Goal: Task Accomplishment & Management: Complete application form

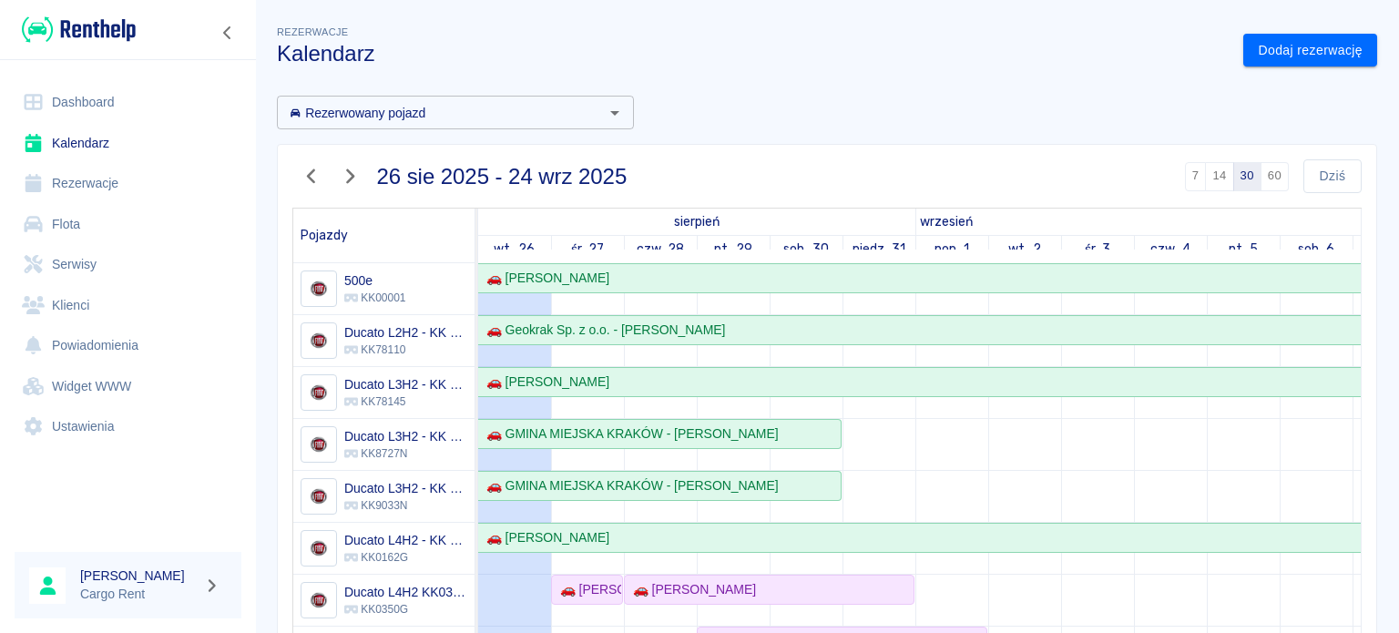
scroll to position [250, 0]
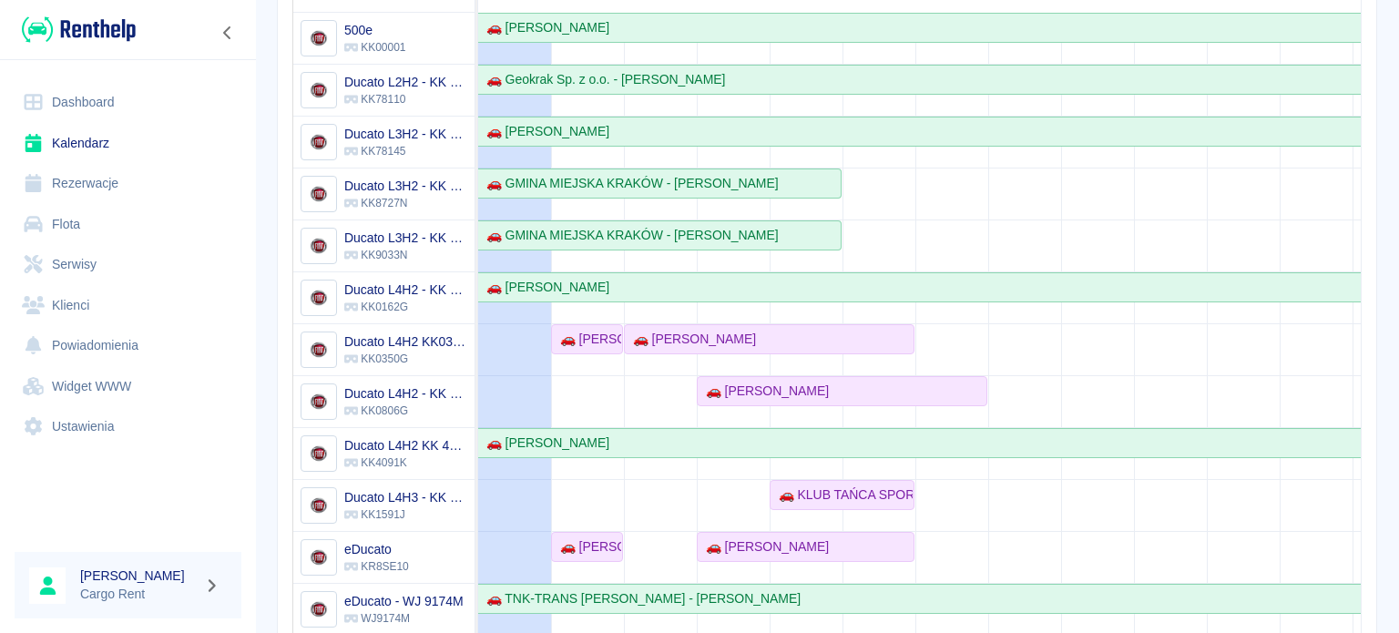
click at [627, 396] on td at bounding box center [660, 428] width 73 height 830
click at [579, 336] on div "🚗 [PERSON_NAME]" at bounding box center [587, 339] width 68 height 19
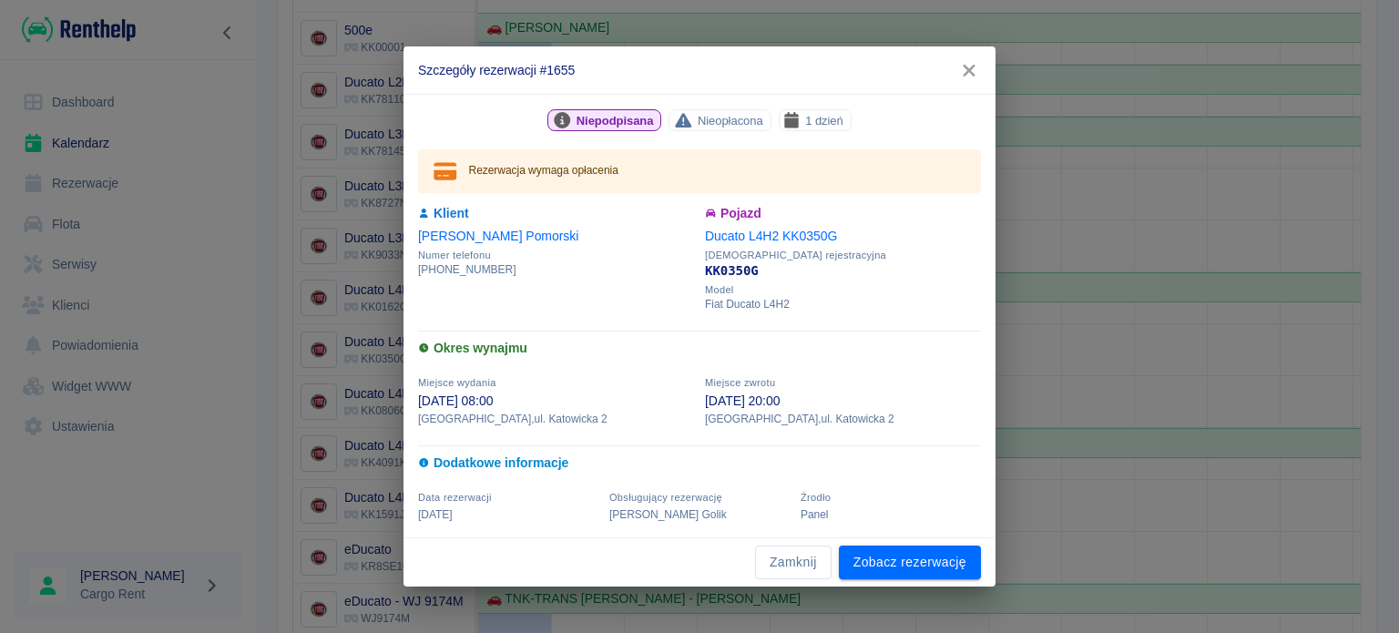
click at [976, 67] on icon "button" at bounding box center [969, 70] width 24 height 19
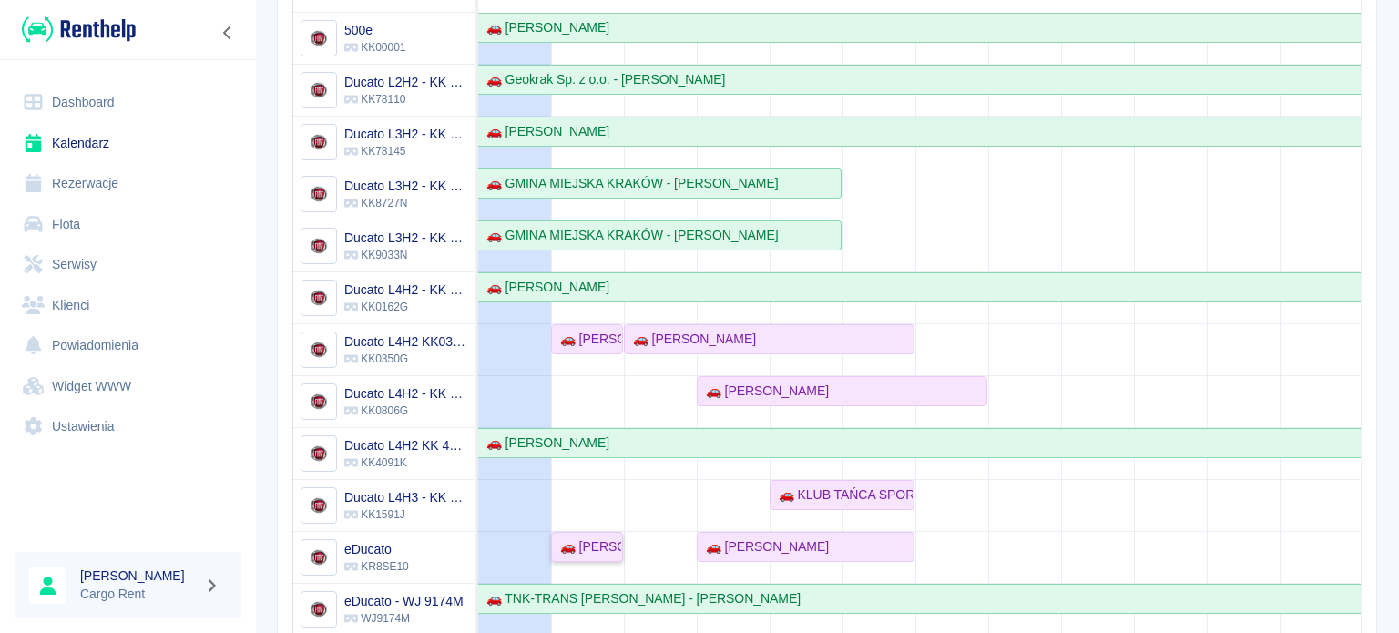
click at [598, 553] on div "🚗 Mateusz Mazur" at bounding box center [587, 546] width 68 height 19
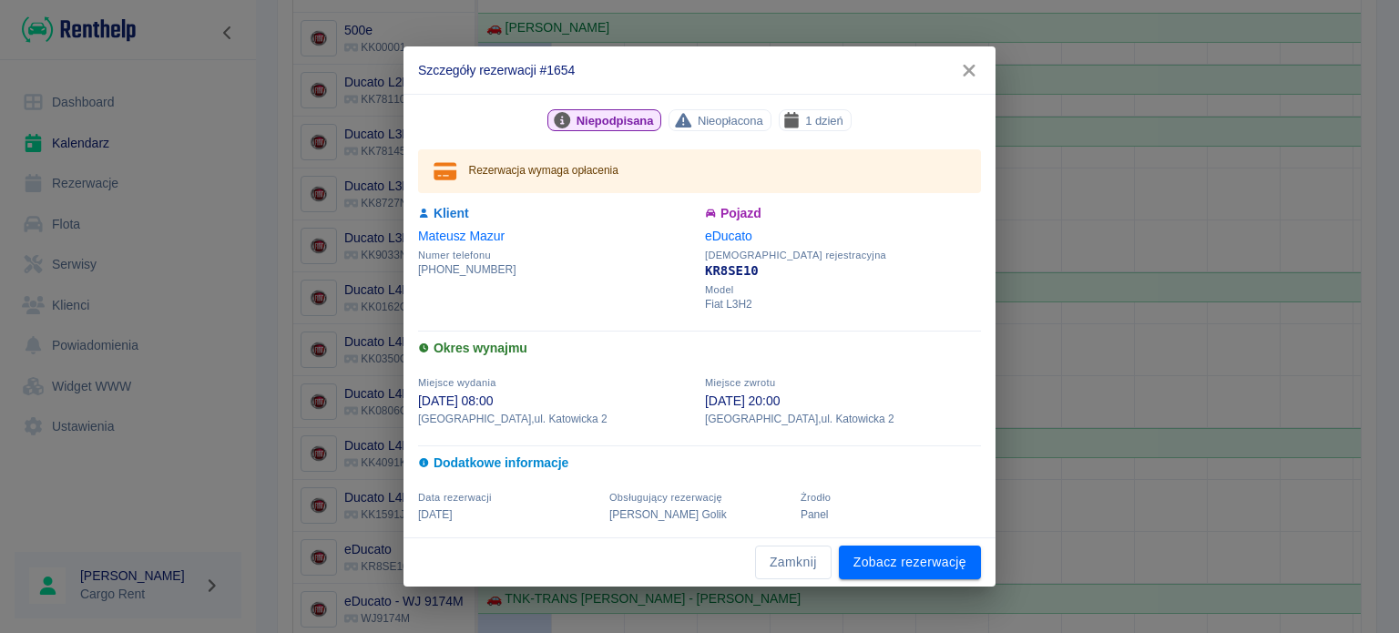
click at [959, 79] on icon "button" at bounding box center [969, 70] width 24 height 19
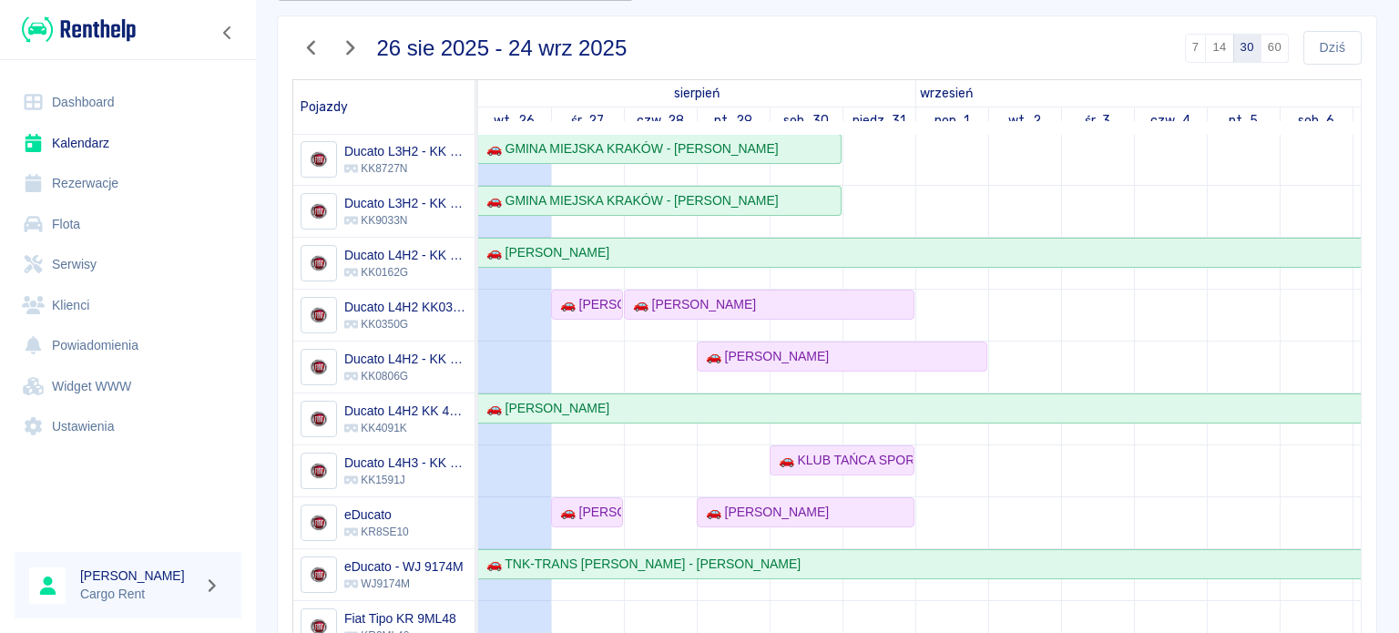
scroll to position [137, 0]
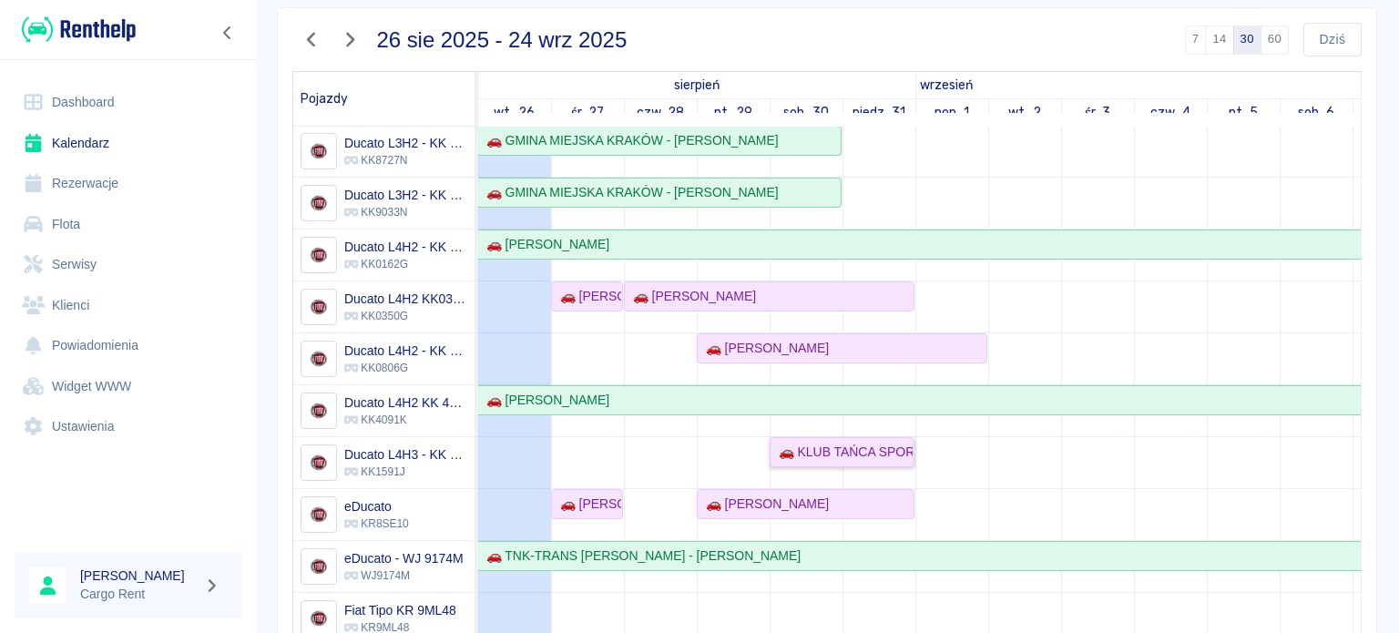
click at [822, 443] on div "🚗 KLUB TAŃCA SPORTOWEGO ,,LIDERKI'' - Krzysztof Suchanek" at bounding box center [842, 452] width 141 height 19
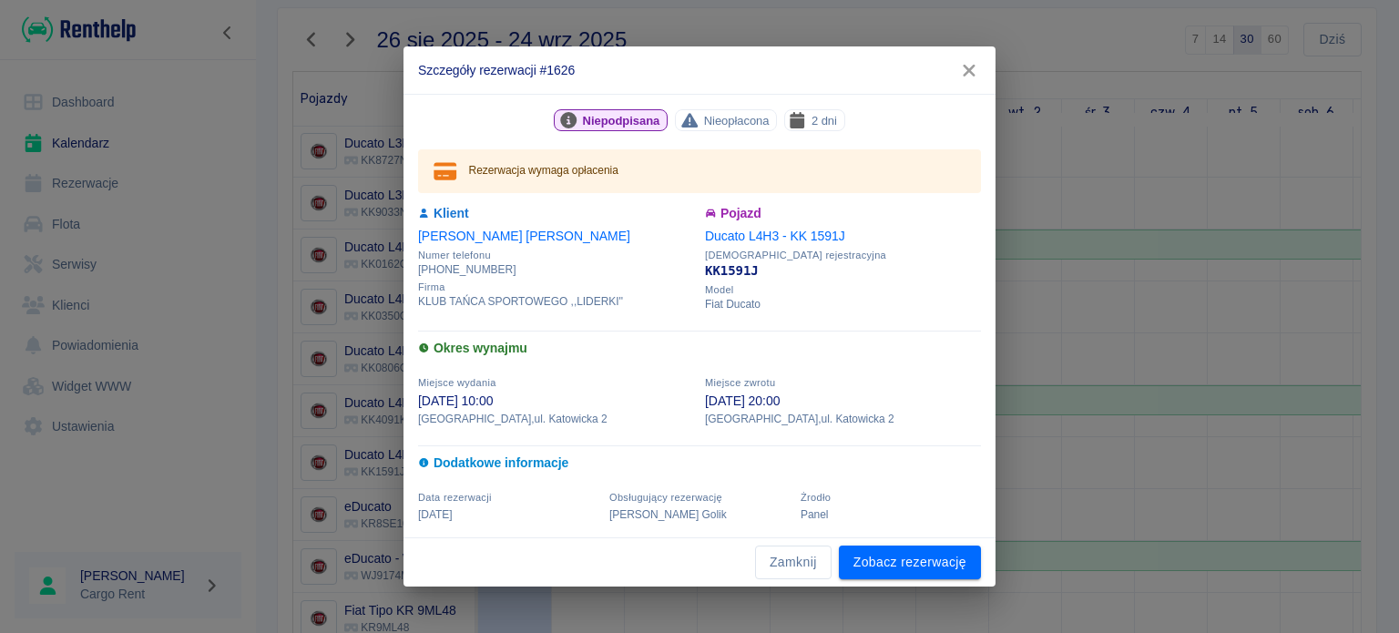
click at [980, 72] on icon "button" at bounding box center [969, 70] width 24 height 19
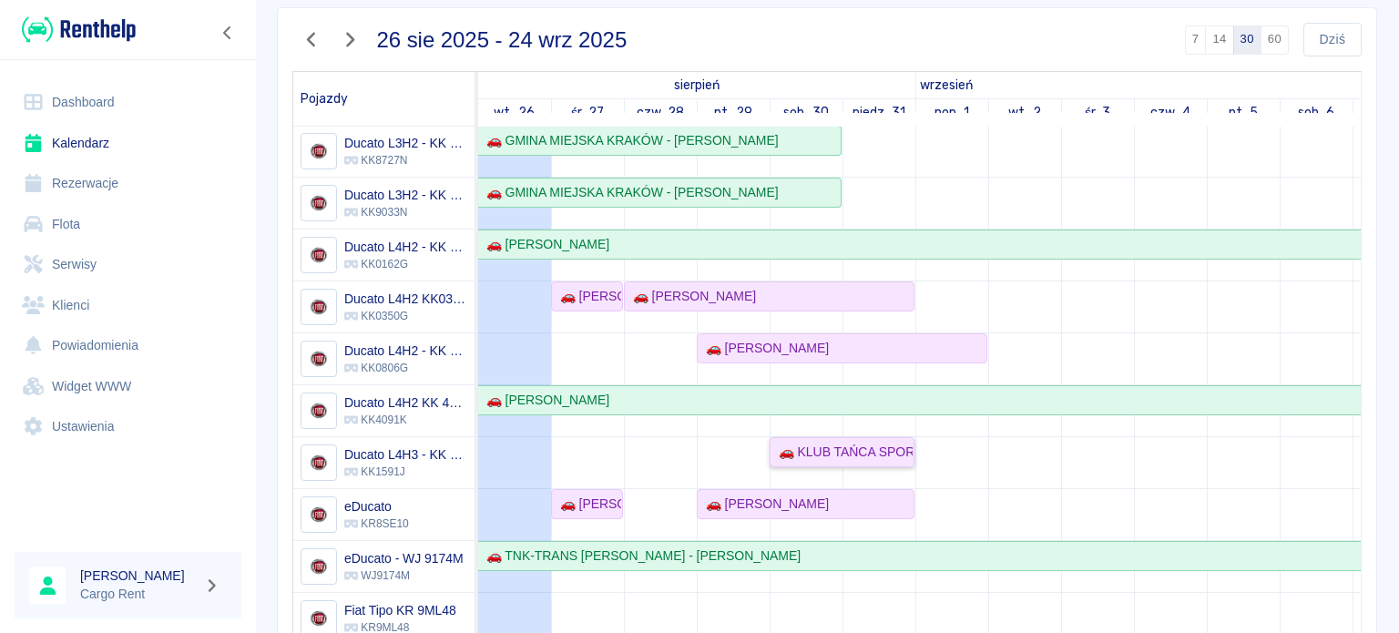
click at [785, 443] on div "🚗 KLUB TAŃCA SPORTOWEGO ,,LIDERKI'' - Krzysztof Suchanek" at bounding box center [842, 452] width 141 height 19
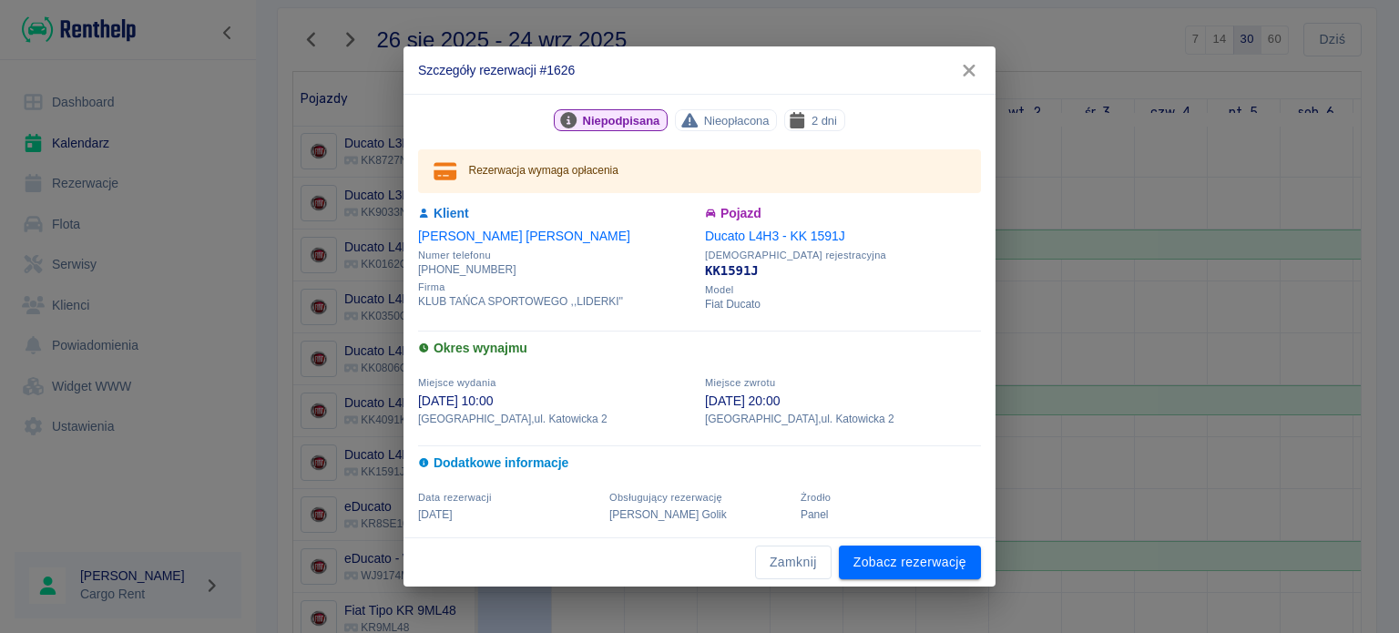
click at [973, 75] on icon "button" at bounding box center [969, 71] width 12 height 12
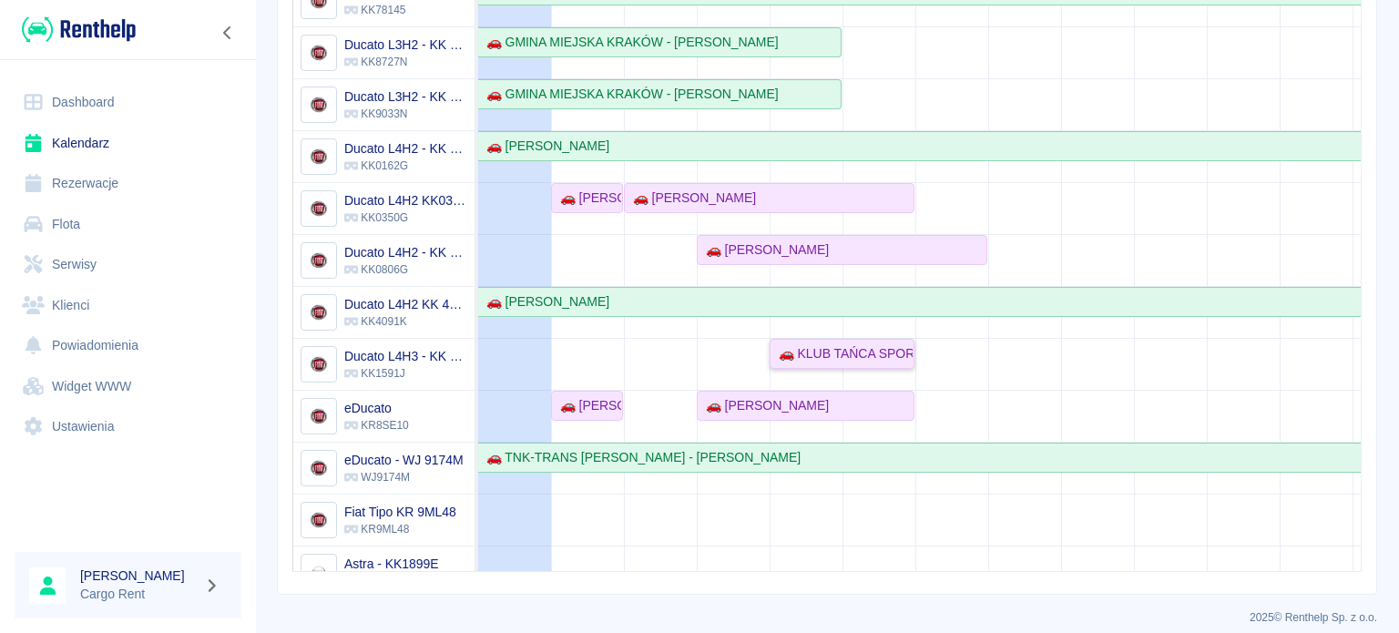
scroll to position [4, 0]
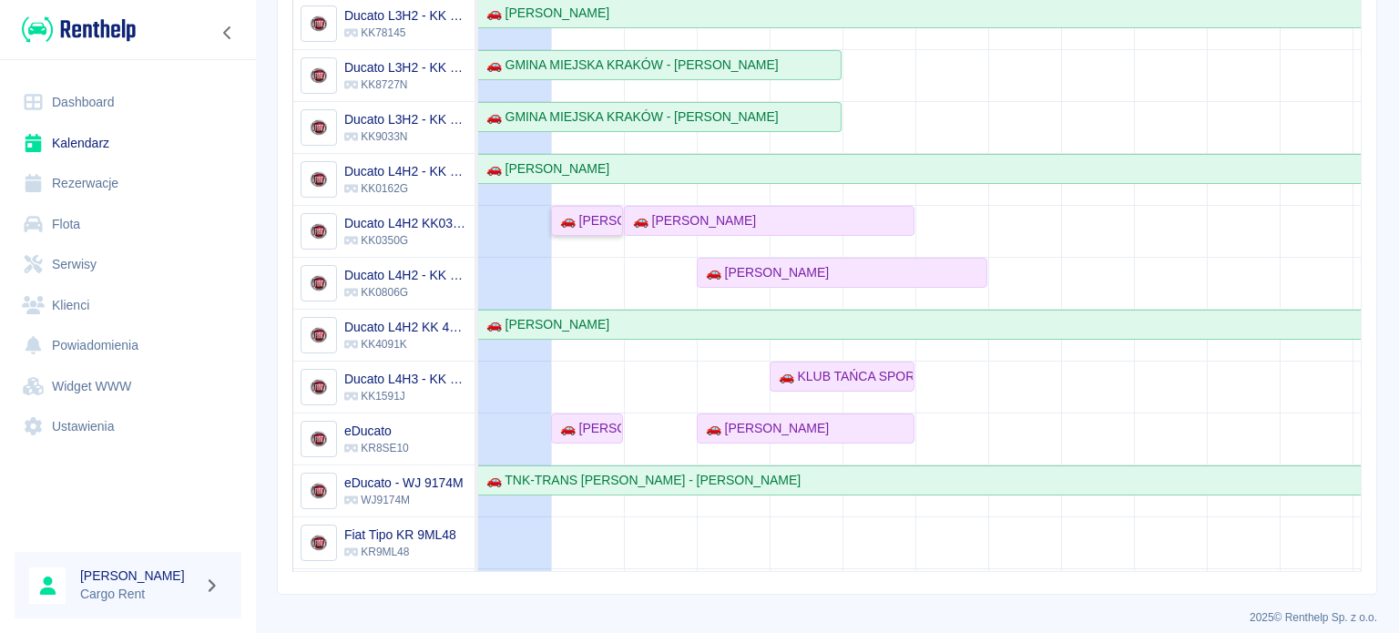
click at [568, 214] on div "🚗 [PERSON_NAME]" at bounding box center [587, 220] width 68 height 19
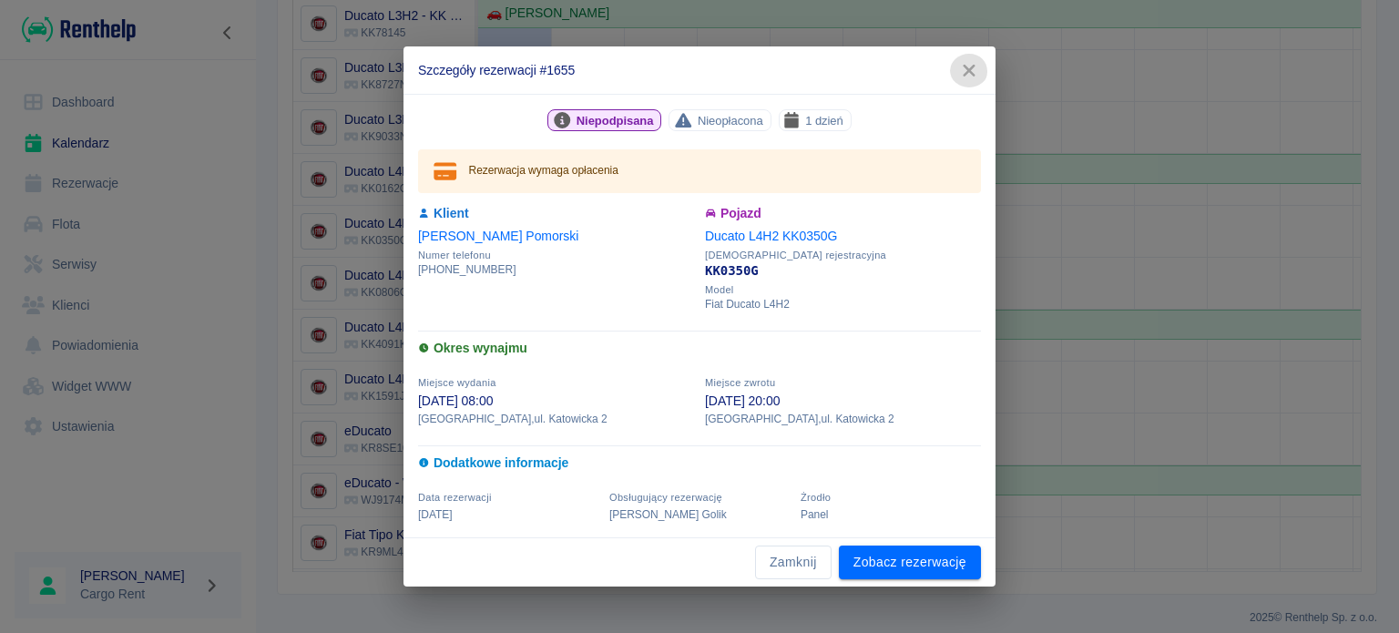
click at [956, 73] on button "button" at bounding box center [969, 71] width 38 height 34
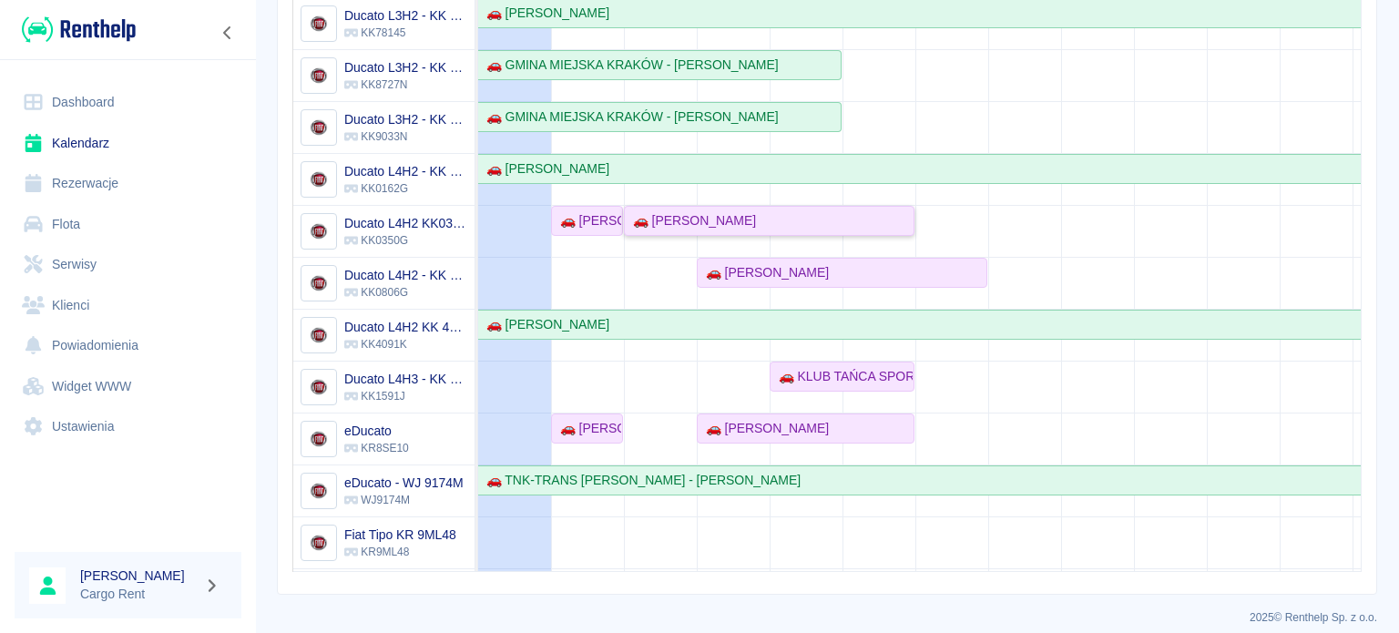
click at [732, 211] on div "🚗 [PERSON_NAME]" at bounding box center [691, 220] width 130 height 19
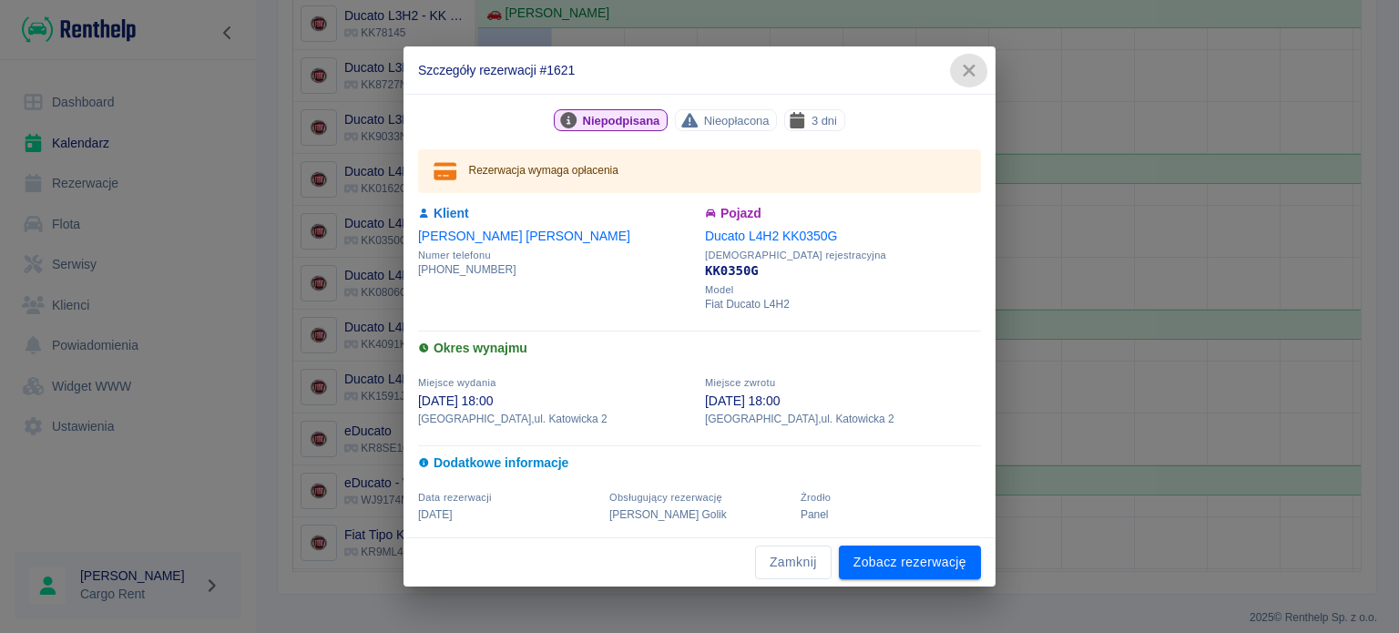
click at [967, 70] on icon "button" at bounding box center [969, 71] width 12 height 12
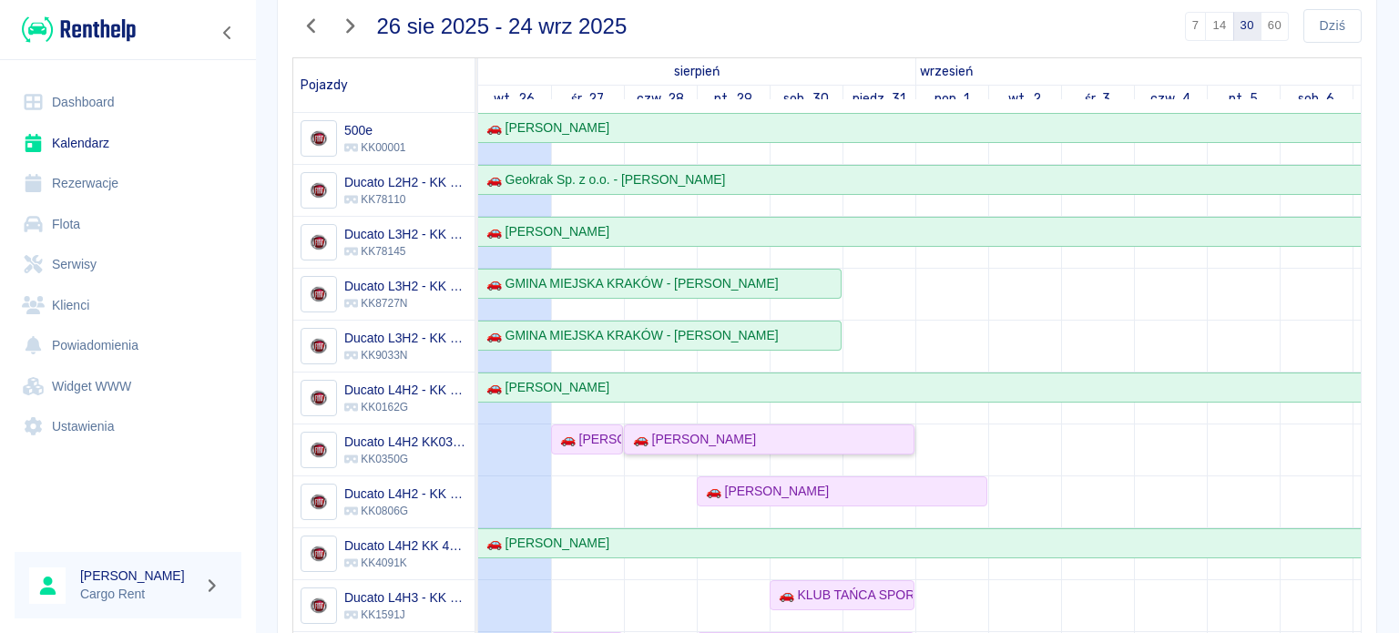
scroll to position [0, 0]
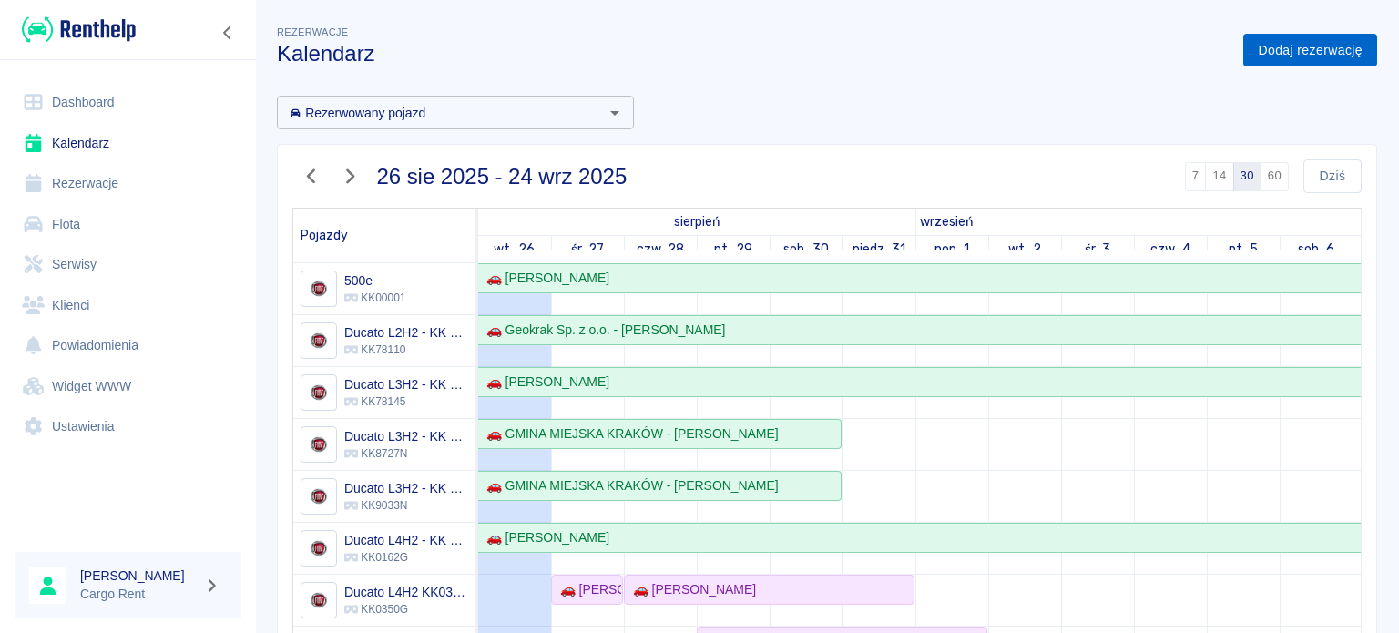
click at [1261, 51] on link "Dodaj rezerwację" at bounding box center [1310, 51] width 134 height 34
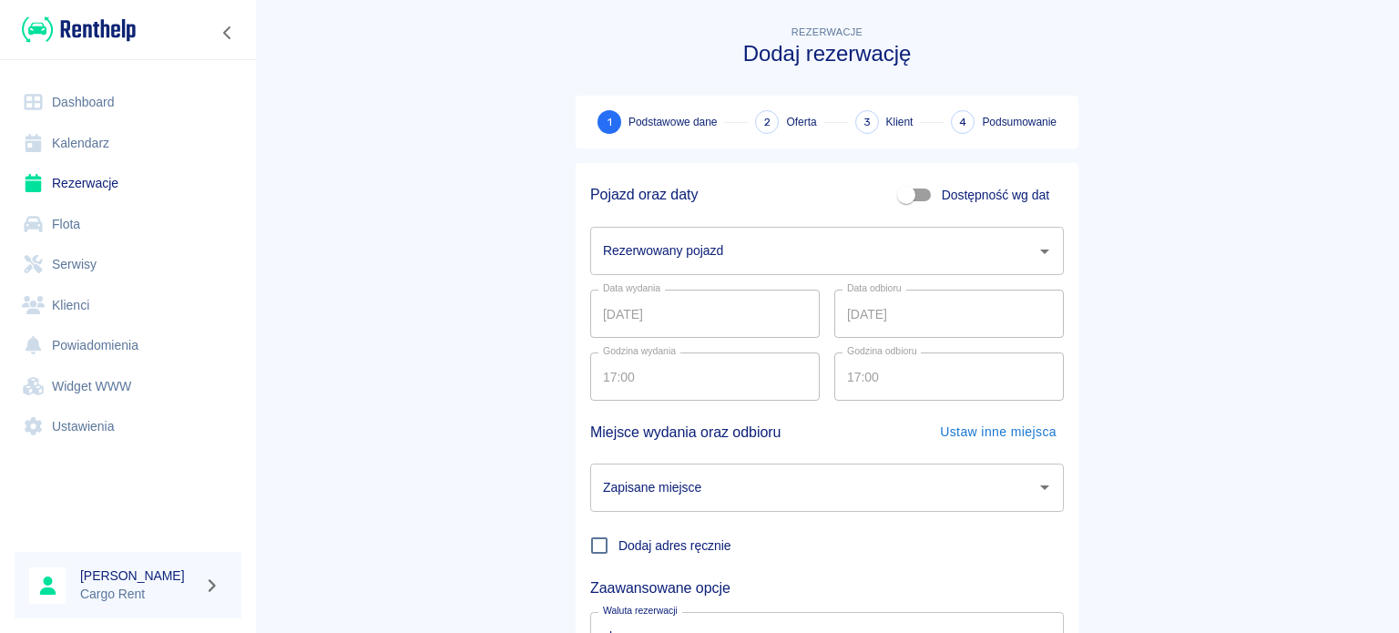
click at [703, 242] on input "Rezerwowany pojazd" at bounding box center [813, 251] width 430 height 32
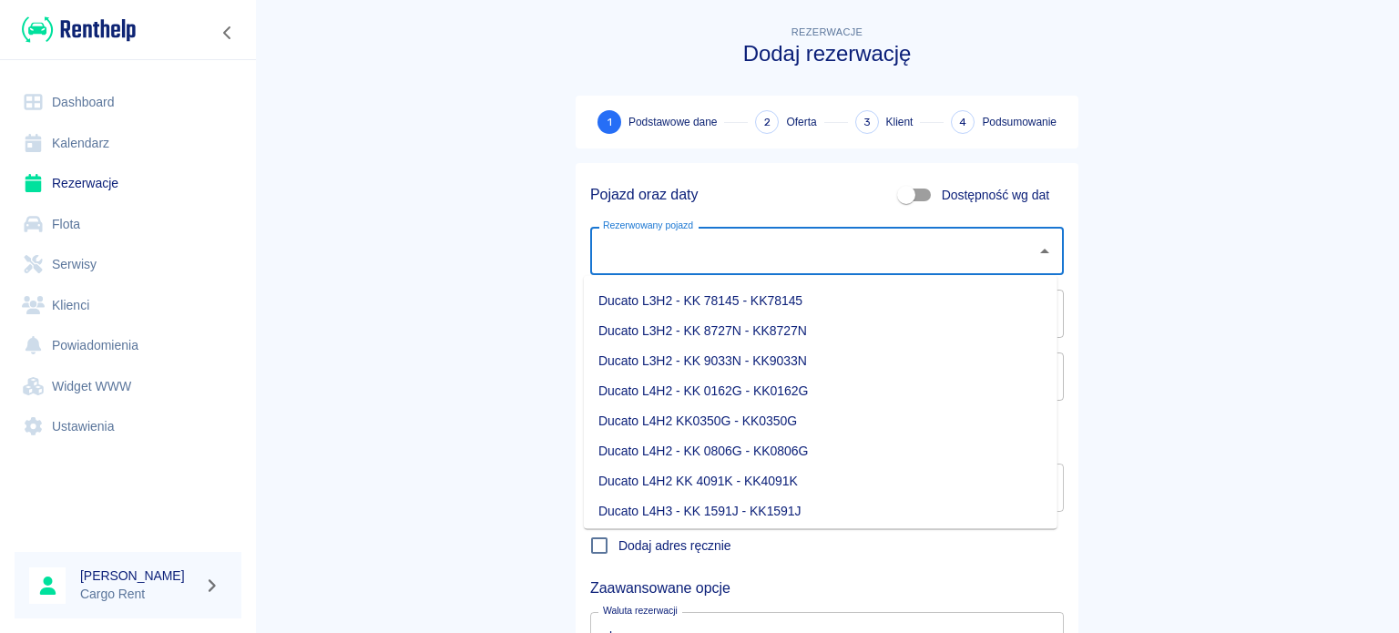
scroll to position [128, 0]
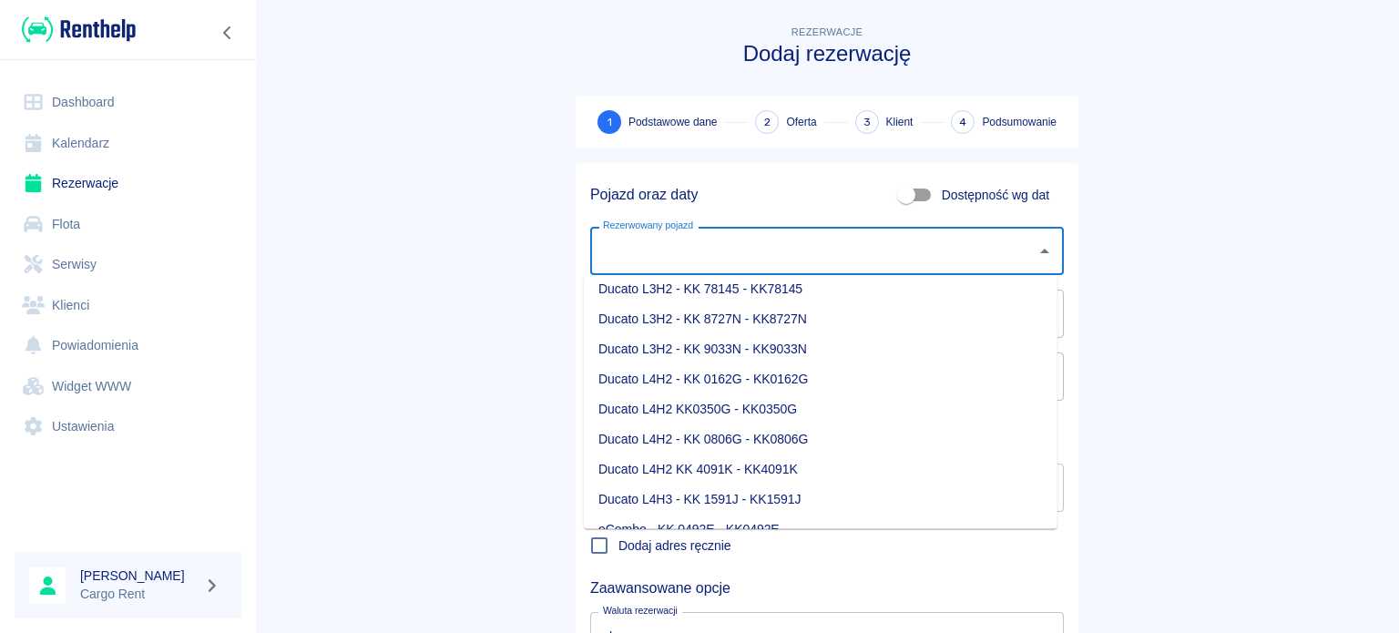
click at [791, 433] on li "Ducato L4H2 - KK 0806G - KK0806G" at bounding box center [821, 439] width 474 height 30
type input "Ducato L4H2 - KK 0806G - KK0806G"
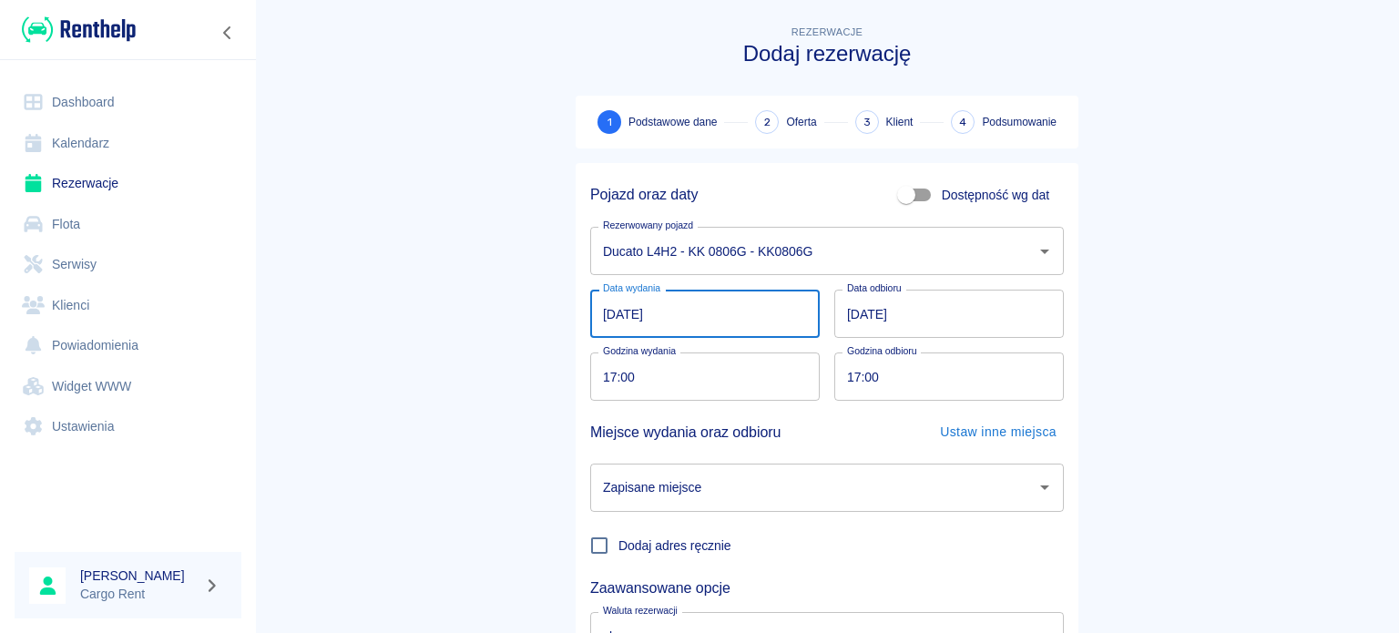
click at [608, 321] on input "26.08.2025" at bounding box center [705, 314] width 230 height 48
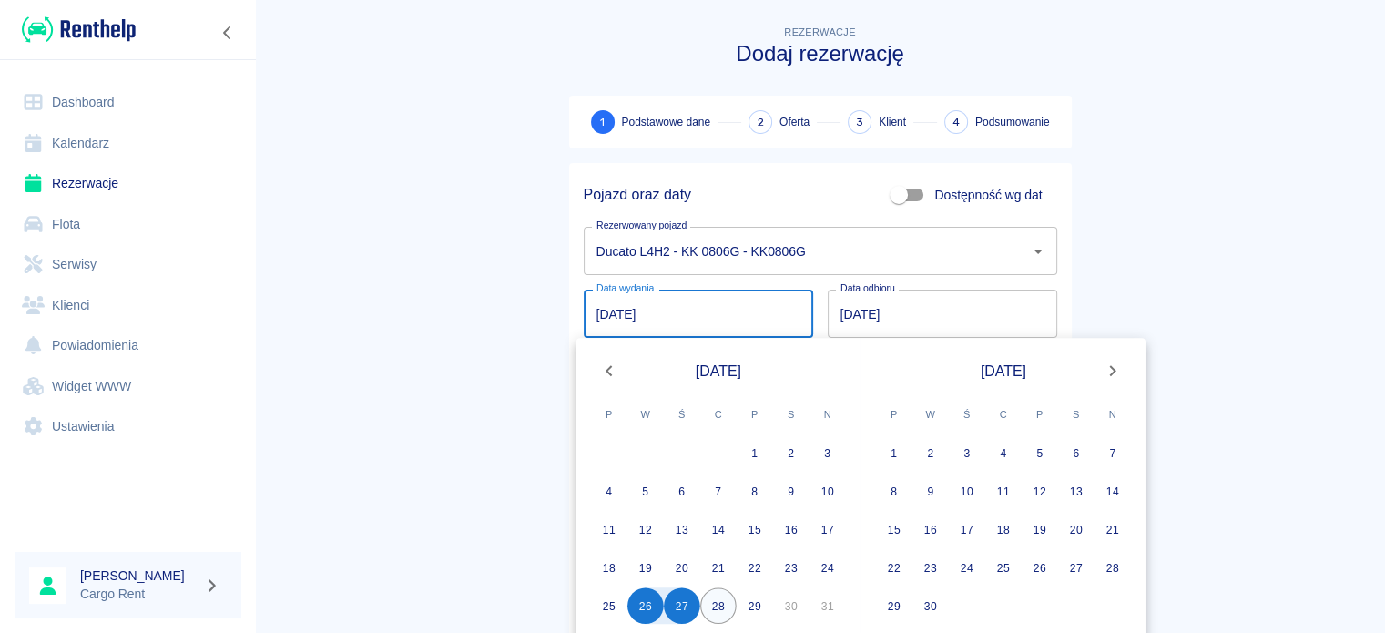
click at [701, 604] on button "28" at bounding box center [718, 606] width 36 height 36
type input "28.08.2025"
type input "DD.MM.YYYY"
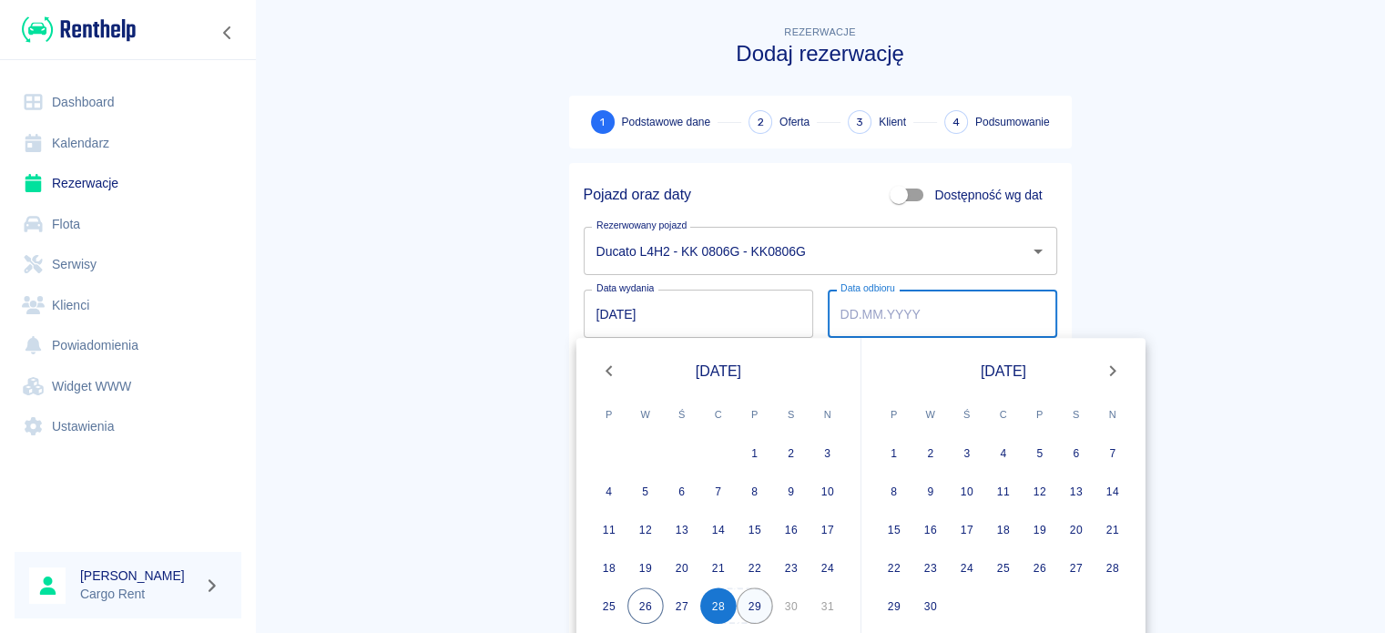
click at [750, 604] on button "29" at bounding box center [755, 606] width 36 height 36
type input "29.08.2025"
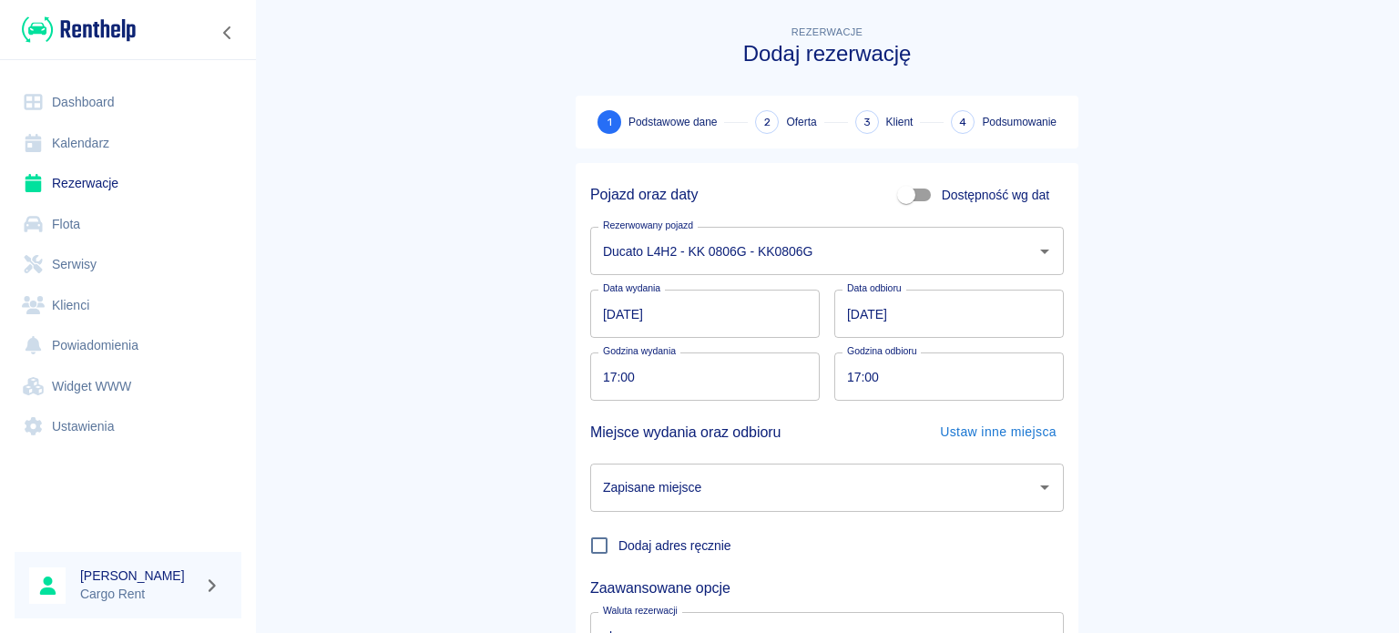
click at [600, 397] on input "17:00" at bounding box center [698, 377] width 217 height 48
type input "11:00"
click at [854, 371] on input "17:00" at bounding box center [942, 377] width 217 height 48
click at [796, 505] on div "Zapisane miejsce" at bounding box center [827, 488] width 474 height 48
type input "11:00"
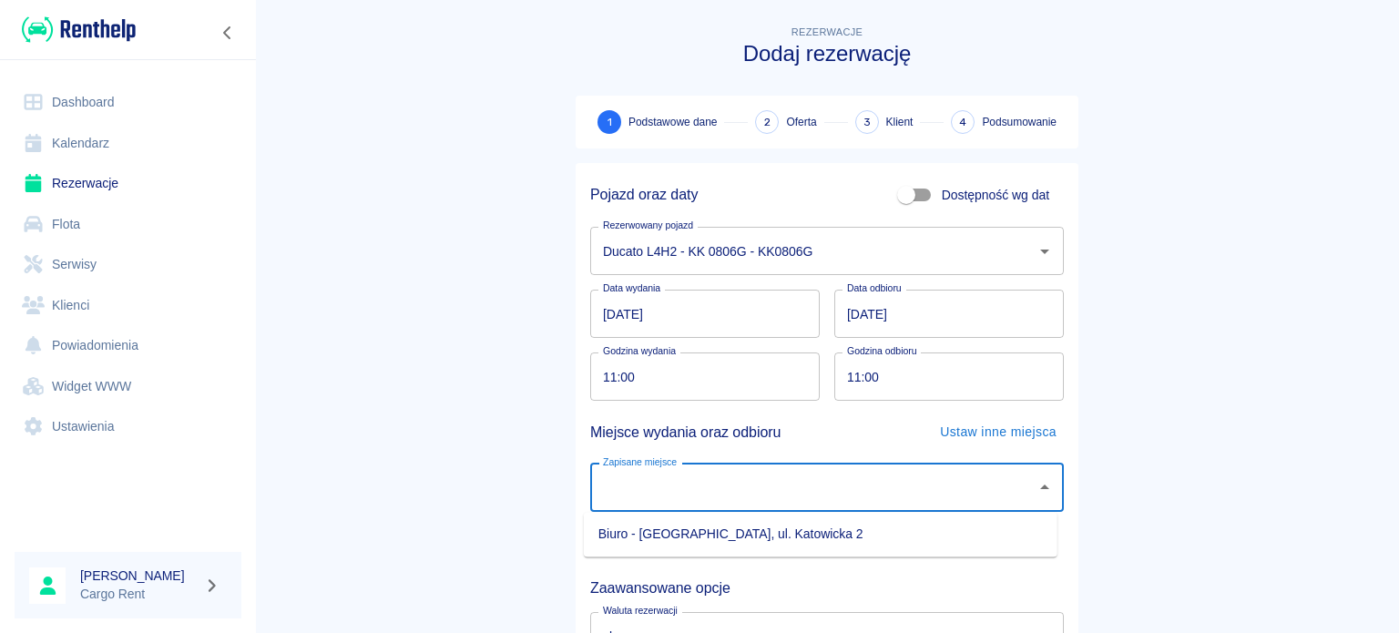
click at [750, 551] on ul "Biuro - Kraków, ul. Katowicka 2" at bounding box center [821, 534] width 474 height 45
click at [751, 543] on li "Biuro - Kraków, ul. Katowicka 2" at bounding box center [821, 534] width 474 height 30
type input "Biuro - Kraków, ul. Katowicka 2"
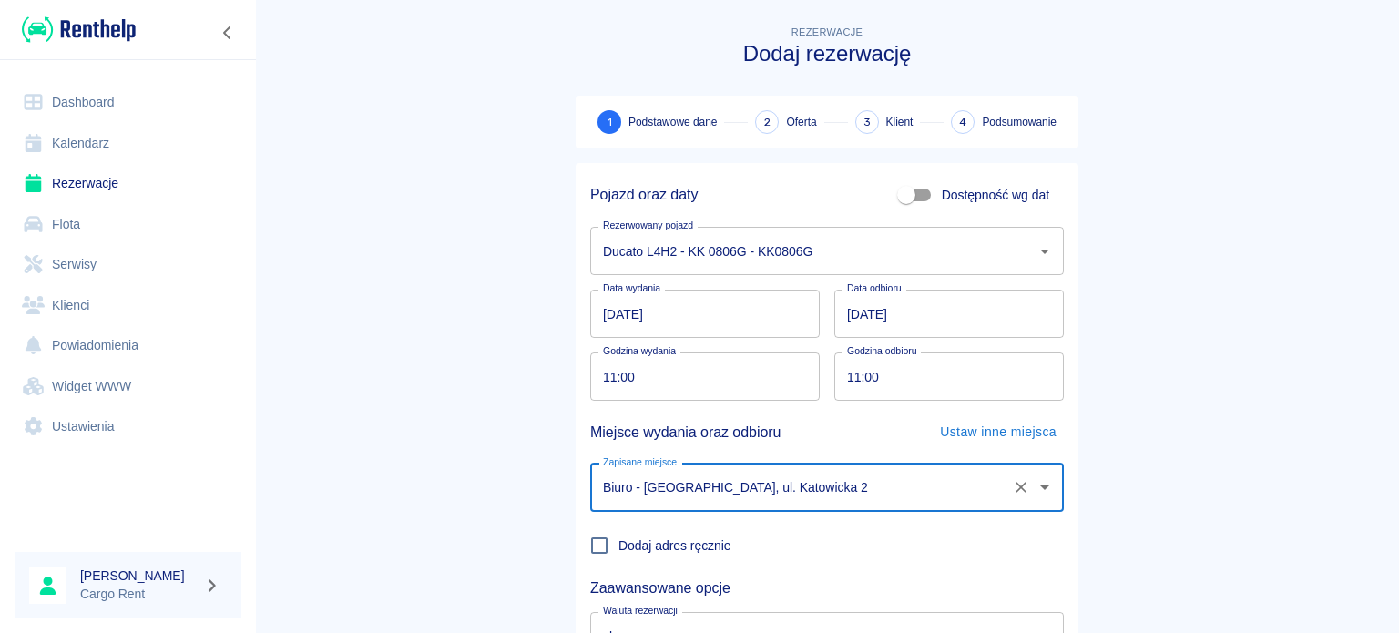
scroll to position [157, 0]
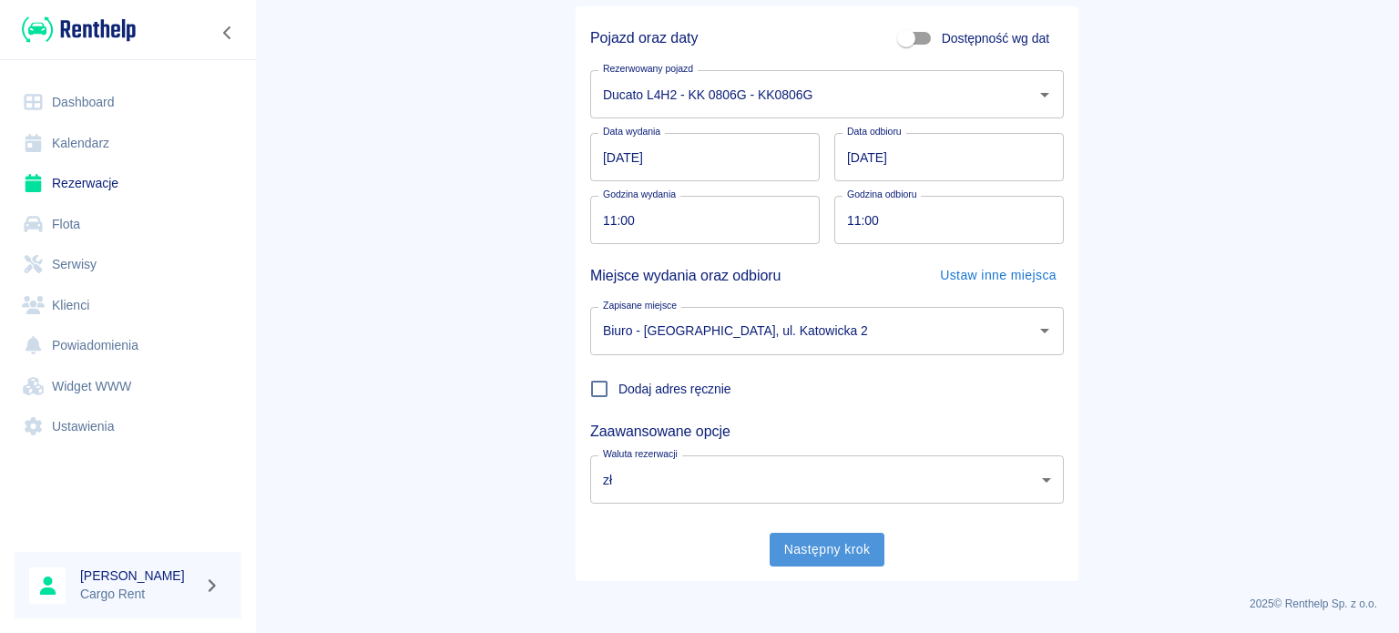
click at [823, 533] on button "Następny krok" at bounding box center [828, 550] width 116 height 34
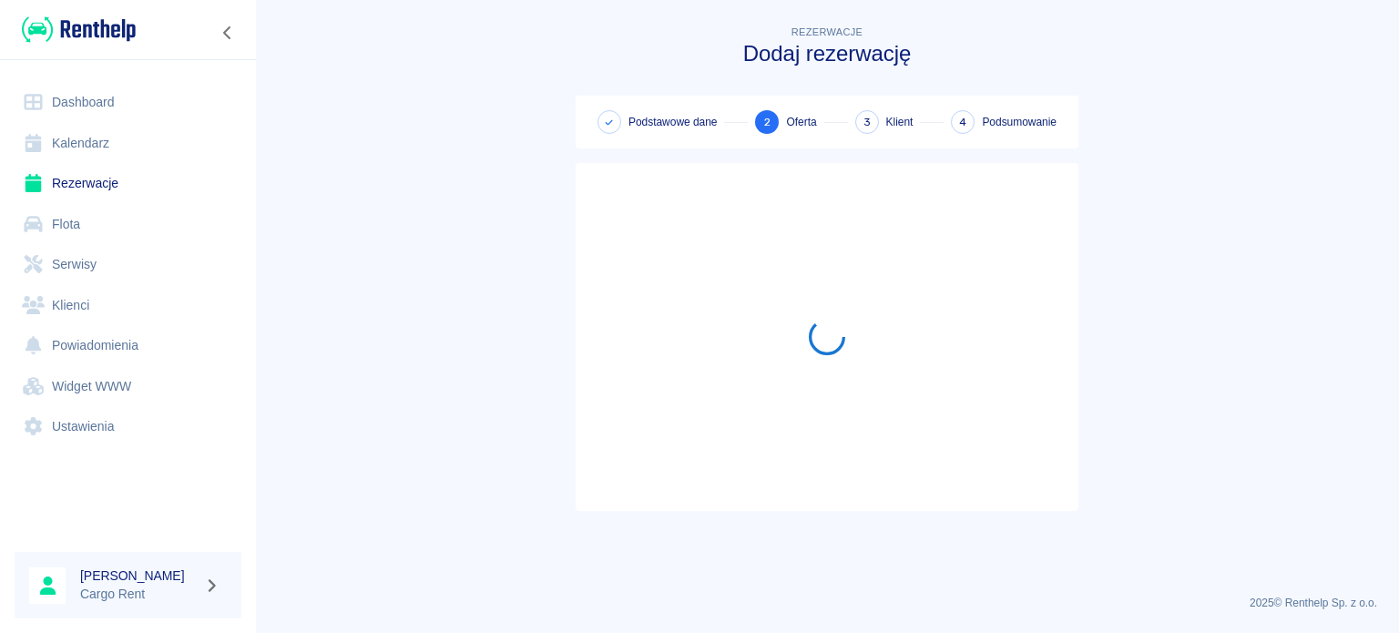
scroll to position [0, 0]
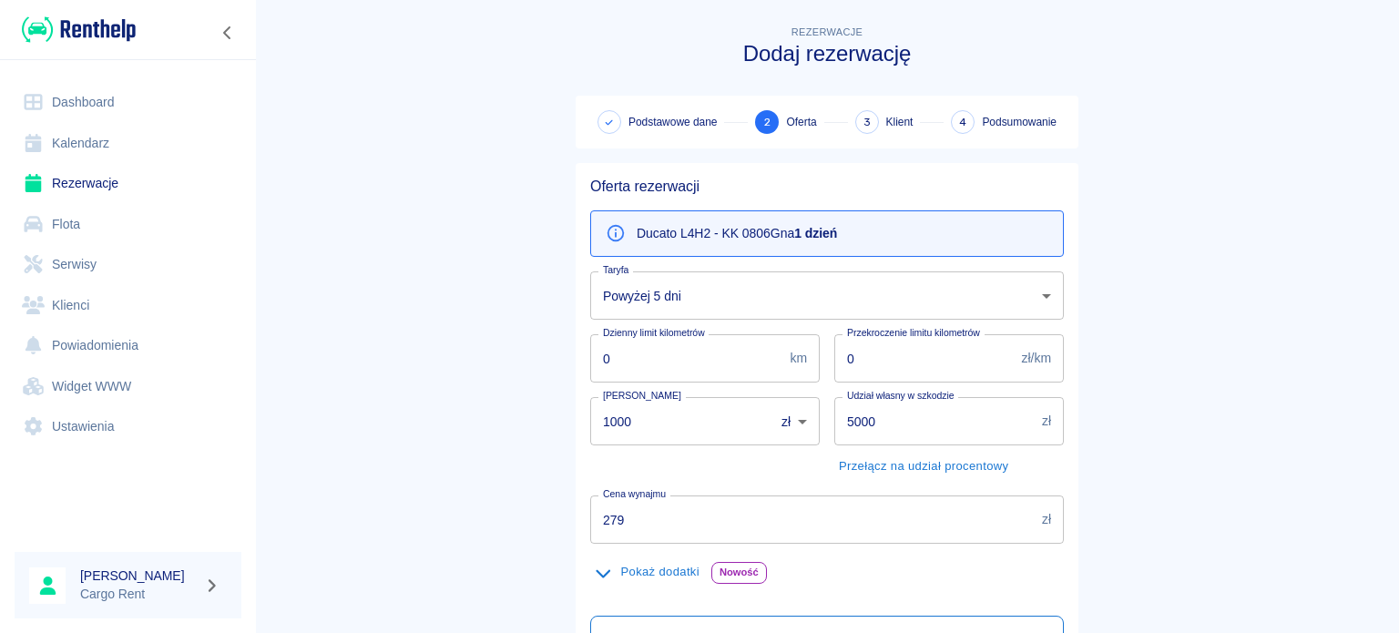
click at [707, 280] on body "Używamy plików Cookies, by zapewnić Ci najlepsze możliwe doświadczenie. Aby dow…" at bounding box center [699, 316] width 1399 height 633
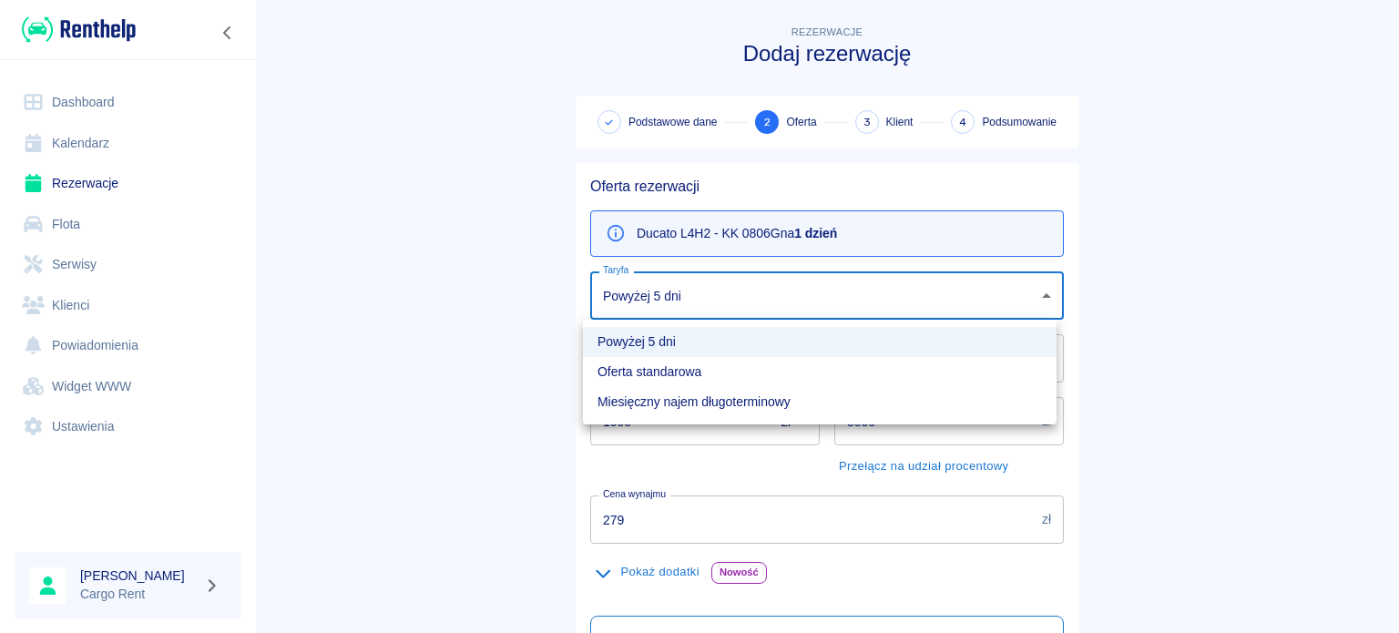
click at [387, 288] on div at bounding box center [699, 316] width 1399 height 633
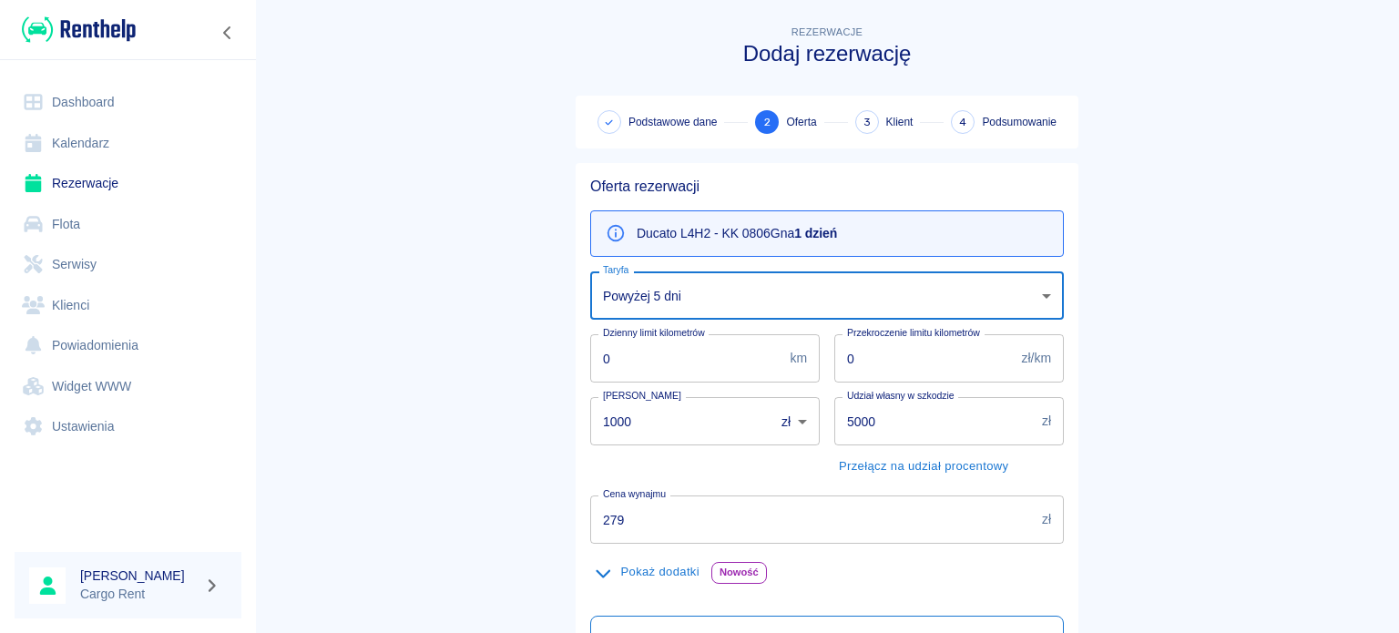
scroll to position [321, 0]
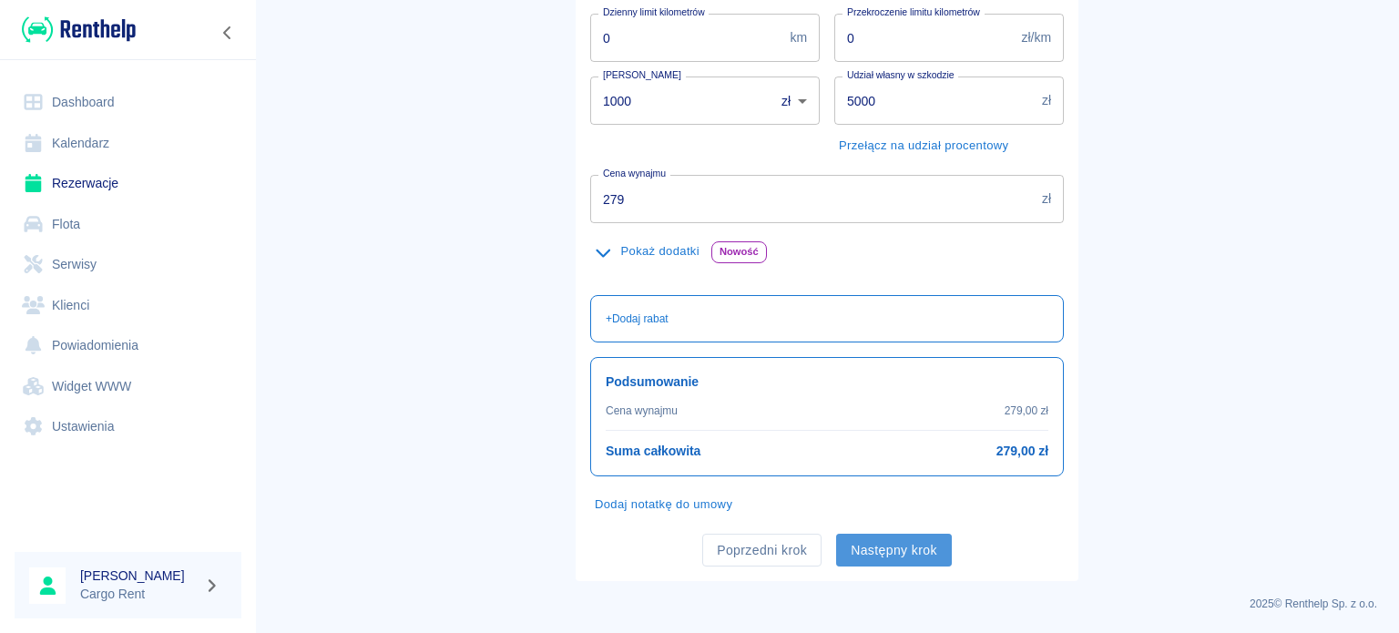
click at [864, 562] on button "Następny krok" at bounding box center [894, 551] width 116 height 34
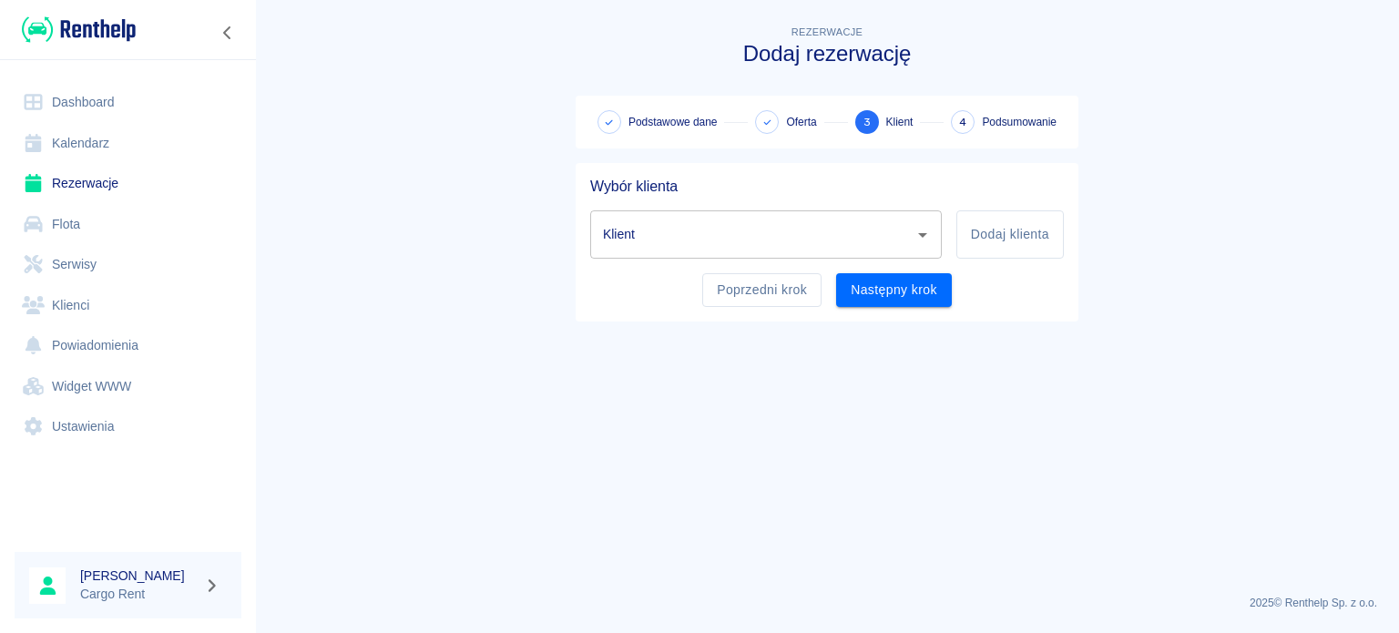
click at [703, 240] on input "Klient" at bounding box center [752, 235] width 308 height 32
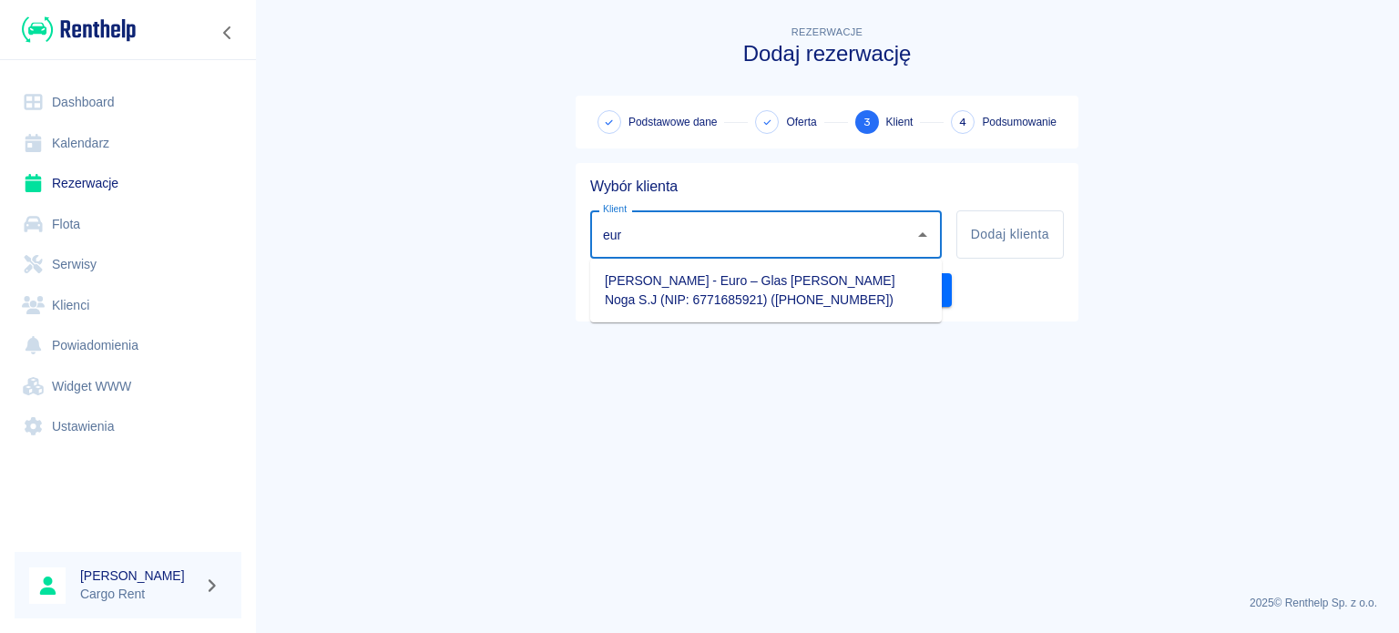
click at [732, 284] on li "Wojciech Walczak - Euro – Glas W. Walczak, R. Noga S.J (NIP: 6771685921) (+4860…" at bounding box center [766, 290] width 352 height 49
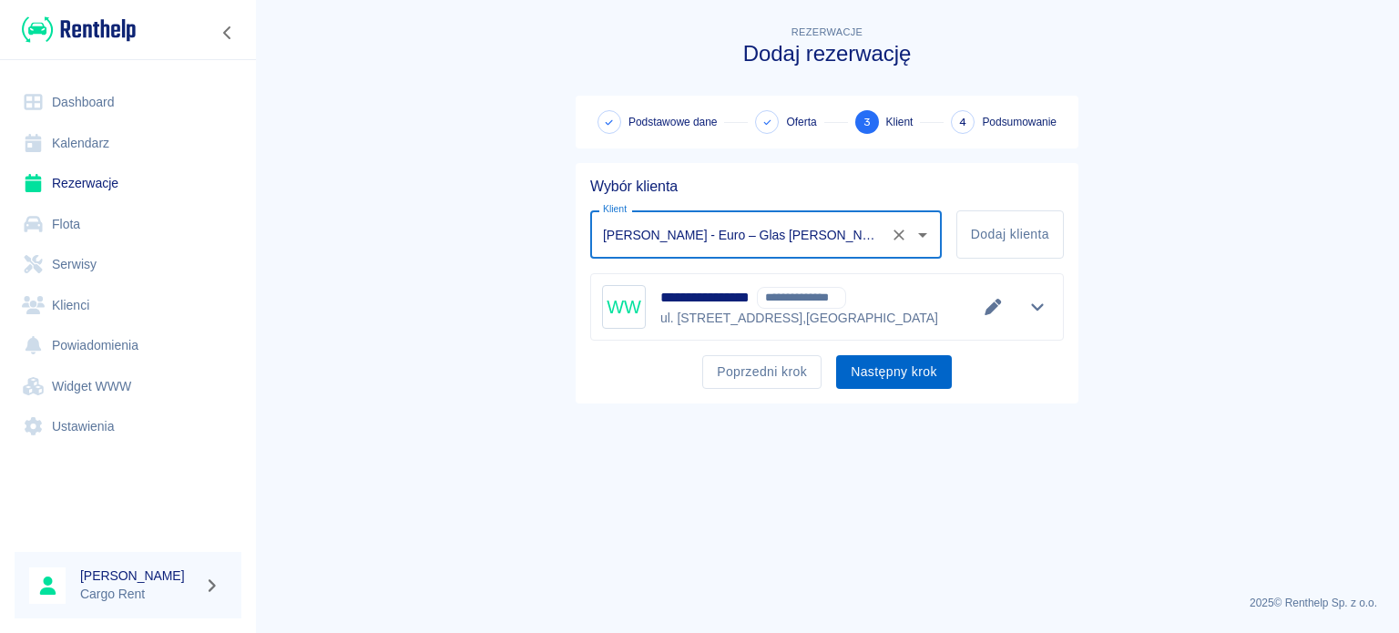
type input "Wojciech Walczak - Euro – Glas W. Walczak, R. Noga S.J (NIP: 6771685921) (+4860…"
click at [879, 378] on button "Następny krok" at bounding box center [894, 372] width 116 height 34
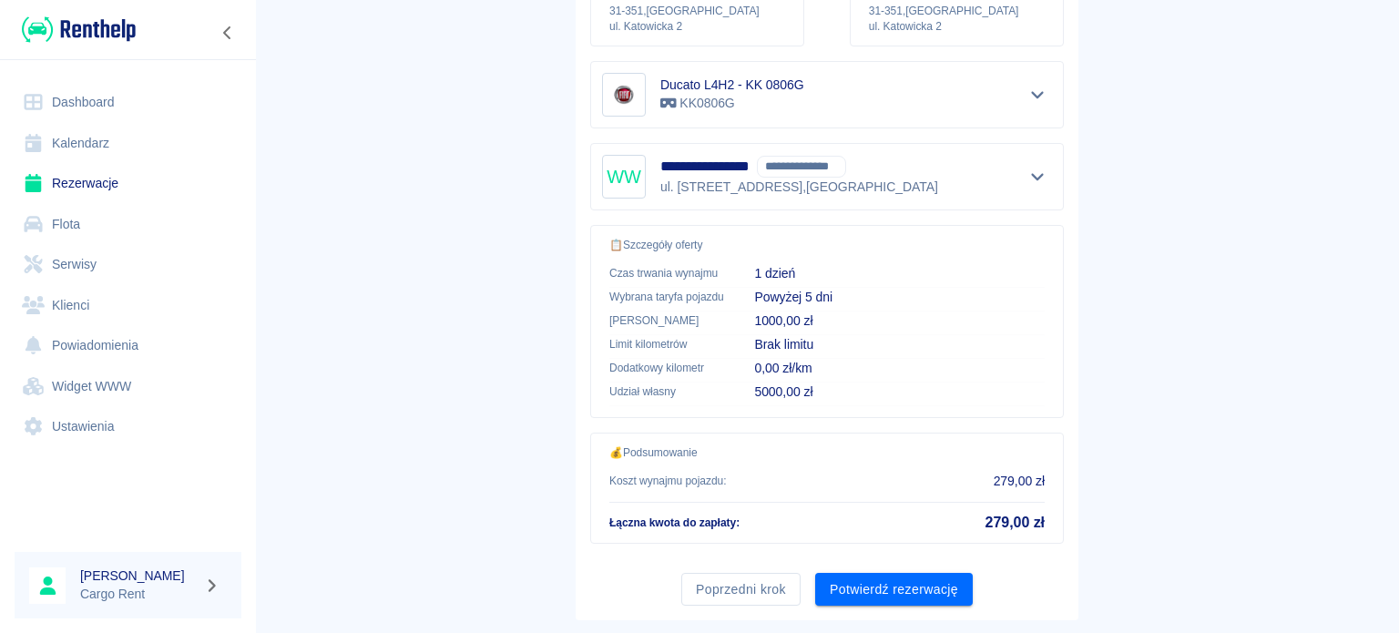
scroll to position [346, 0]
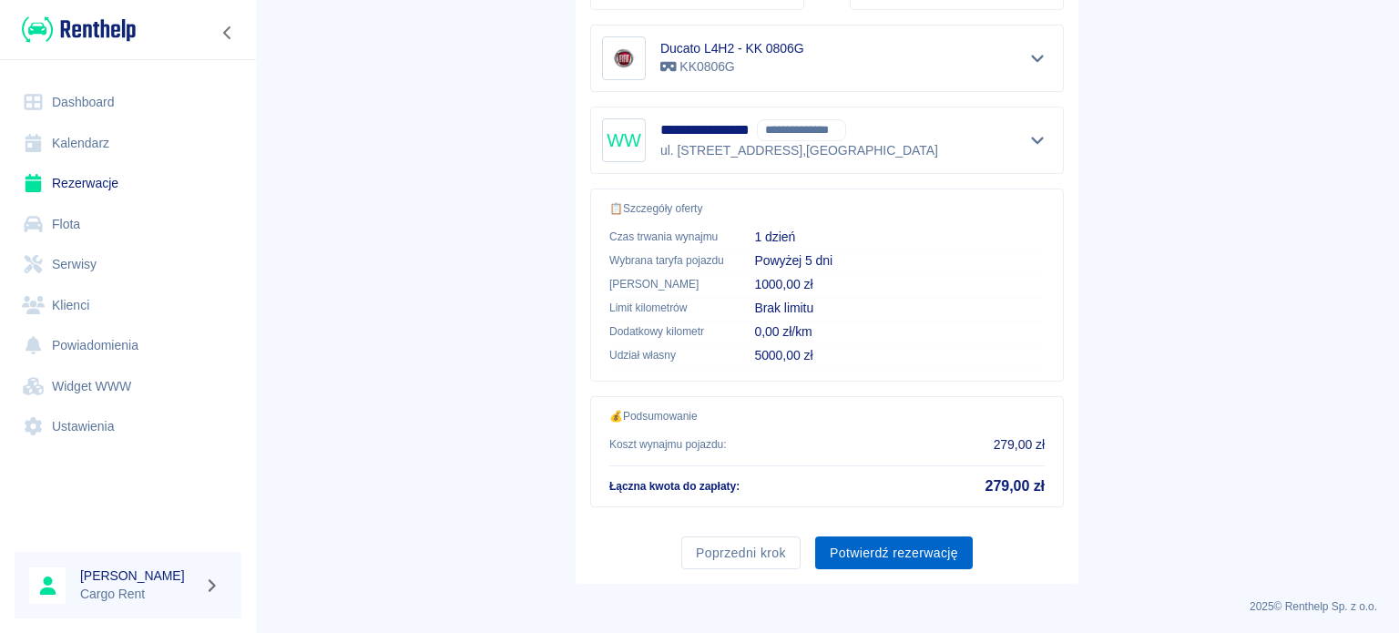
click at [871, 546] on button "Potwierdź rezerwację" at bounding box center [894, 554] width 158 height 34
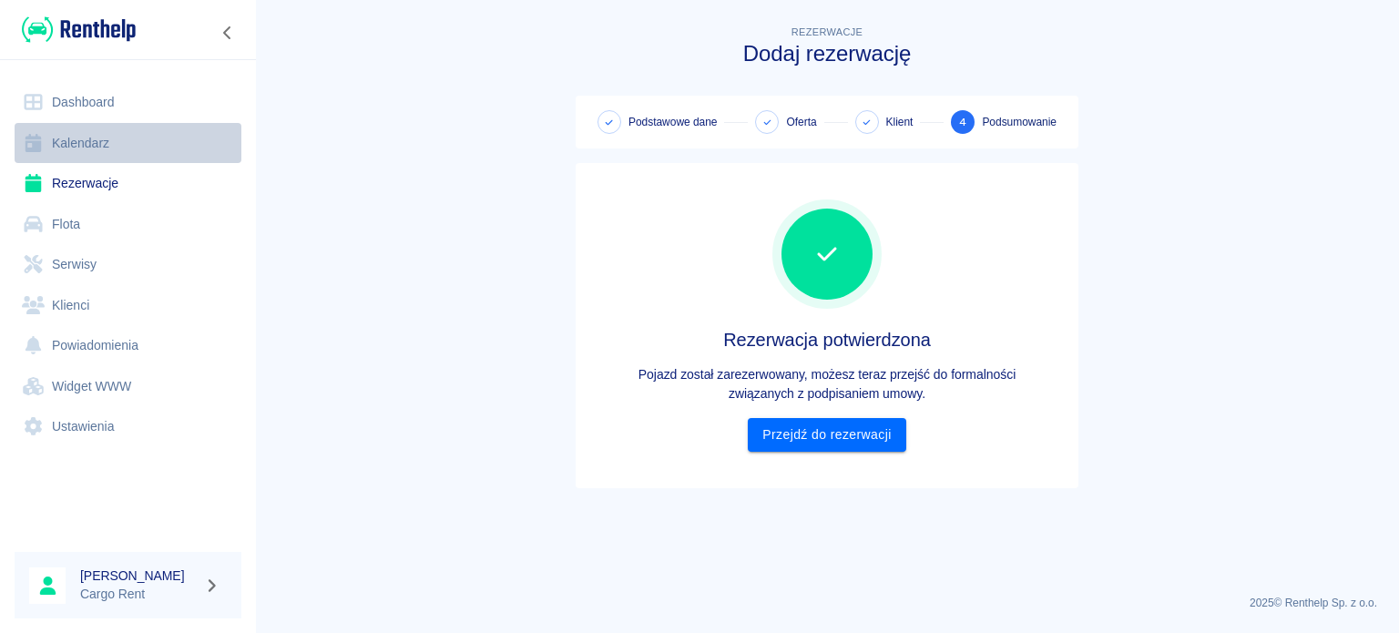
click at [71, 148] on link "Kalendarz" at bounding box center [128, 143] width 227 height 41
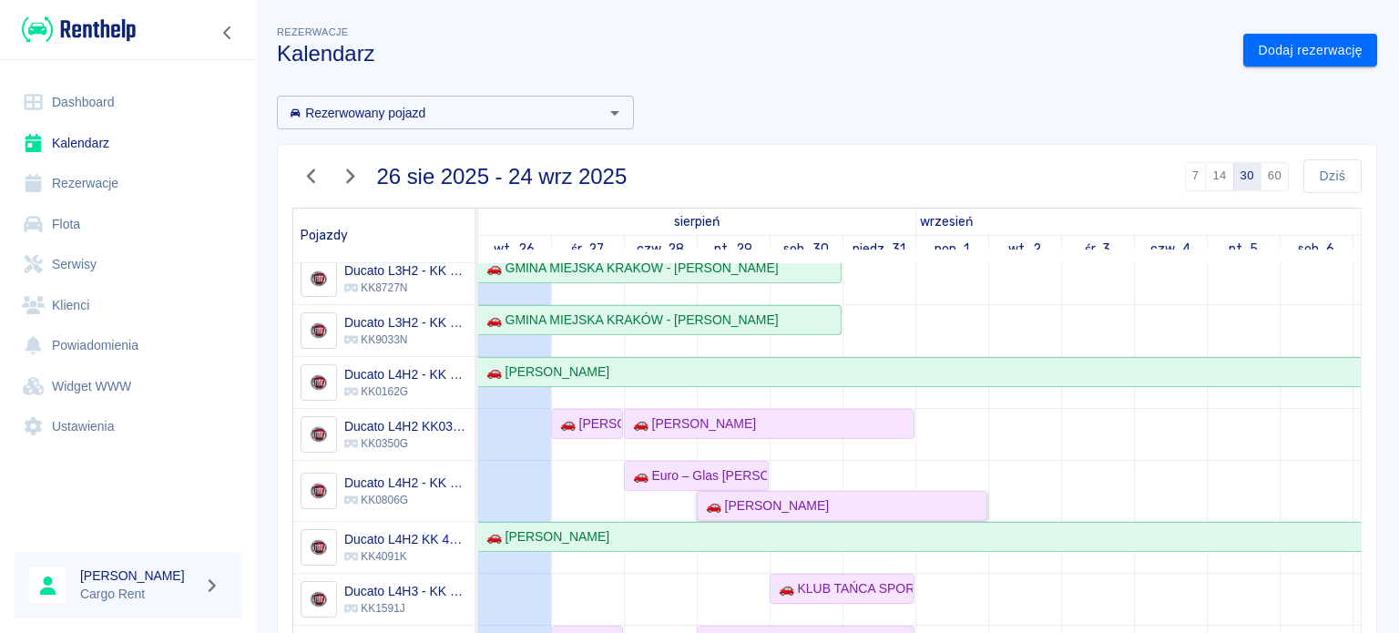
click at [723, 505] on link "🚗 [PERSON_NAME]" at bounding box center [842, 506] width 291 height 30
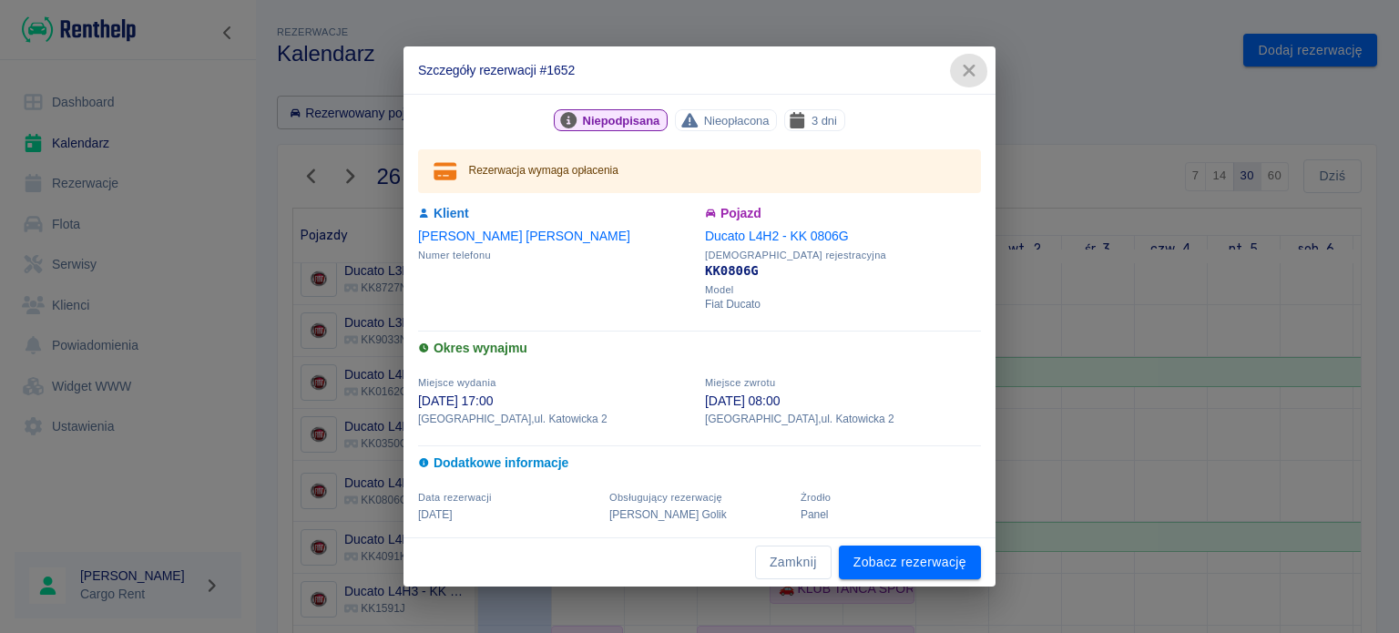
click at [963, 77] on icon "button" at bounding box center [969, 70] width 24 height 19
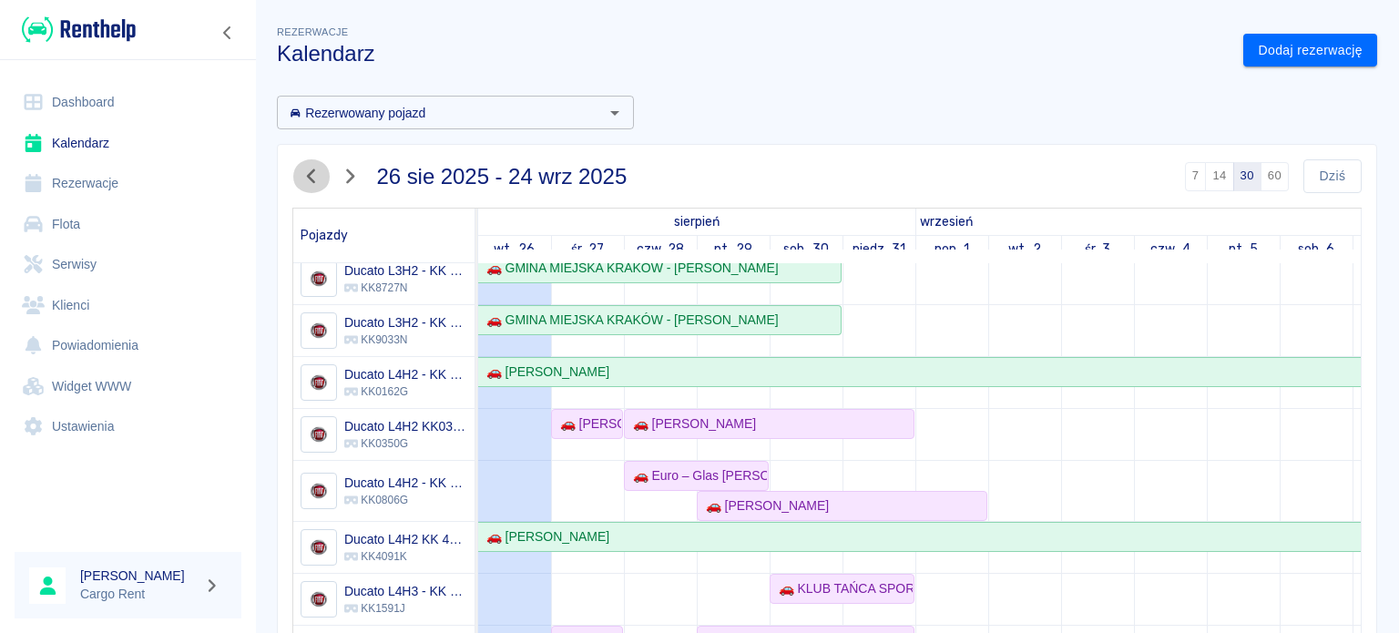
click at [310, 182] on icon "button" at bounding box center [312, 176] width 24 height 19
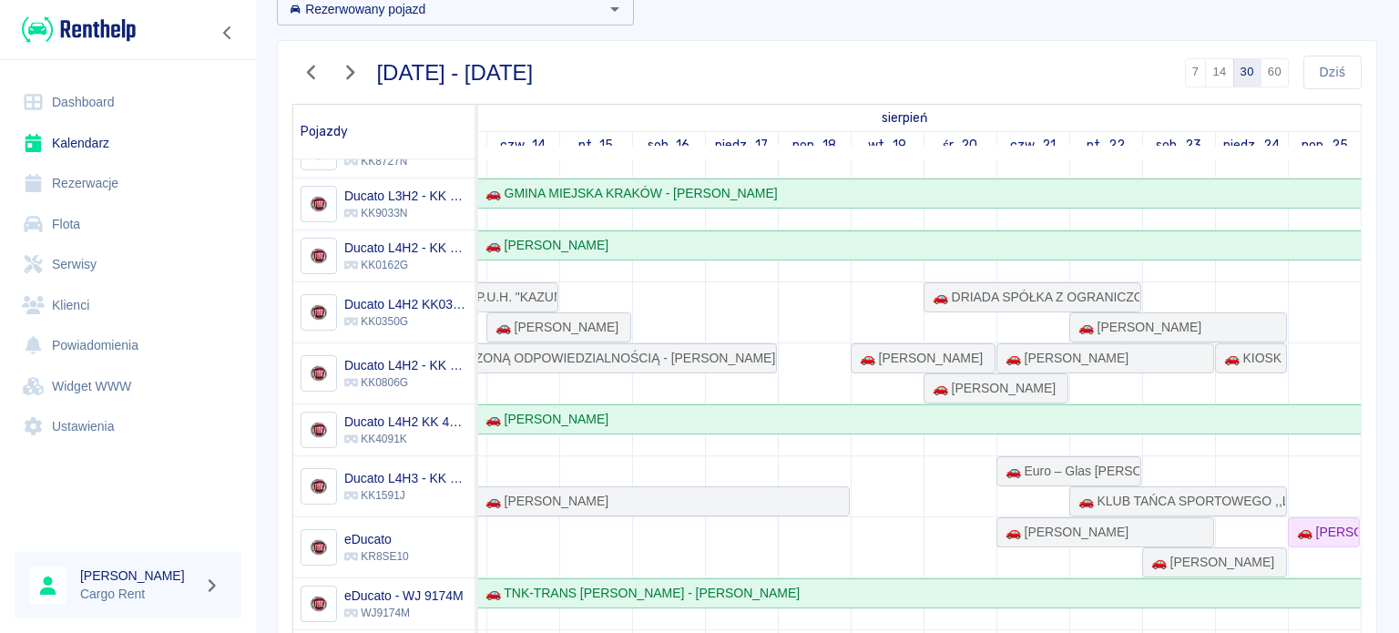
scroll to position [200, 0]
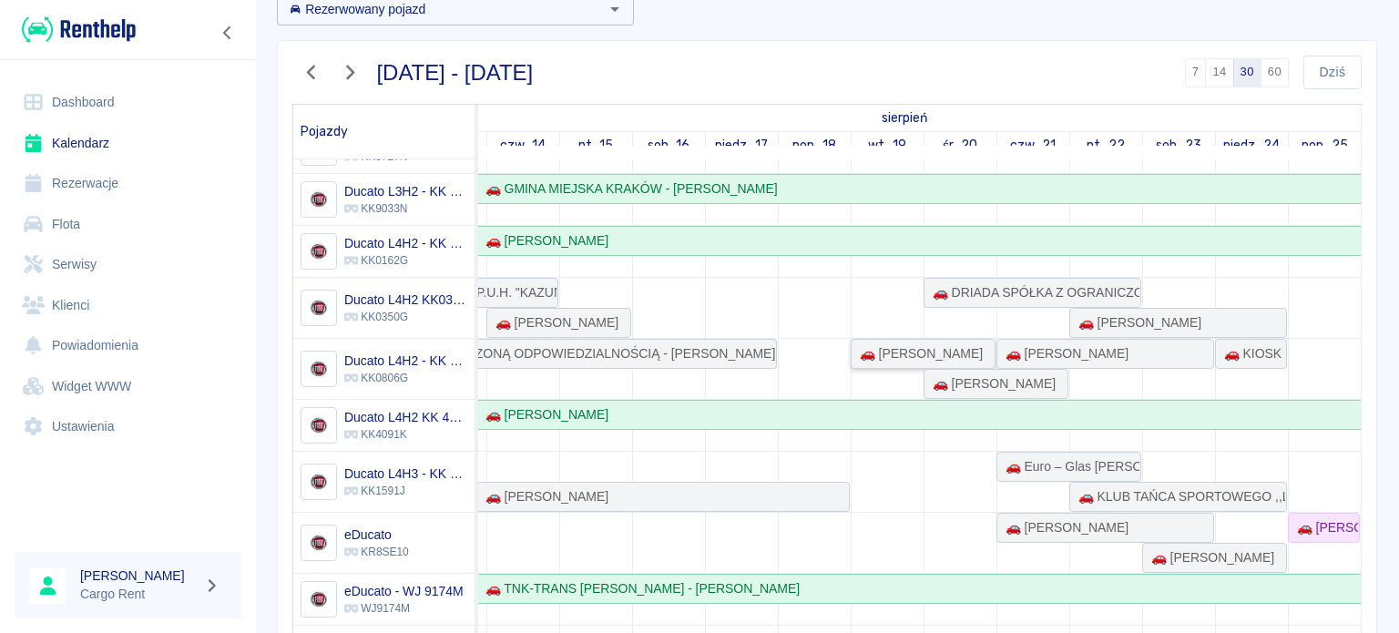
click at [854, 339] on link "🚗 Marek Radło" at bounding box center [923, 354] width 145 height 30
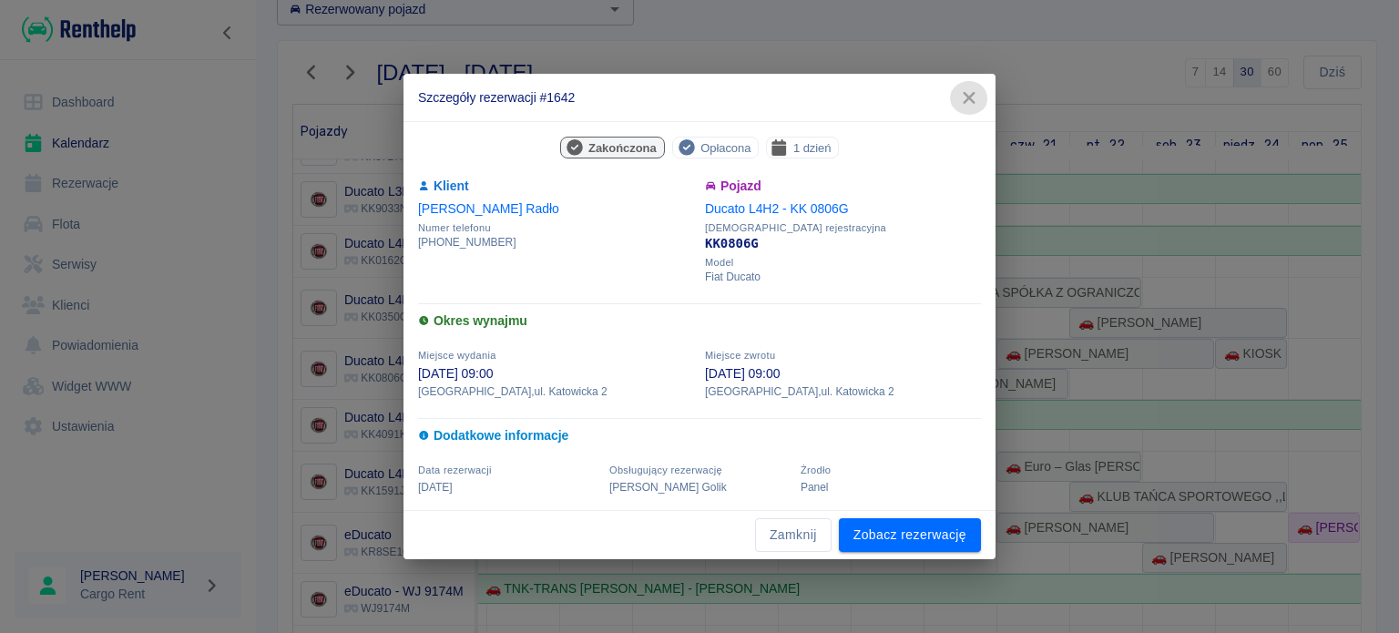
click at [968, 93] on icon "button" at bounding box center [969, 97] width 24 height 19
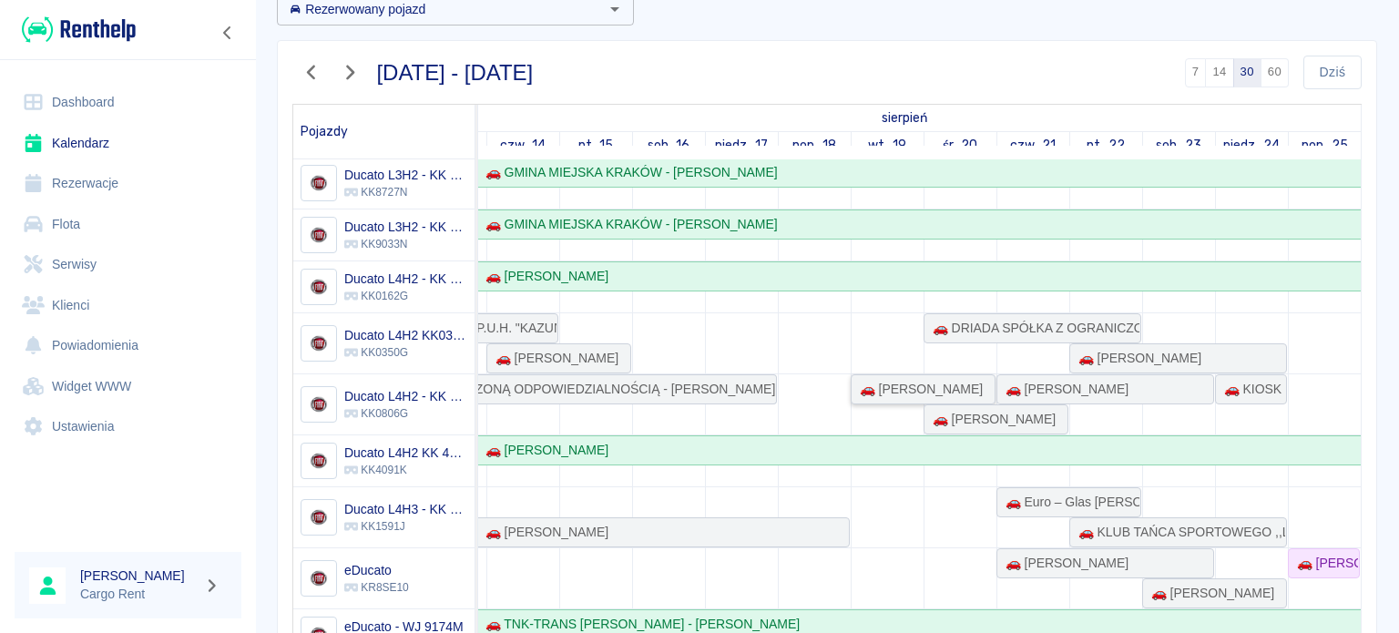
scroll to position [157, 0]
click at [961, 338] on link "🚗 DRIADA SPÓŁKA Z OGRANICZONĄ ODPOWIEDZIALNOŚCIĄ - Bartosz Horbacz" at bounding box center [1033, 329] width 218 height 30
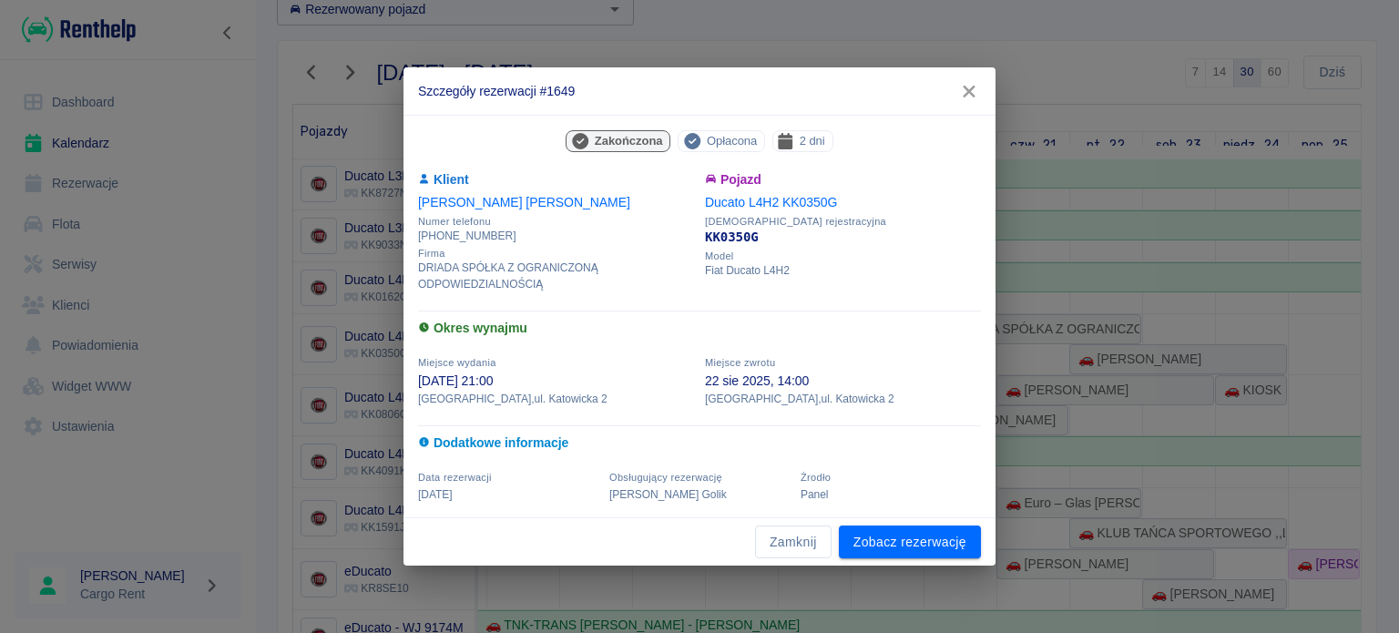
click at [980, 89] on icon "button" at bounding box center [969, 91] width 24 height 19
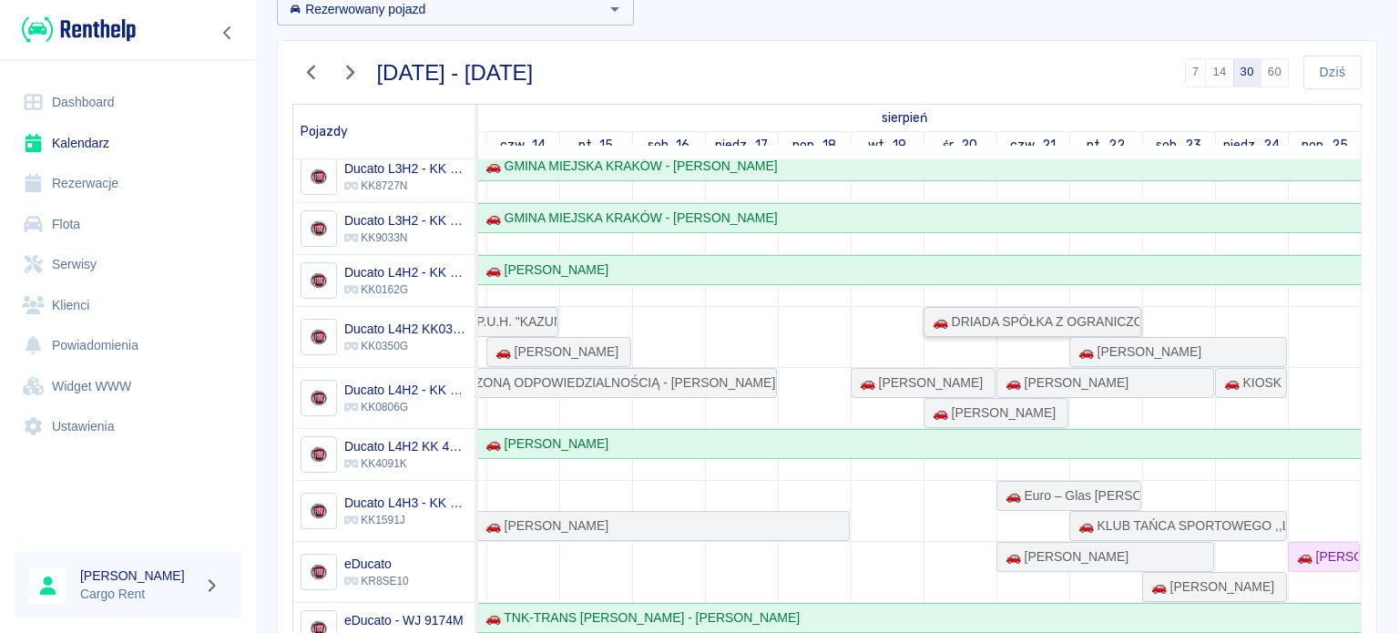
scroll to position [203, 0]
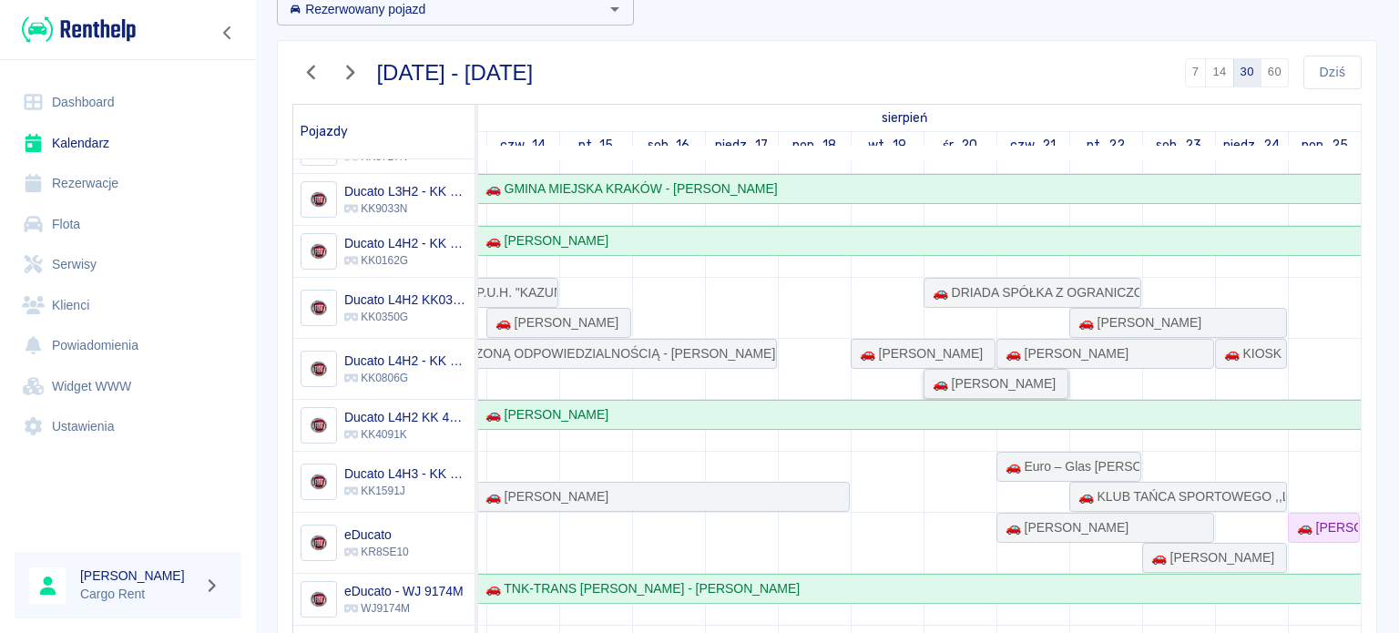
click at [925, 374] on div "🚗 Wojciech Donda" at bounding box center [990, 383] width 130 height 19
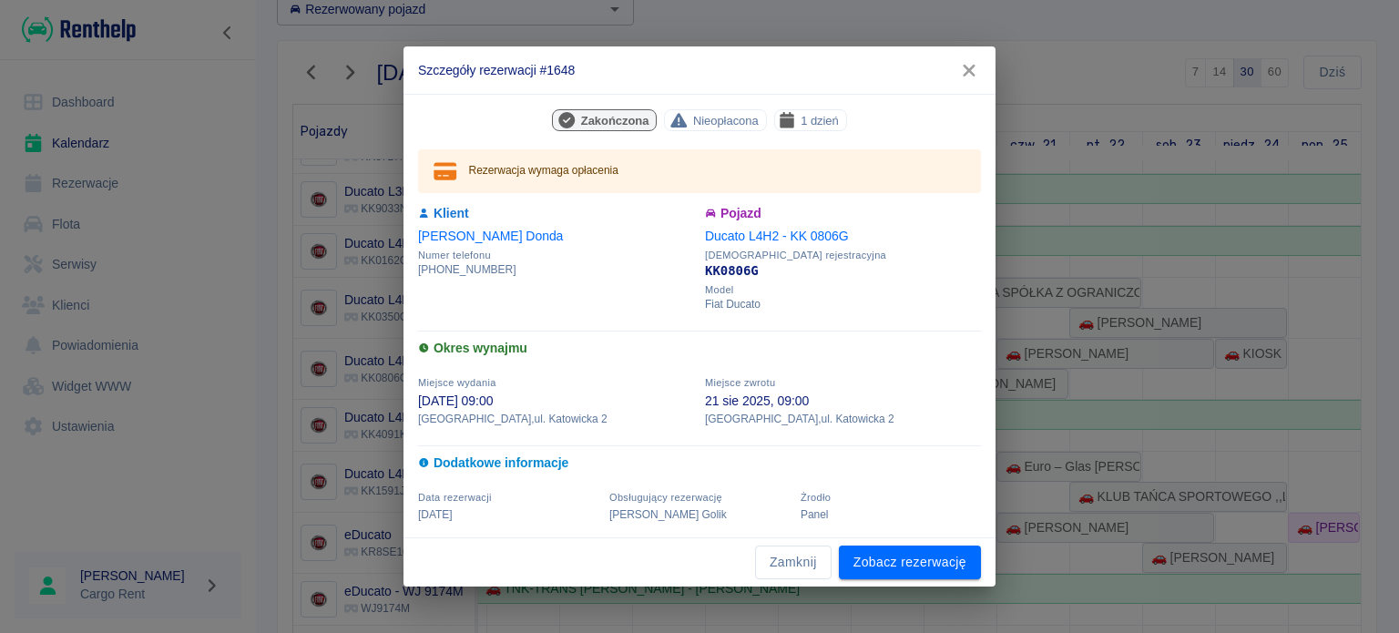
click at [967, 66] on icon "button" at bounding box center [969, 70] width 24 height 19
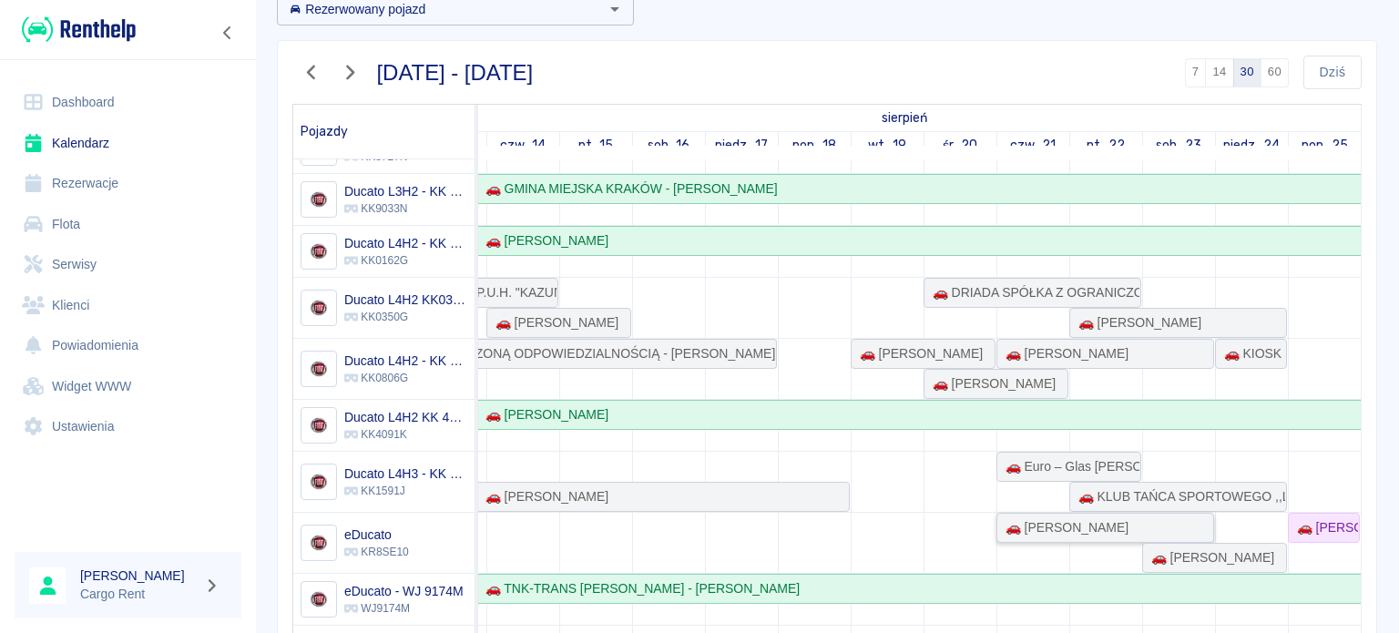
click at [1024, 518] on div "🚗 [PERSON_NAME]" at bounding box center [1063, 527] width 130 height 19
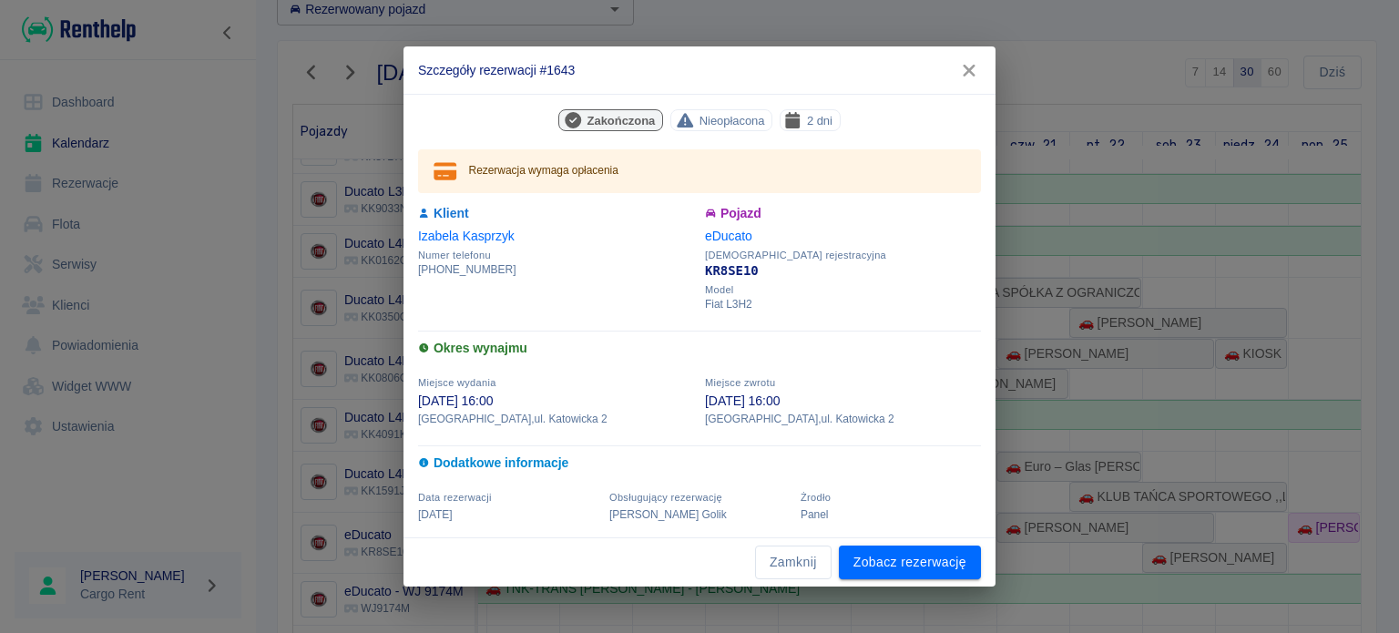
click at [979, 63] on icon "button" at bounding box center [969, 70] width 24 height 19
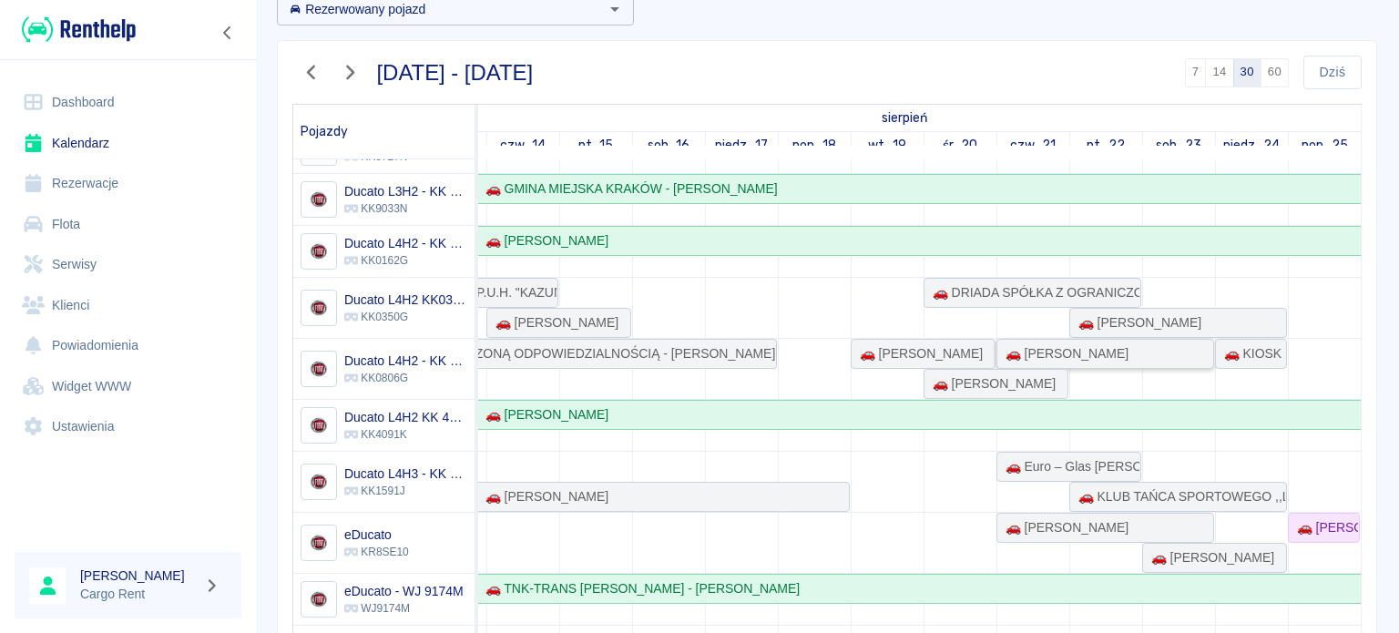
click at [1014, 344] on div "🚗 [PERSON_NAME]" at bounding box center [1063, 353] width 130 height 19
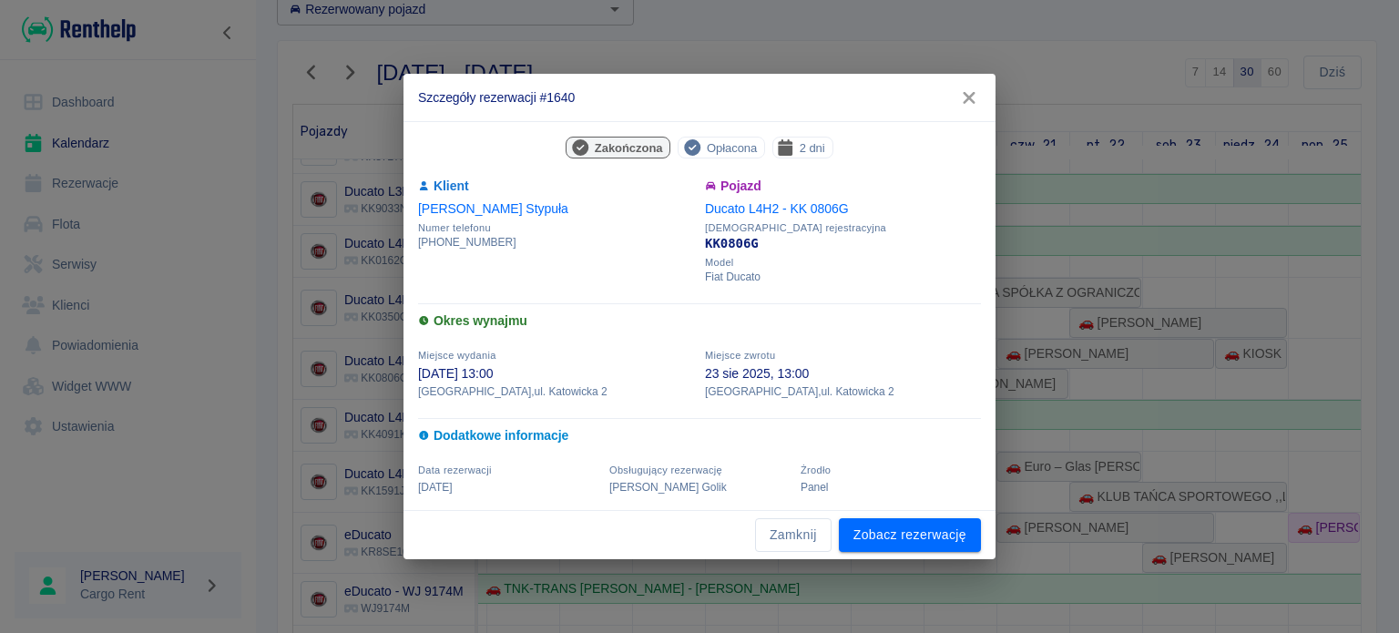
click at [976, 100] on icon "button" at bounding box center [969, 97] width 24 height 19
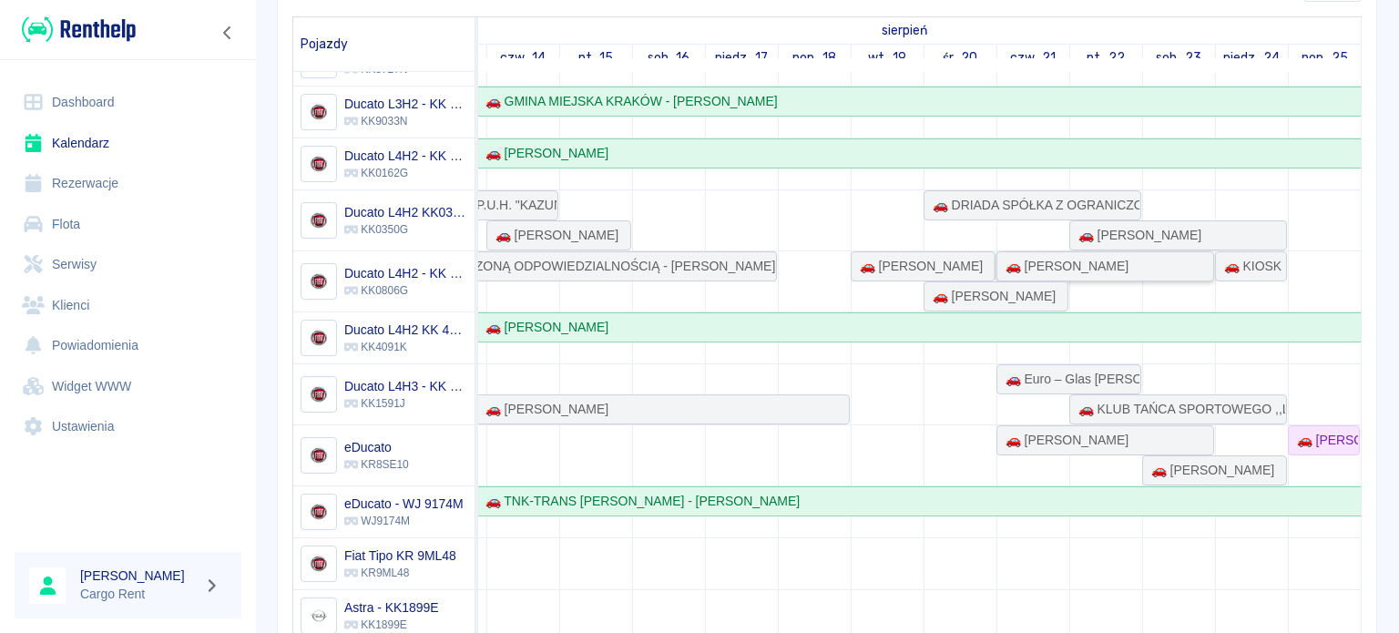
scroll to position [199, 0]
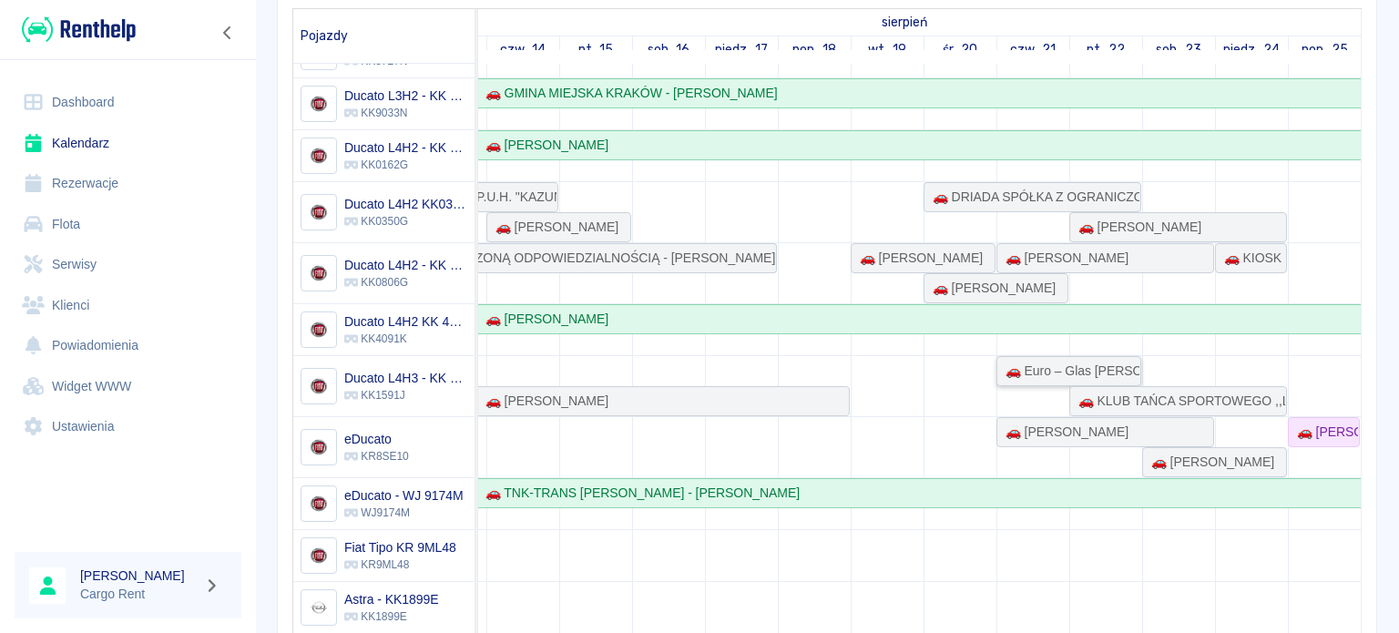
click at [998, 365] on div "🚗 Euro – Glas [PERSON_NAME] Noga S.J - [PERSON_NAME]" at bounding box center [1068, 371] width 141 height 19
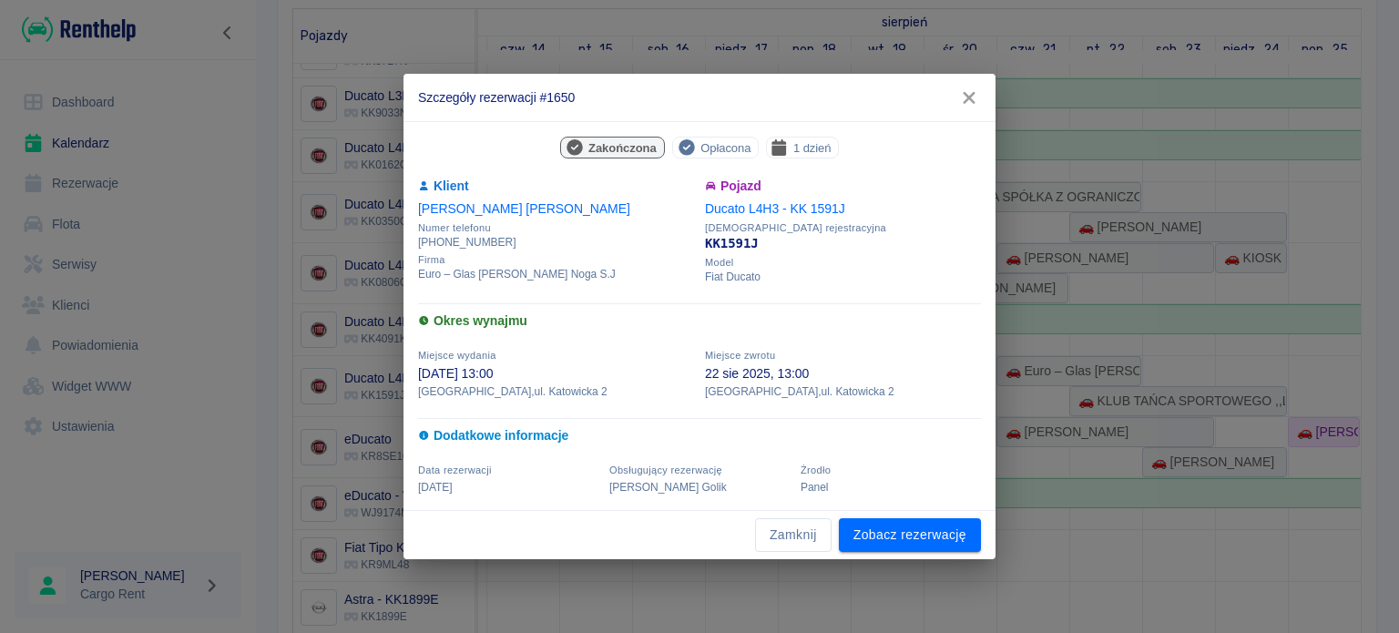
click at [989, 90] on h2 "Szczegóły rezerwacji #1650" at bounding box center [700, 97] width 592 height 47
click at [985, 97] on button "button" at bounding box center [969, 98] width 38 height 34
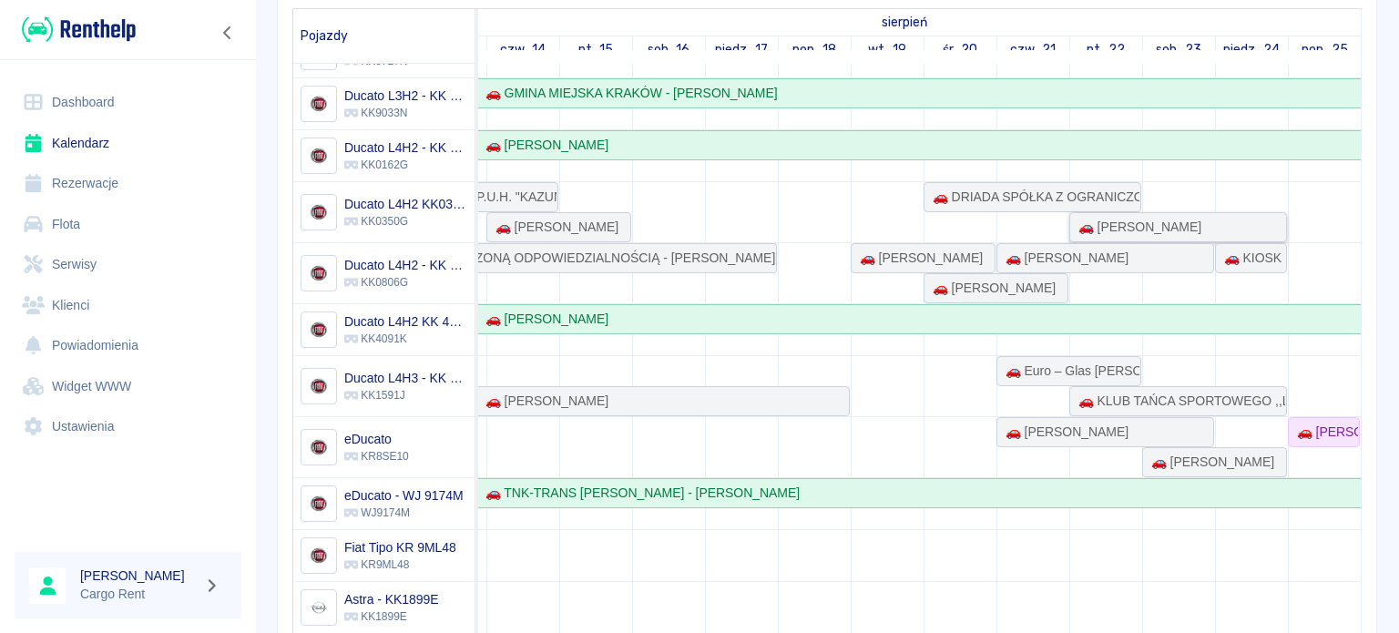
click at [1119, 218] on div "🚗 [PERSON_NAME]" at bounding box center [1136, 227] width 130 height 19
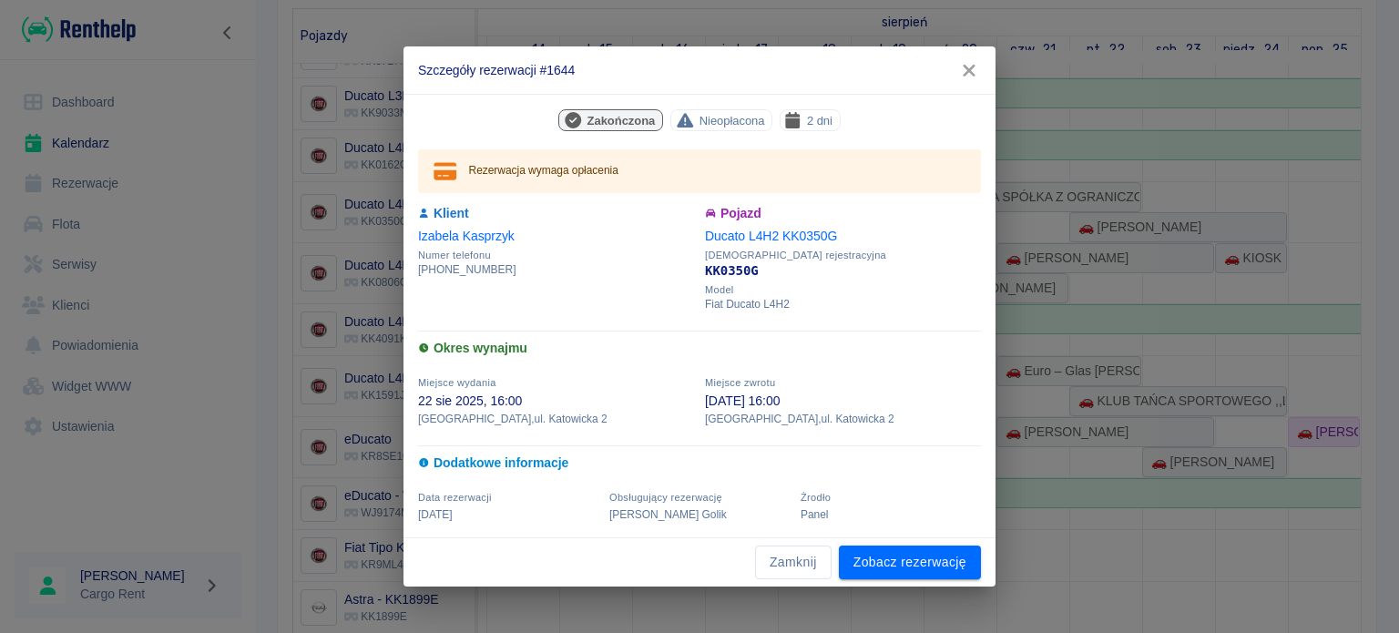
click at [975, 78] on icon "button" at bounding box center [969, 70] width 24 height 19
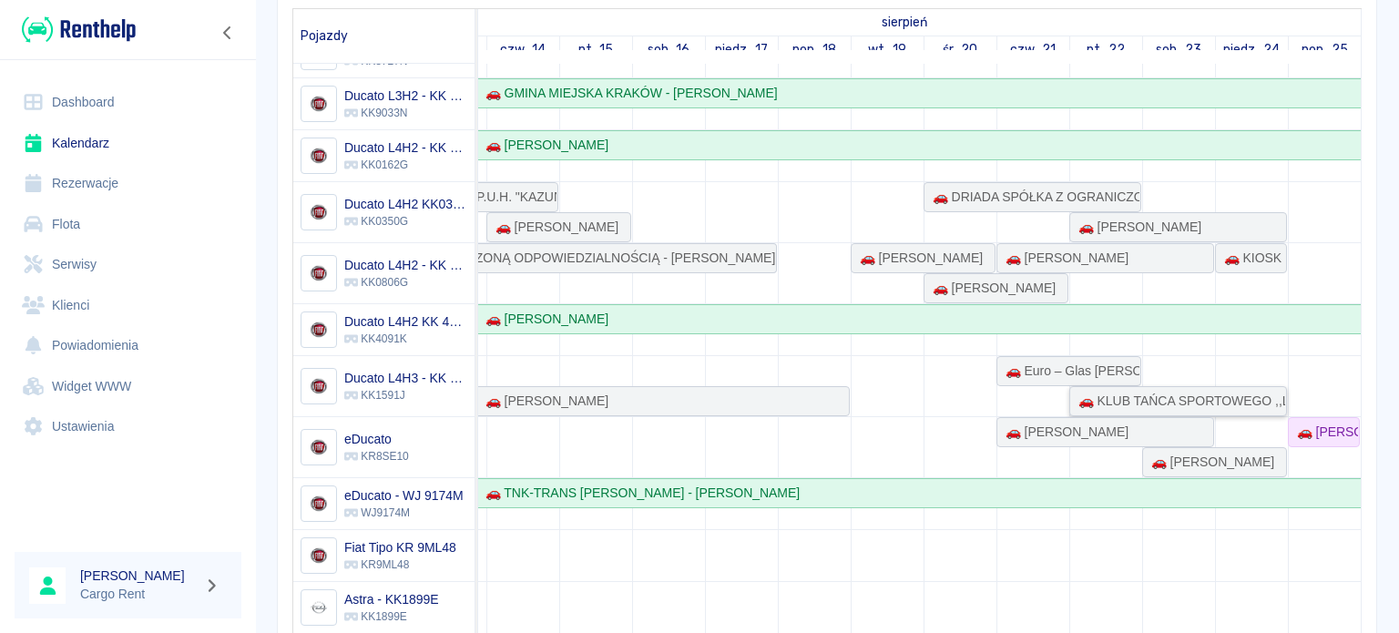
click at [1141, 395] on div "🚗 KLUB TAŃCA SPORTOWEGO ,,LIDERKI'' - [PERSON_NAME]" at bounding box center [1178, 401] width 214 height 19
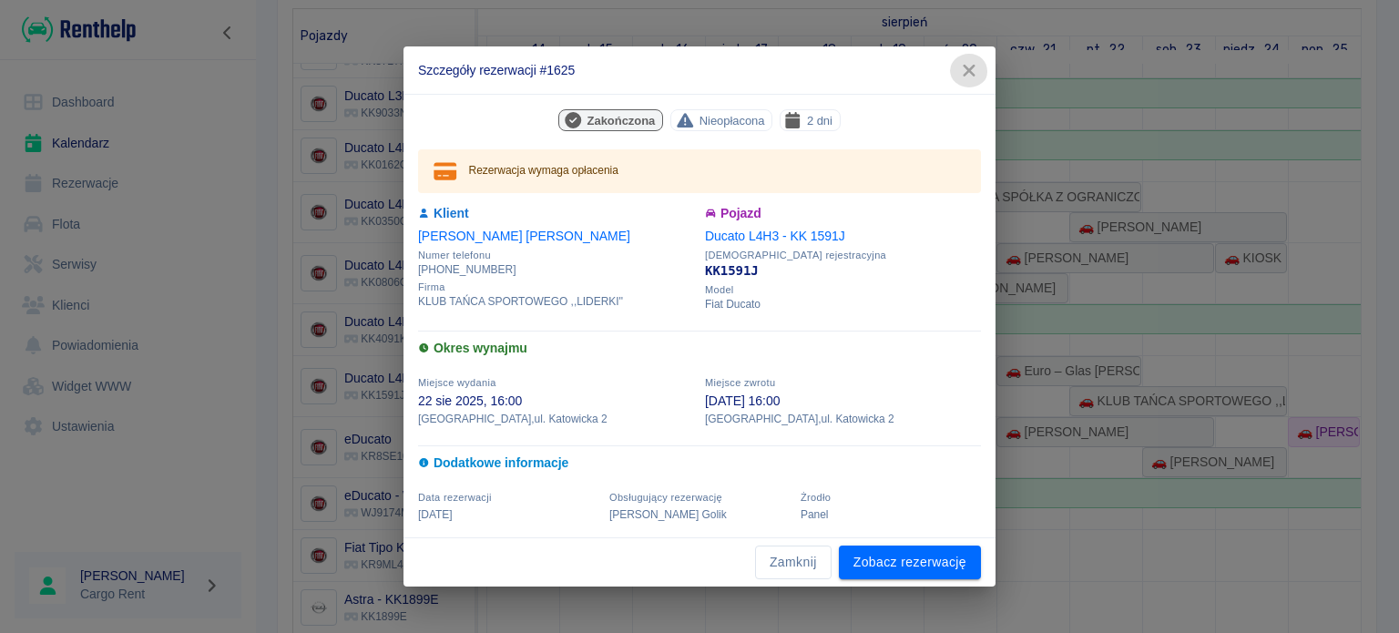
click at [969, 67] on icon "button" at bounding box center [969, 70] width 24 height 19
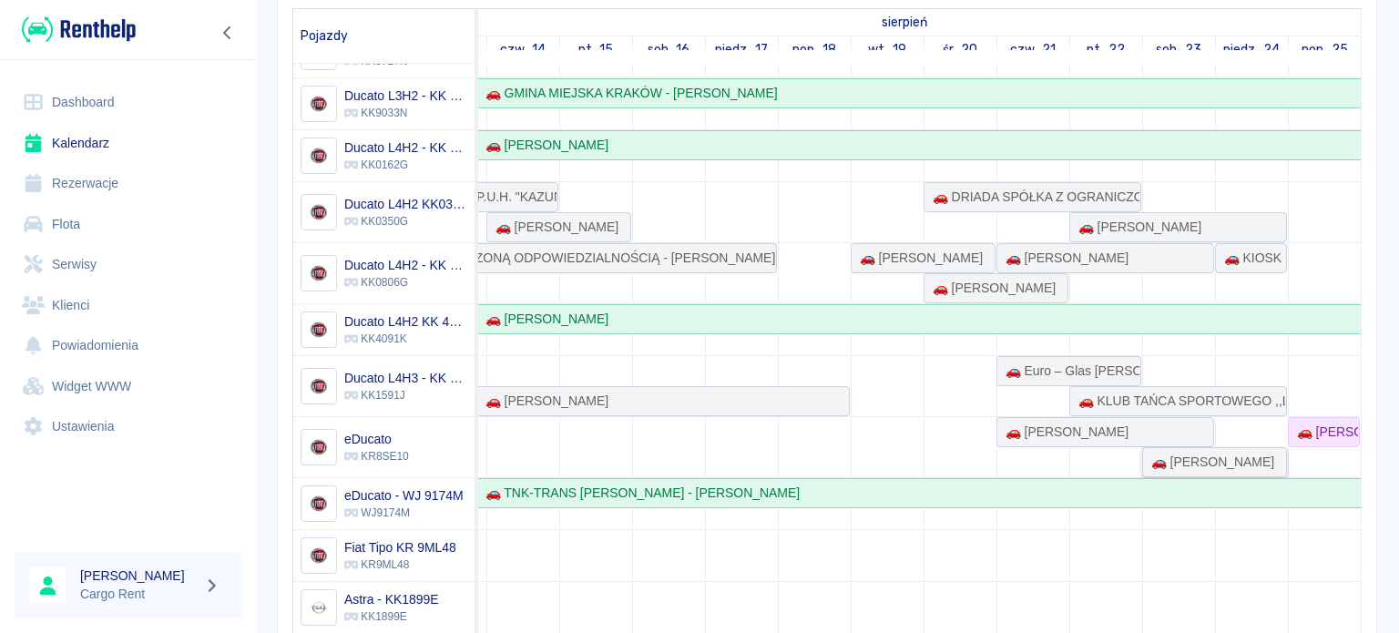
click at [1257, 453] on div "🚗 Edward Bielka" at bounding box center [1214, 462] width 141 height 19
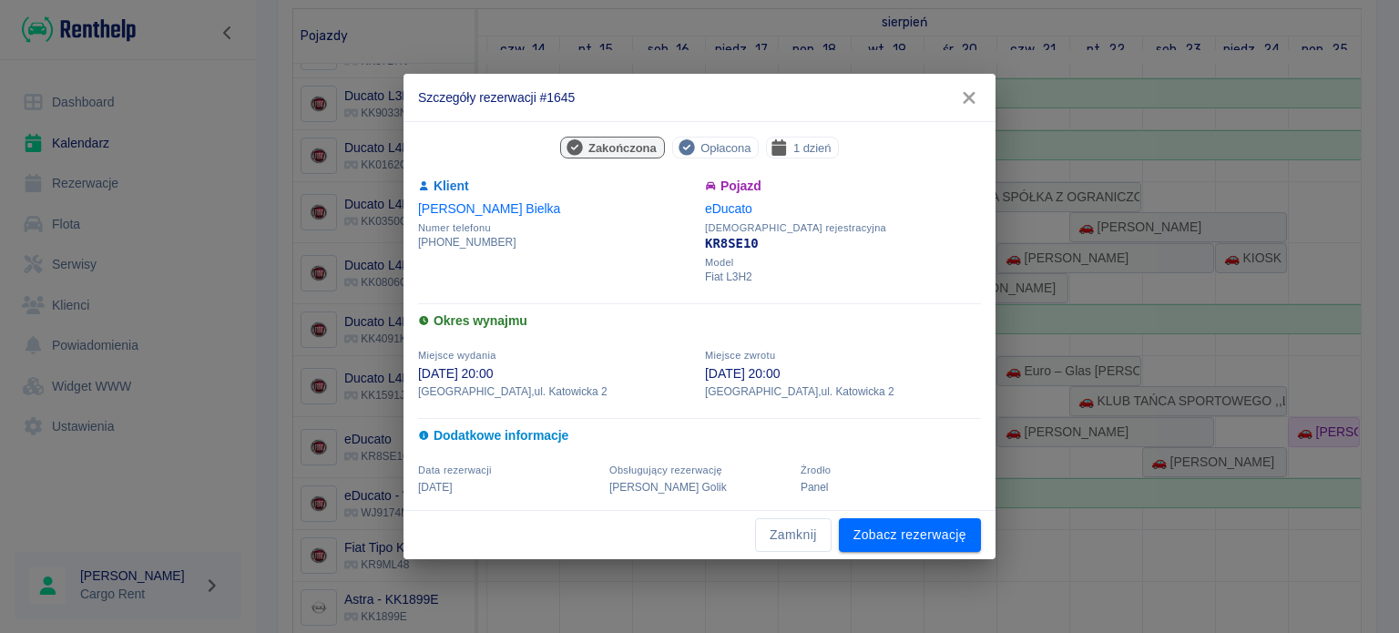
click at [969, 96] on icon "button" at bounding box center [969, 97] width 24 height 19
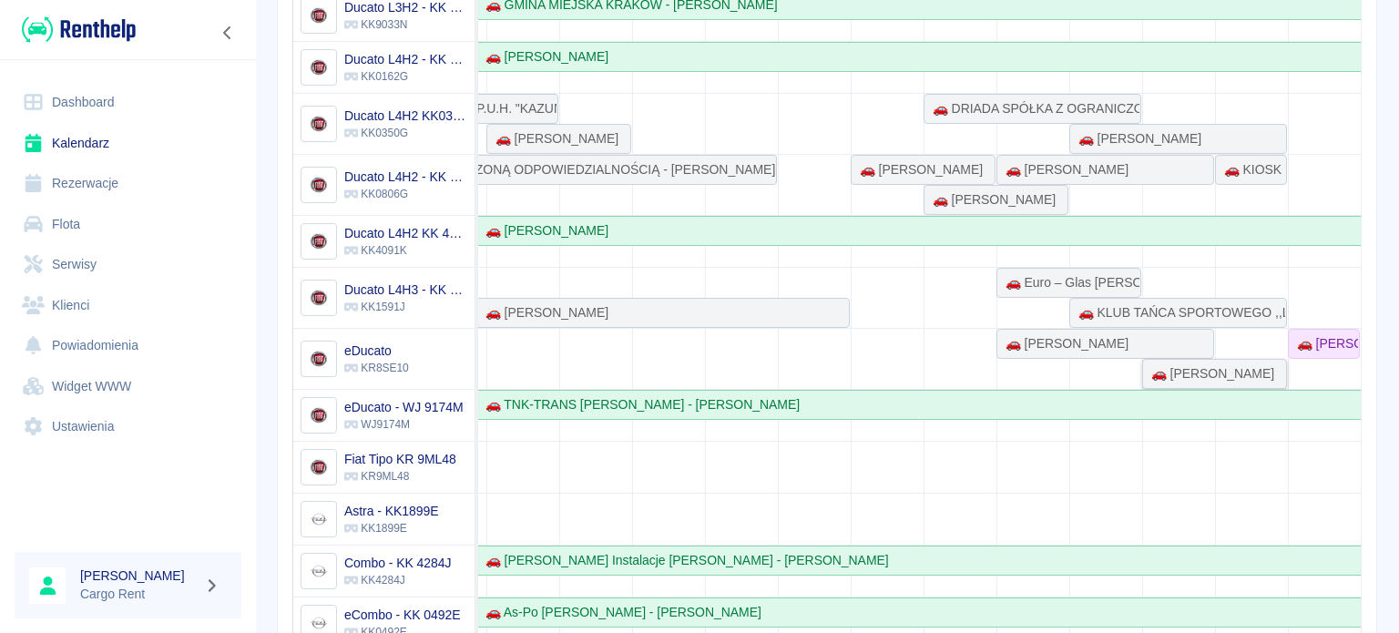
scroll to position [302, 0]
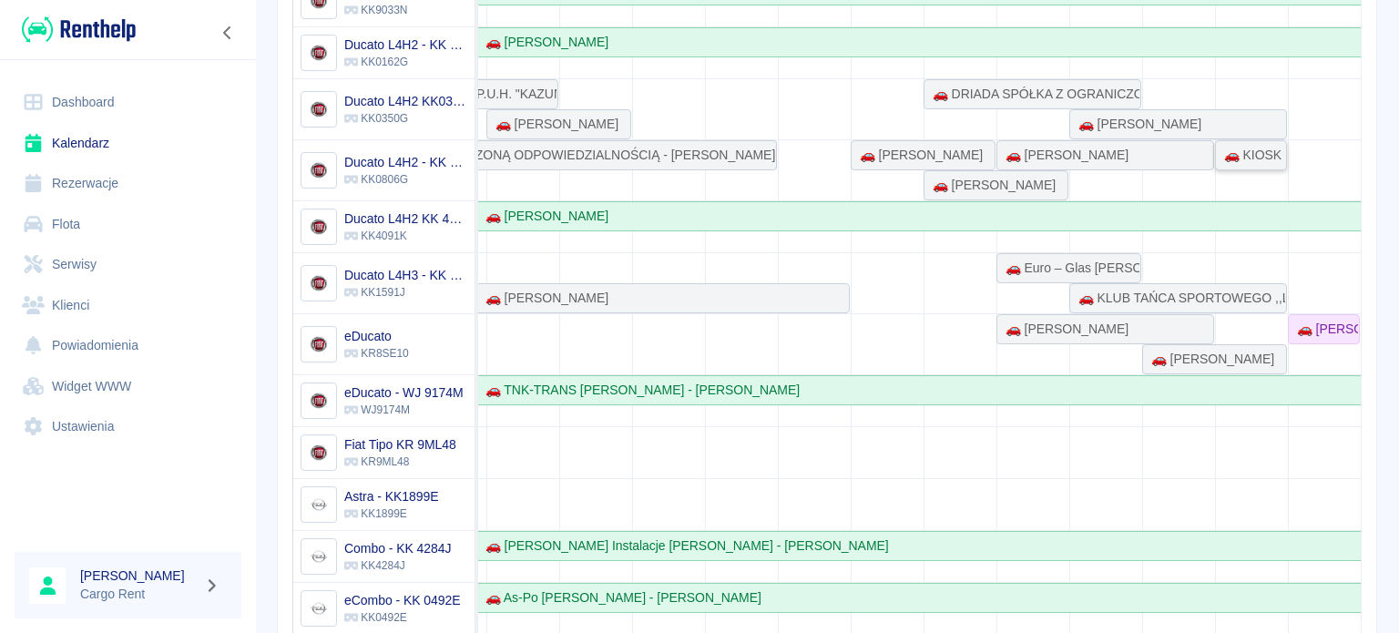
click at [1222, 146] on div "🚗 KIOSK RUCHU - STUDIO PILATES MAGDALENA MALINOWSKA - Magdalena Malinowska" at bounding box center [1251, 155] width 68 height 19
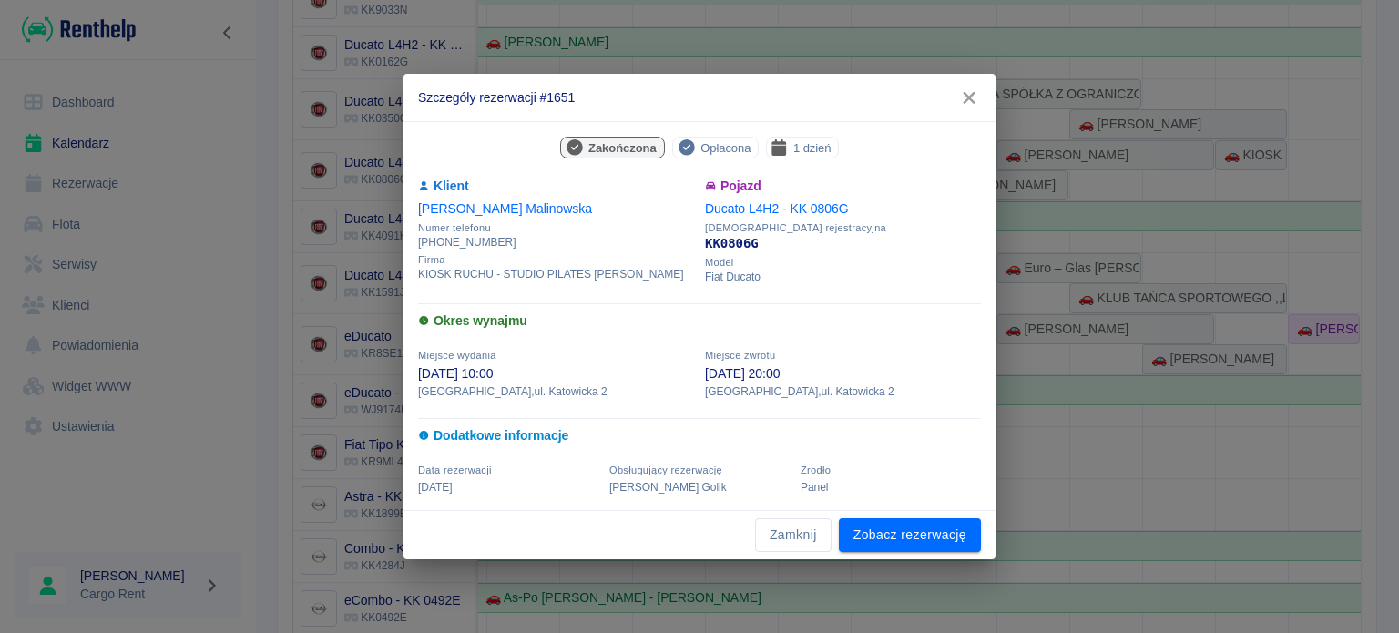
click at [971, 88] on icon "button" at bounding box center [969, 97] width 24 height 19
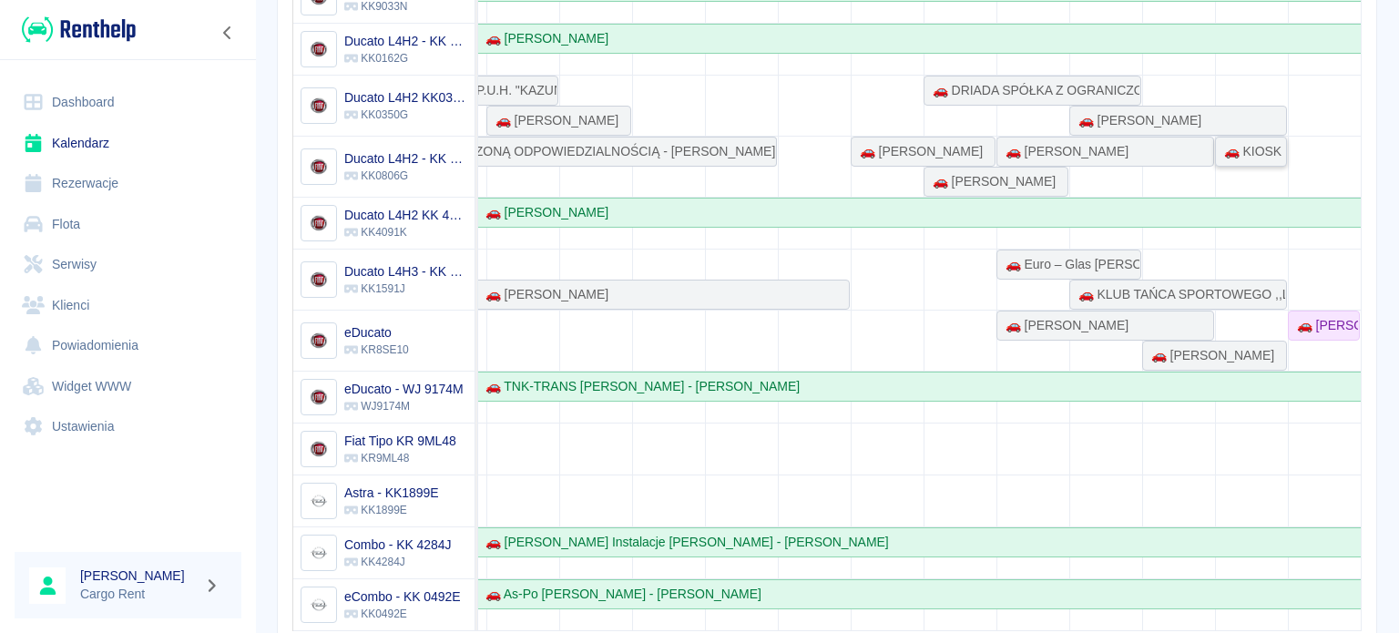
scroll to position [310, 0]
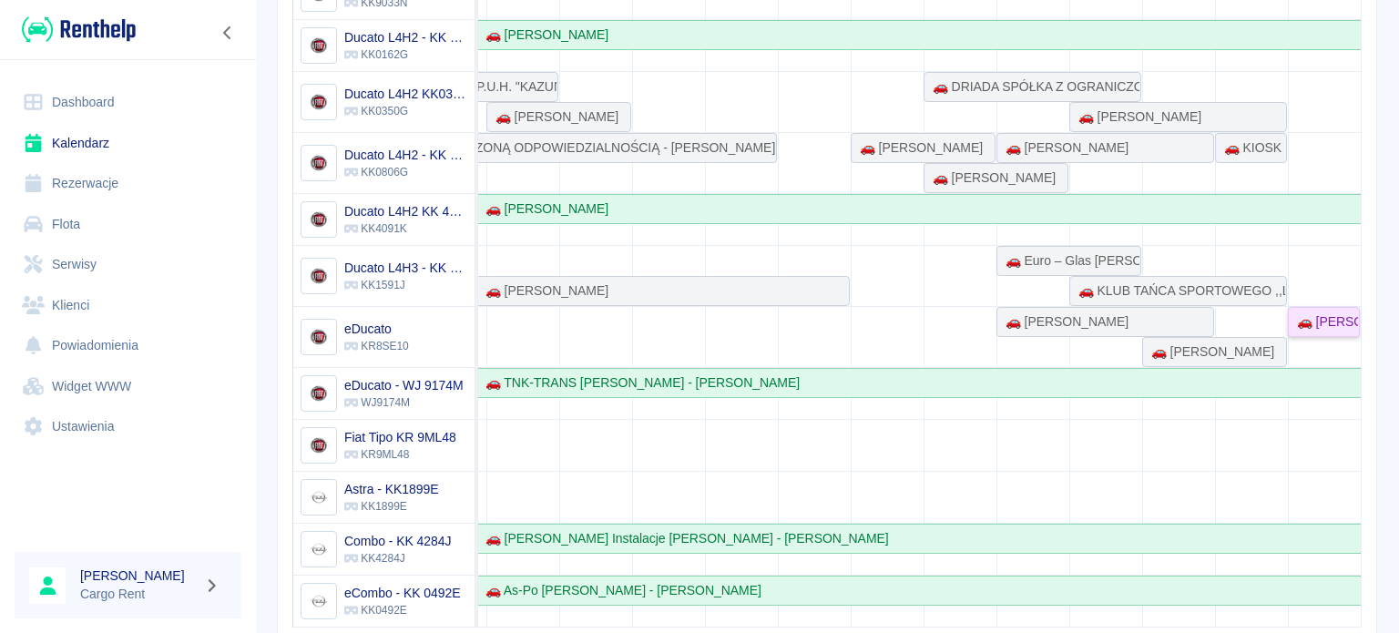
click at [1290, 312] on div "🚗 Robert Tak" at bounding box center [1324, 321] width 68 height 19
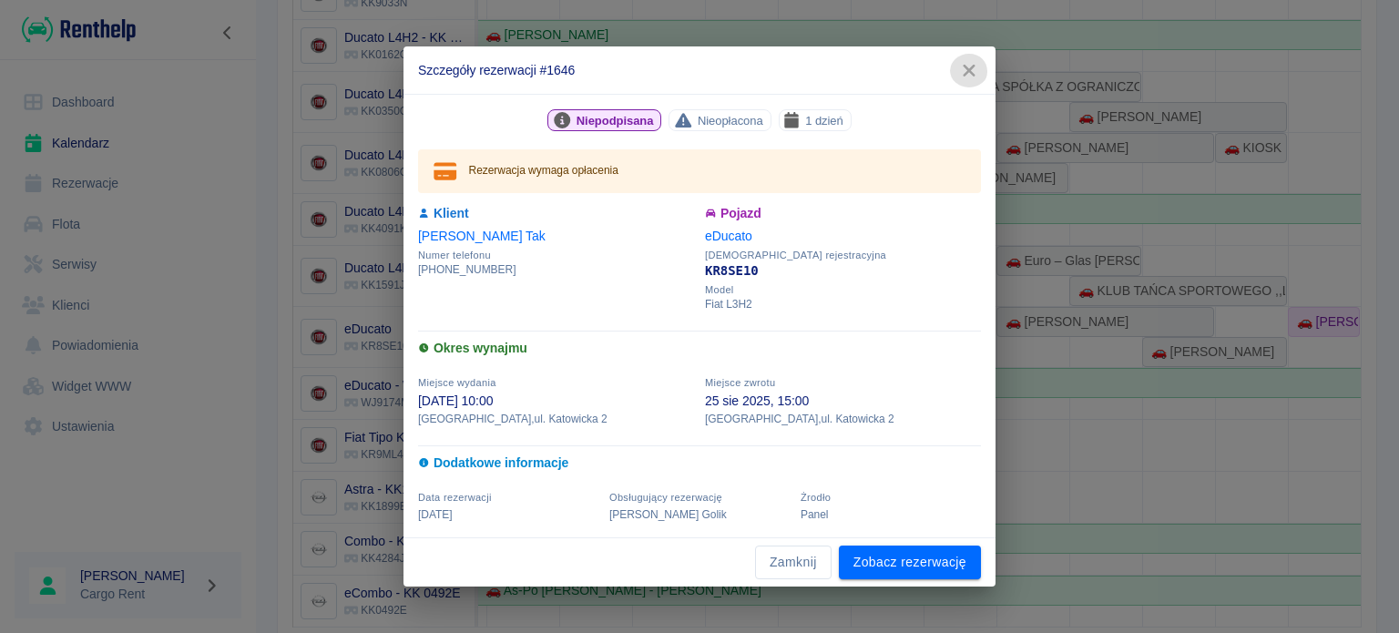
click at [973, 69] on icon "button" at bounding box center [969, 70] width 24 height 19
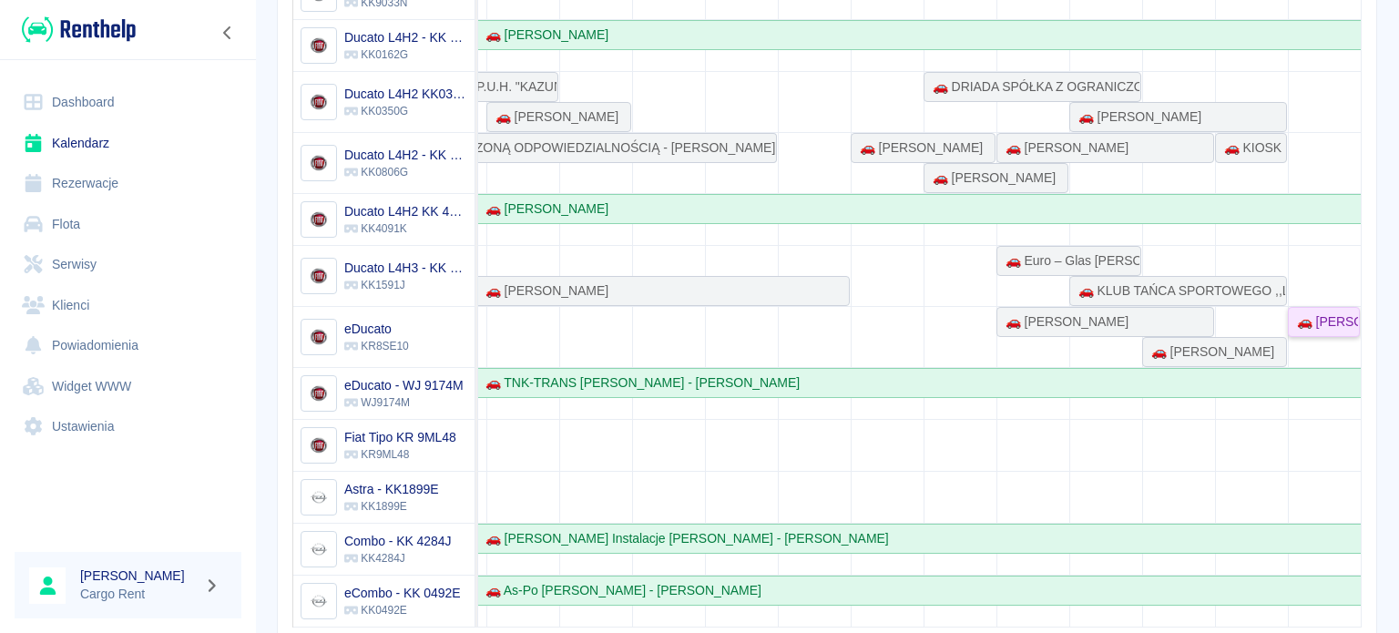
click at [1321, 312] on div "🚗 Robert Tak" at bounding box center [1324, 321] width 68 height 19
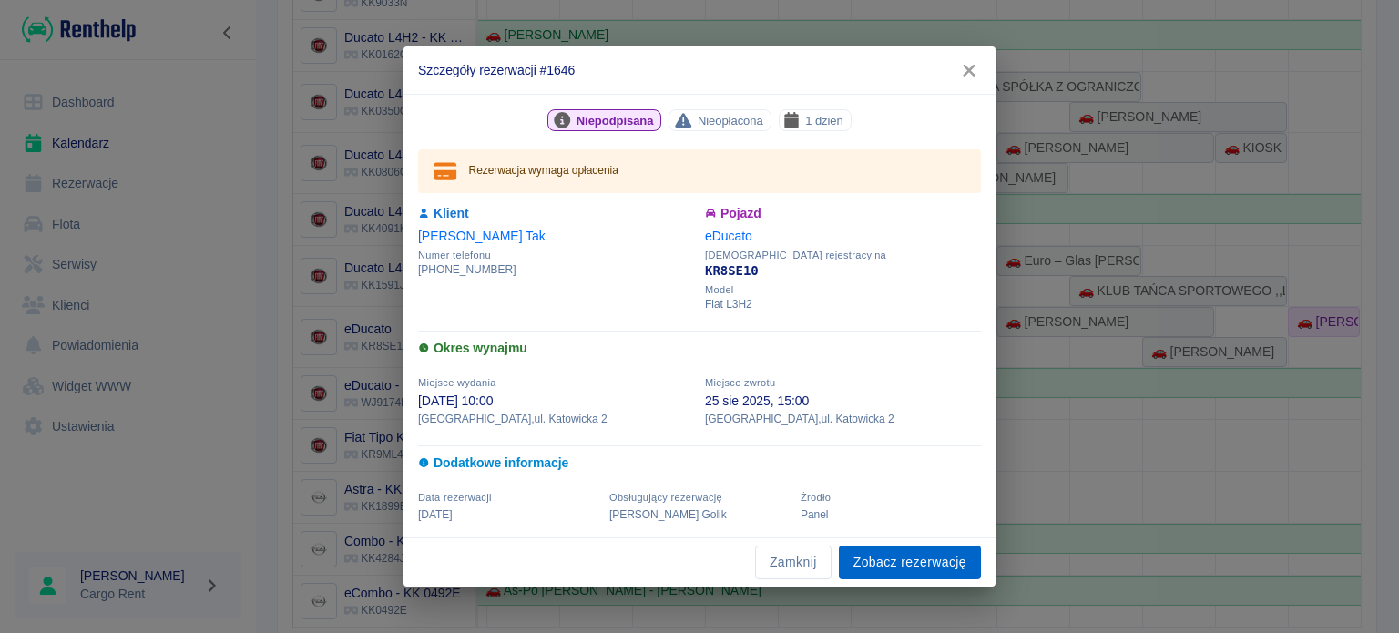
click at [924, 553] on link "Zobacz rezerwację" at bounding box center [910, 563] width 142 height 34
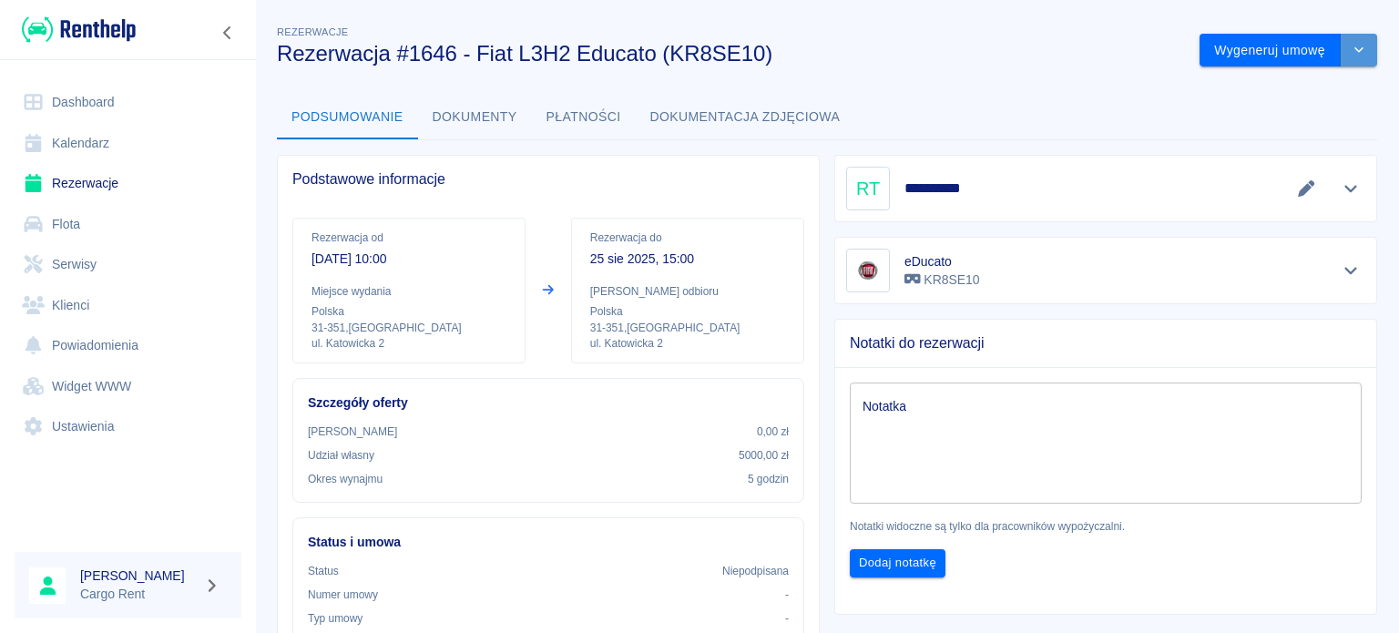
click at [1344, 57] on button "drop-down" at bounding box center [1359, 51] width 36 height 34
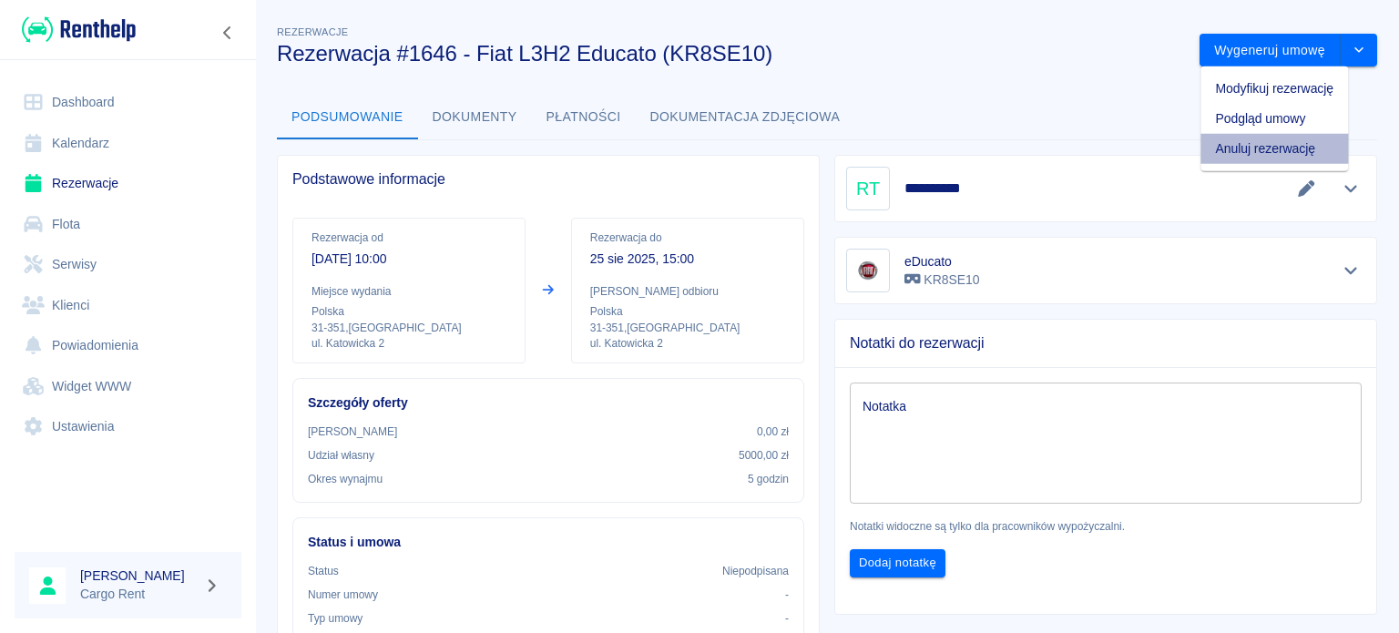
click at [1268, 156] on li "Anuluj rezerwację" at bounding box center [1275, 149] width 148 height 30
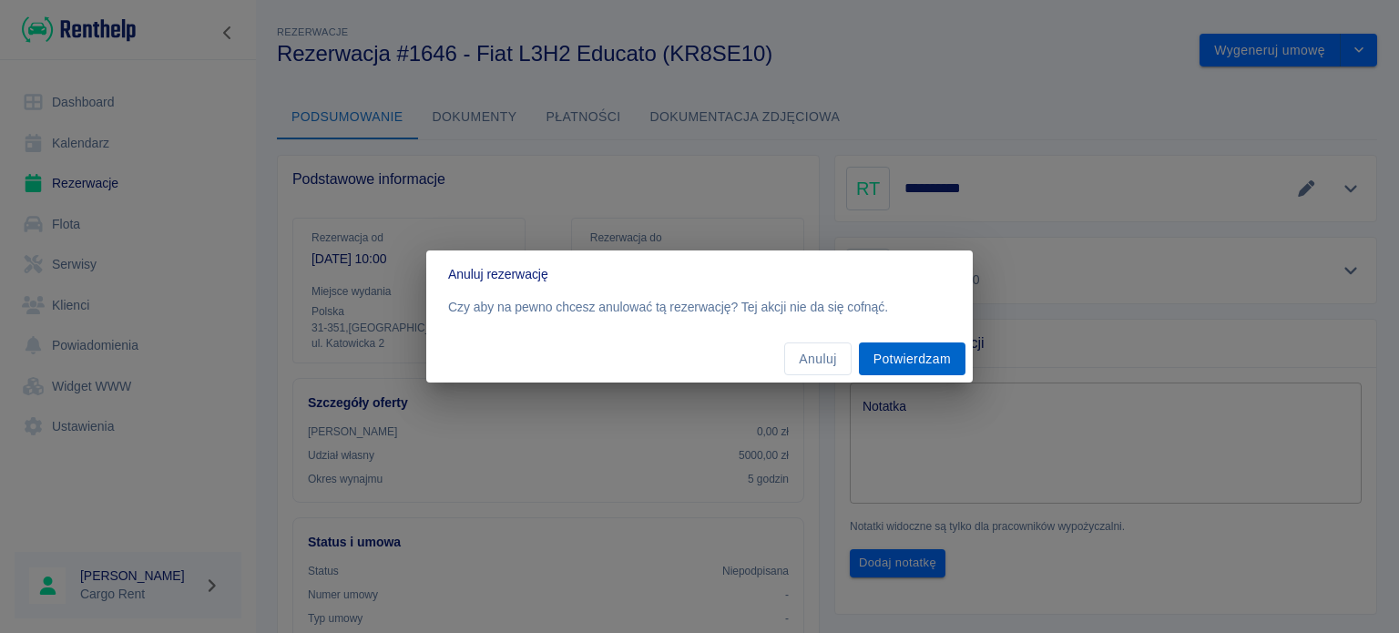
drag, startPoint x: 955, startPoint y: 333, endPoint x: 941, endPoint y: 353, distance: 23.5
click at [946, 349] on div "Anuluj rezerwację Czy aby na pewno chcesz anulować tą rezerwację? Tej akcji nie…" at bounding box center [699, 316] width 547 height 133
click at [941, 353] on button "Potwierdzam" at bounding box center [912, 359] width 107 height 34
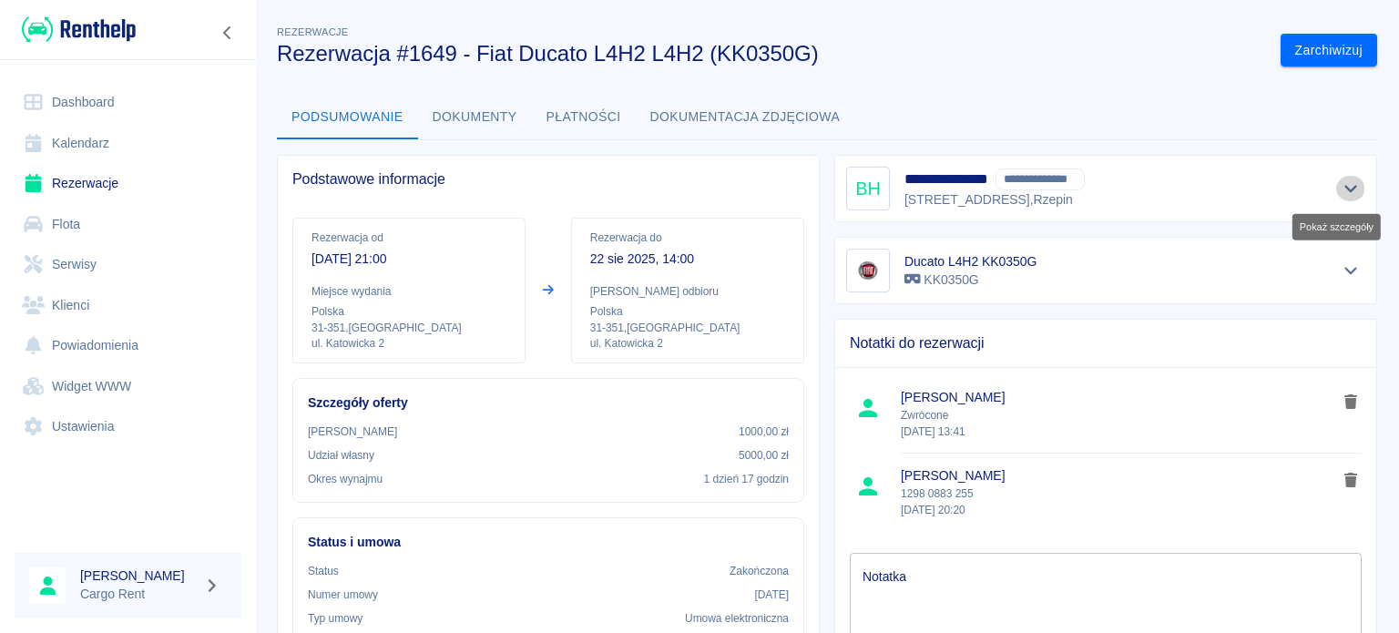
click at [1344, 188] on icon "Pokaż szczegóły" at bounding box center [1350, 189] width 13 height 7
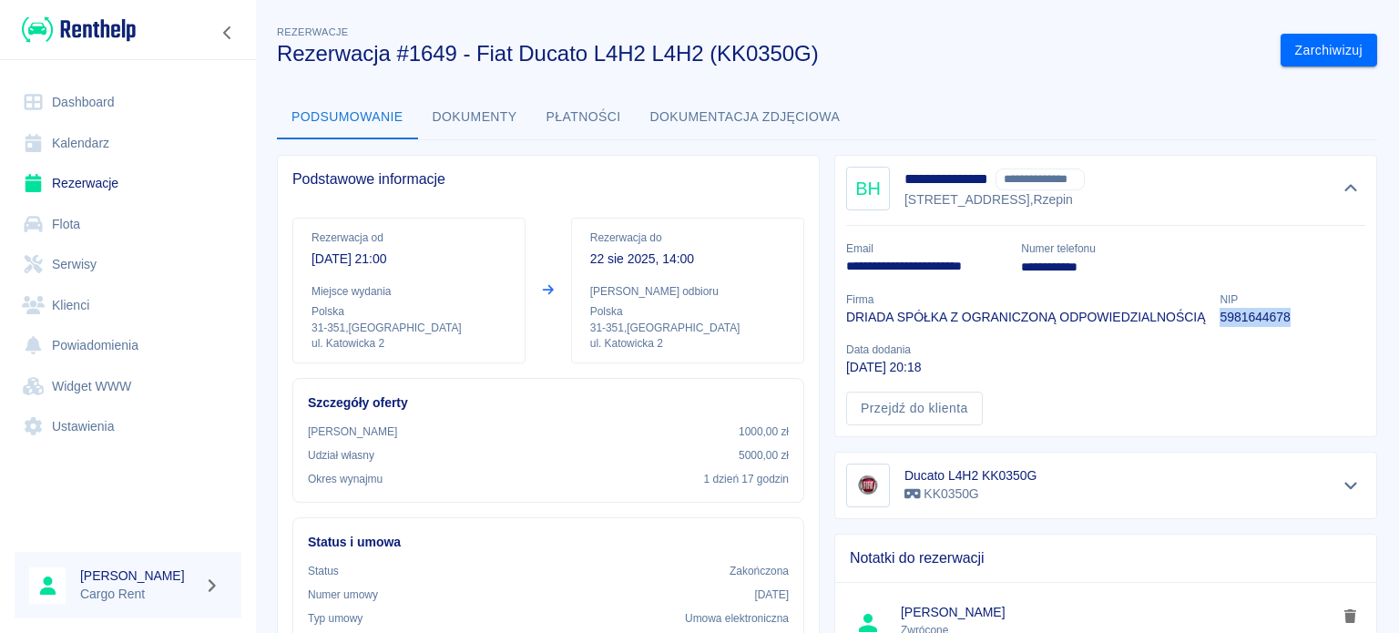
drag, startPoint x: 1292, startPoint y: 318, endPoint x: 1216, endPoint y: 320, distance: 75.6
click at [1216, 320] on div "**********" at bounding box center [1099, 325] width 534 height 199
copy p "5981644678"
drag, startPoint x: 997, startPoint y: 267, endPoint x: 828, endPoint y: 269, distance: 169.4
click at [832, 269] on div "**********" at bounding box center [919, 251] width 175 height 51
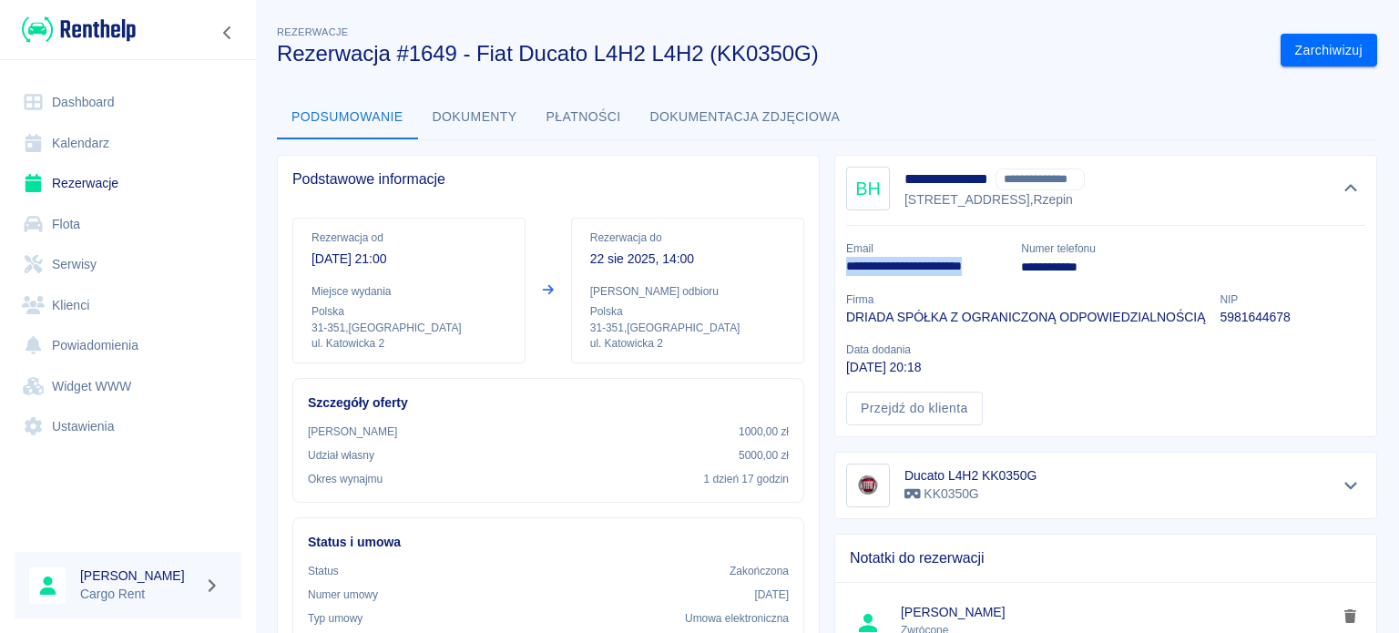
copy p "**********"
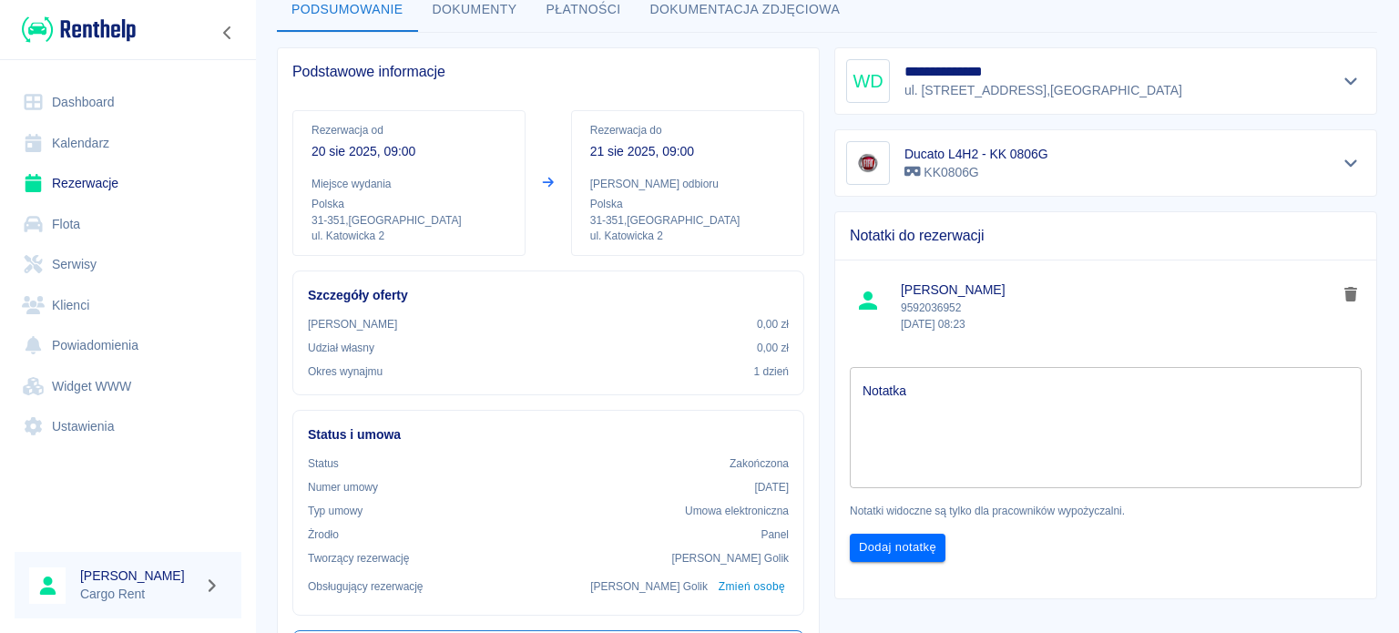
scroll to position [213, 0]
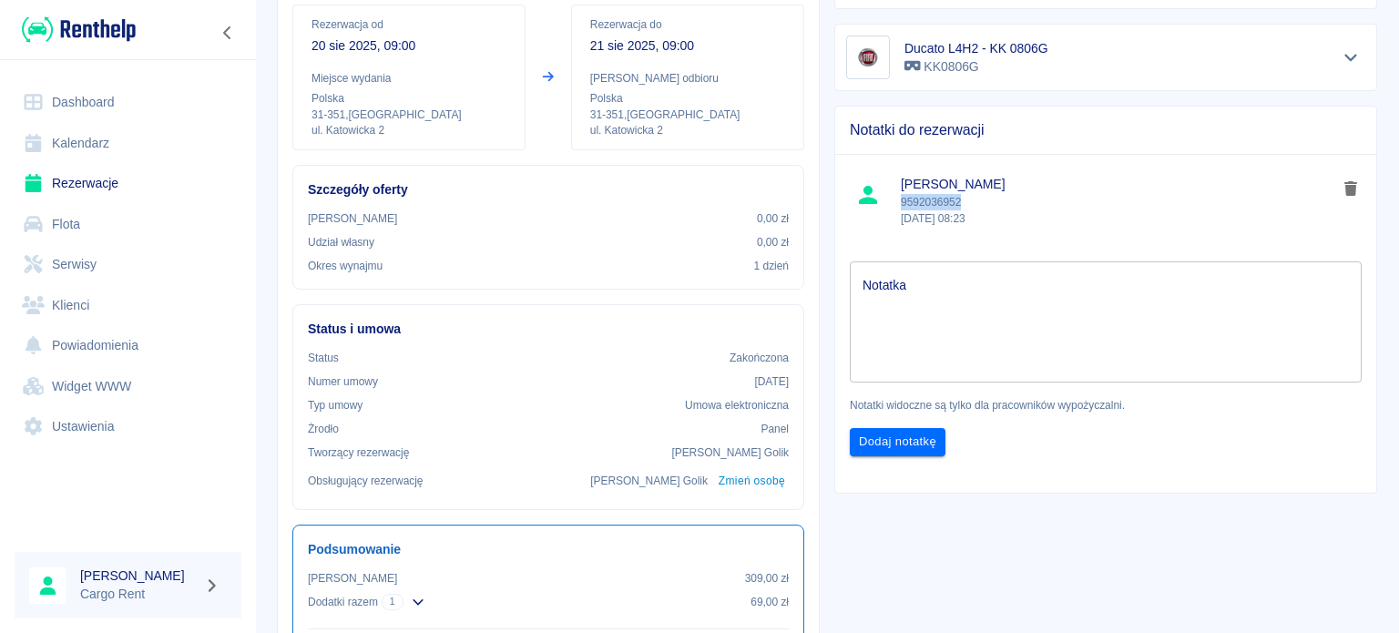
drag, startPoint x: 1003, startPoint y: 196, endPoint x: 893, endPoint y: 203, distance: 110.5
click at [901, 203] on p "9592036952 20 sie 2025, 08:23" at bounding box center [1119, 210] width 436 height 33
copy p "9592036952"
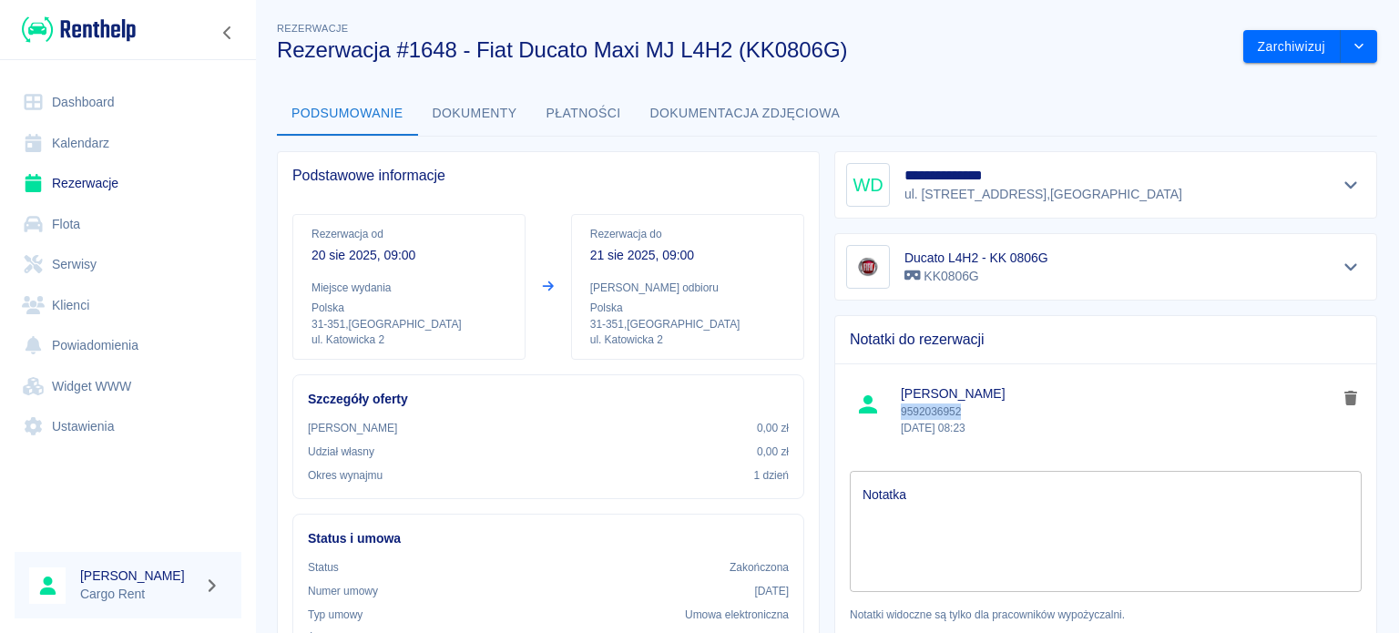
scroll to position [0, 0]
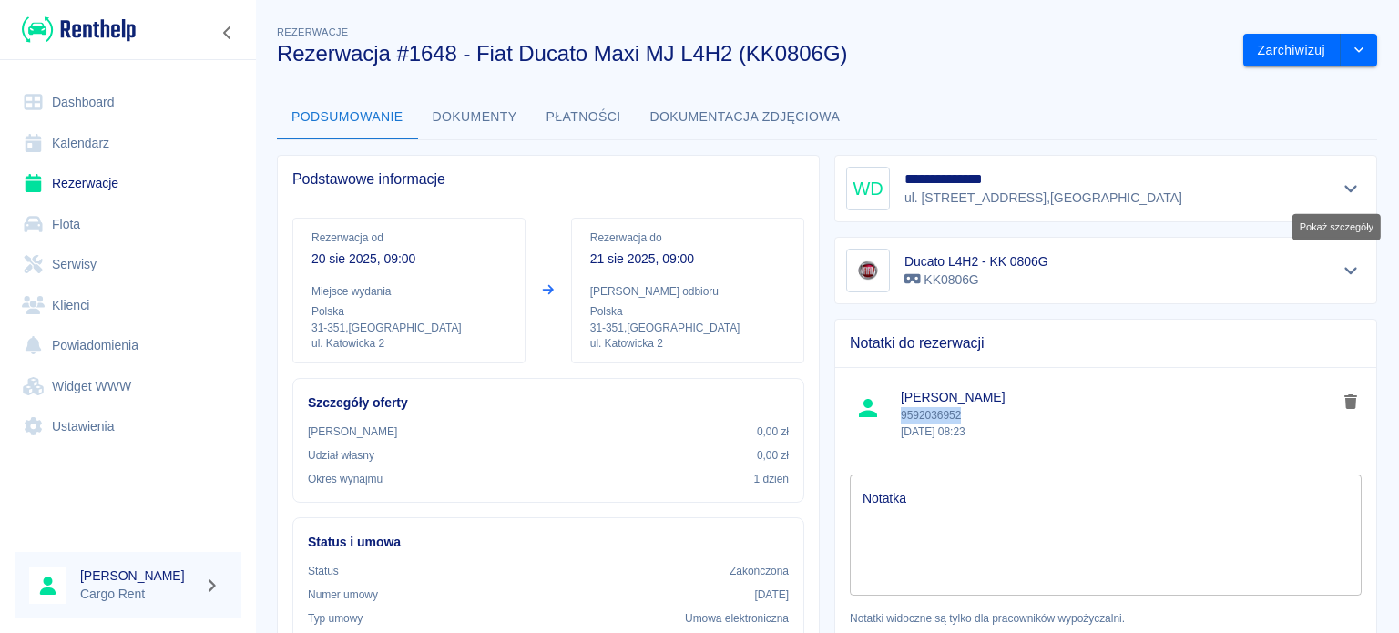
click at [1341, 184] on icon "Pokaż szczegóły" at bounding box center [1351, 188] width 21 height 16
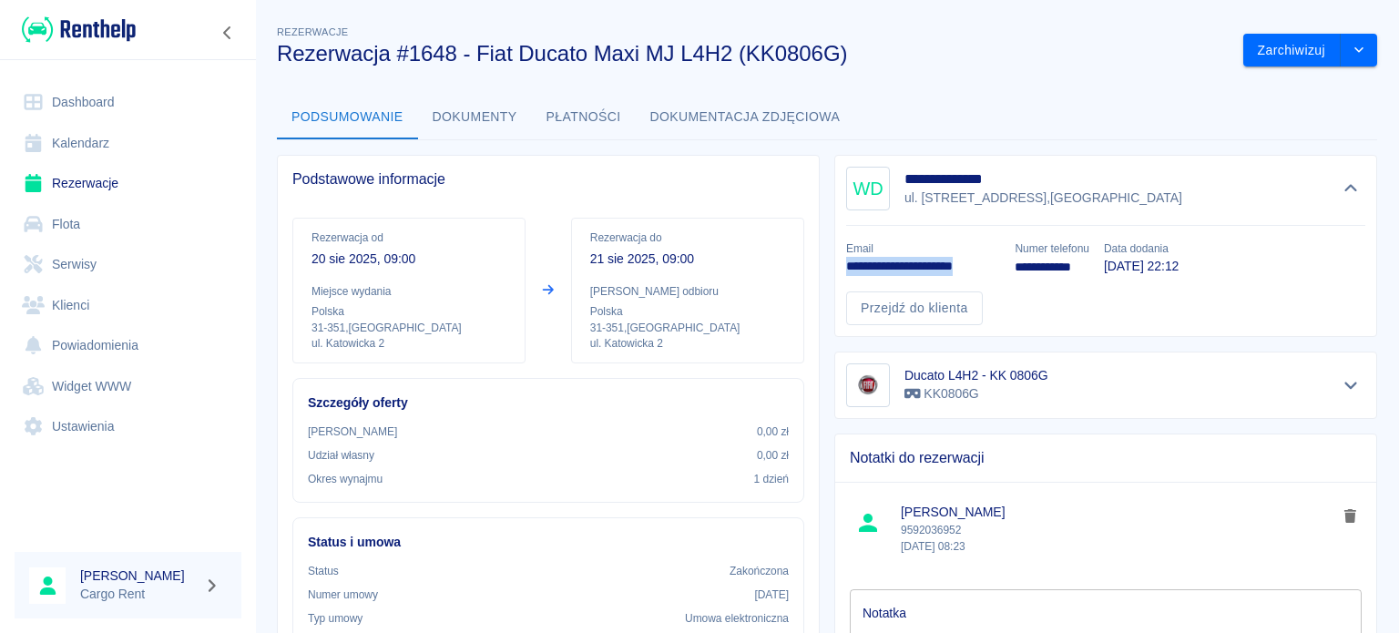
drag, startPoint x: 833, startPoint y: 271, endPoint x: 992, endPoint y: 268, distance: 159.4
click at [992, 268] on div "**********" at bounding box center [916, 251] width 169 height 51
copy p "**********"
click at [684, 252] on p "21 sie 2025, 09:00" at bounding box center [687, 259] width 195 height 19
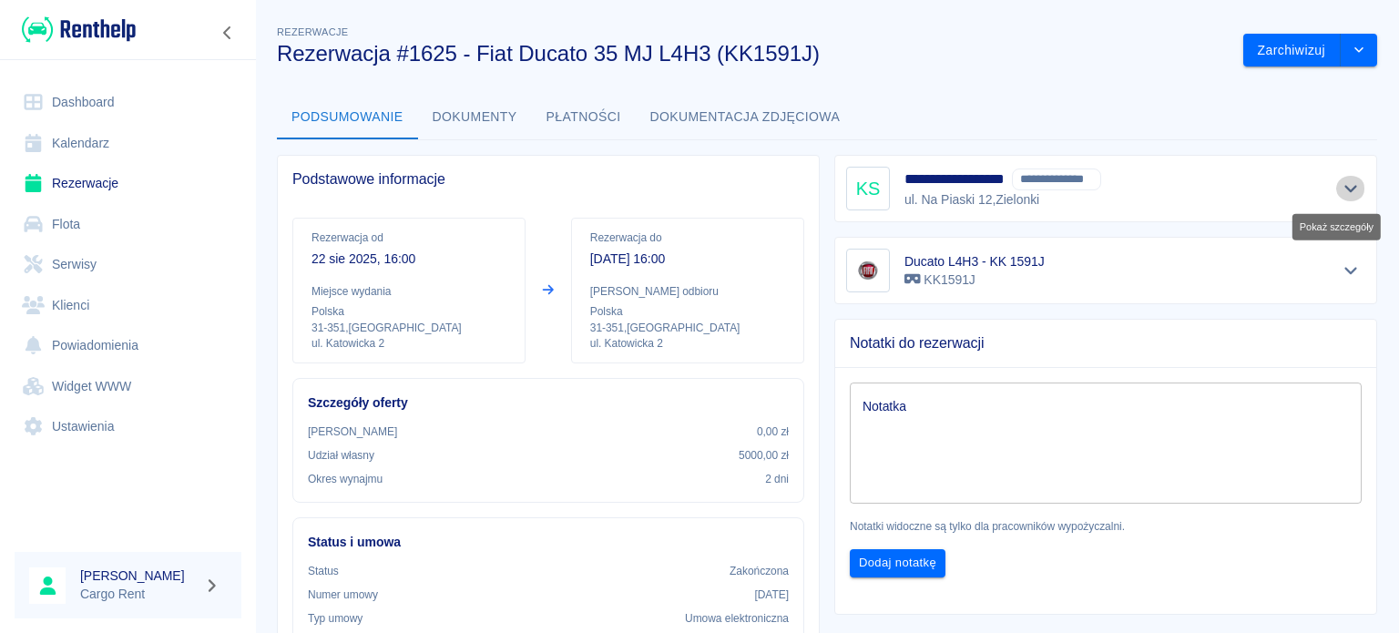
click at [1341, 182] on icon "Pokaż szczegóły" at bounding box center [1351, 188] width 21 height 16
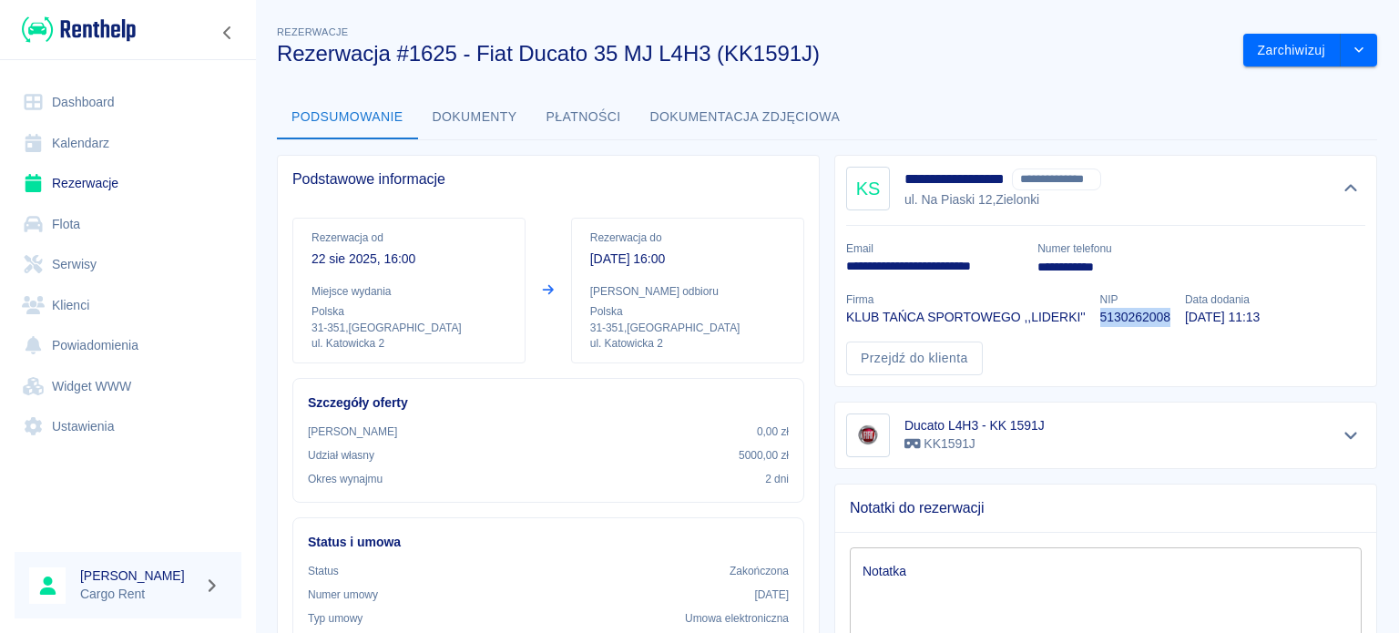
drag, startPoint x: 1164, startPoint y: 313, endPoint x: 1089, endPoint y: 312, distance: 74.7
click at [1089, 312] on div "NIP 5130262008" at bounding box center [1128, 302] width 85 height 50
copy p "5130262008"
drag, startPoint x: 825, startPoint y: 275, endPoint x: 1012, endPoint y: 272, distance: 186.8
click at [1012, 272] on div "**********" at bounding box center [1099, 300] width 534 height 149
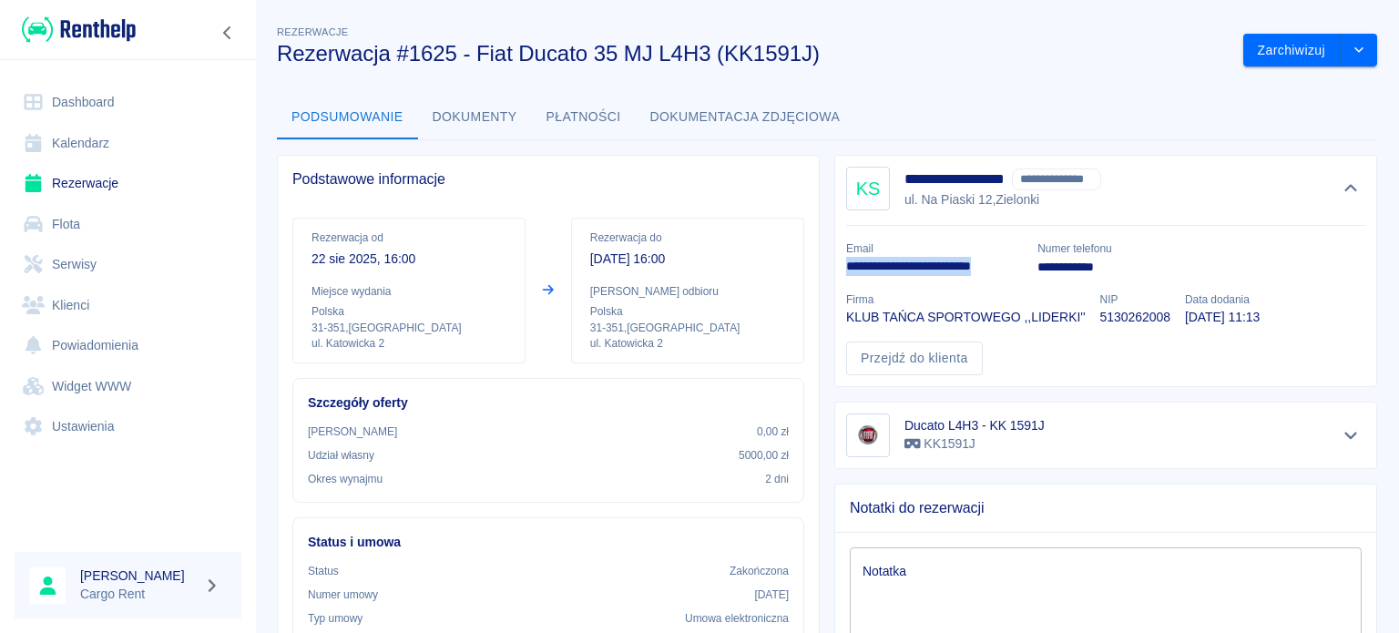
copy p "**********"
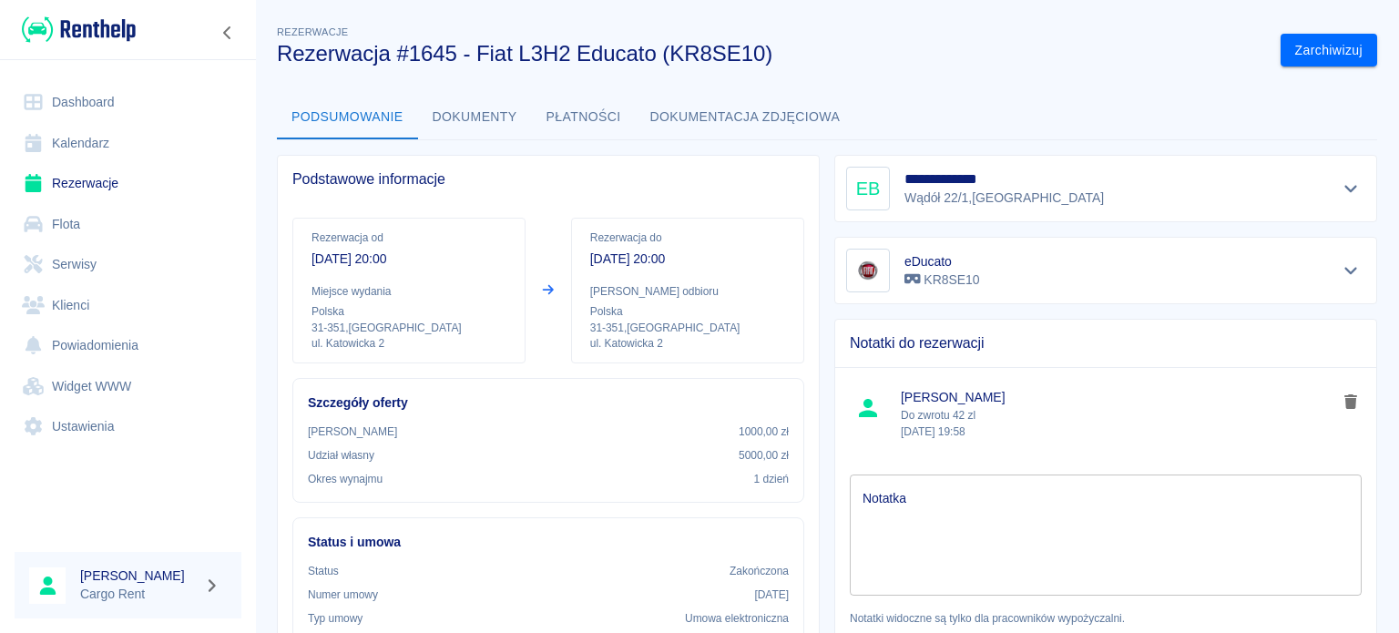
click at [1343, 185] on icon "Pokaż szczegóły" at bounding box center [1351, 188] width 21 height 16
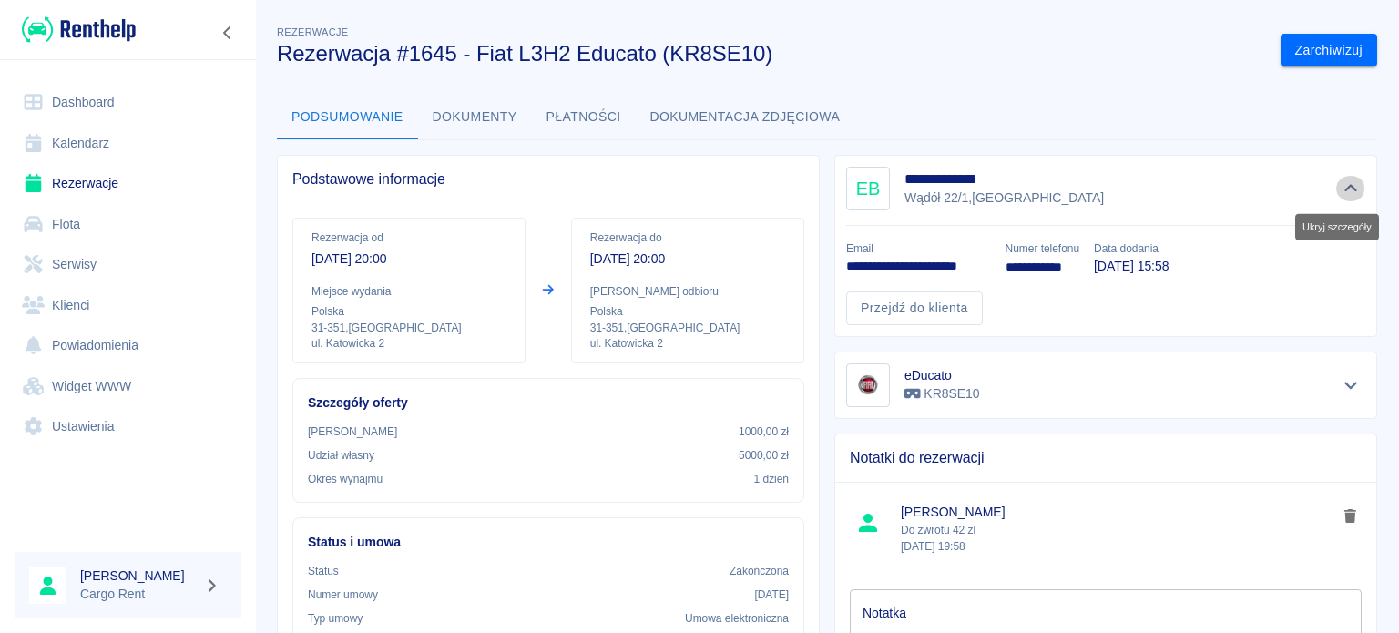
click at [1343, 185] on icon "Ukryj szczegóły" at bounding box center [1351, 188] width 21 height 16
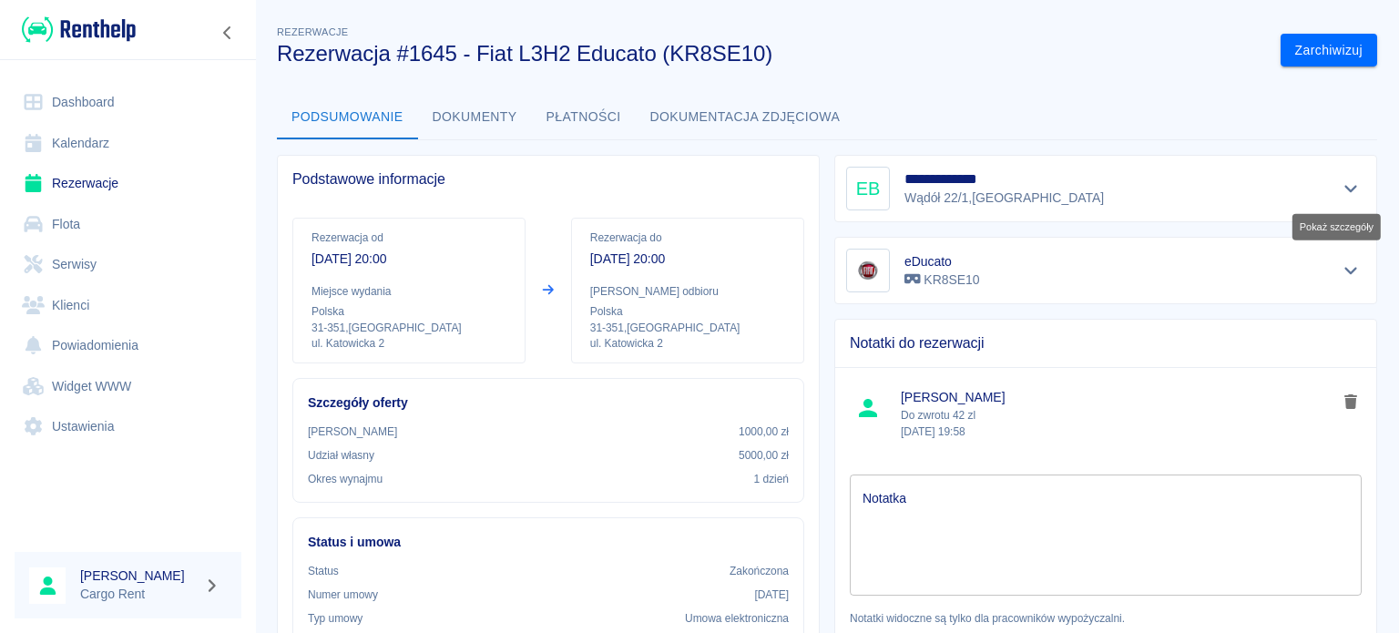
click at [1338, 179] on button "Pokaż szczegóły" at bounding box center [1351, 189] width 30 height 26
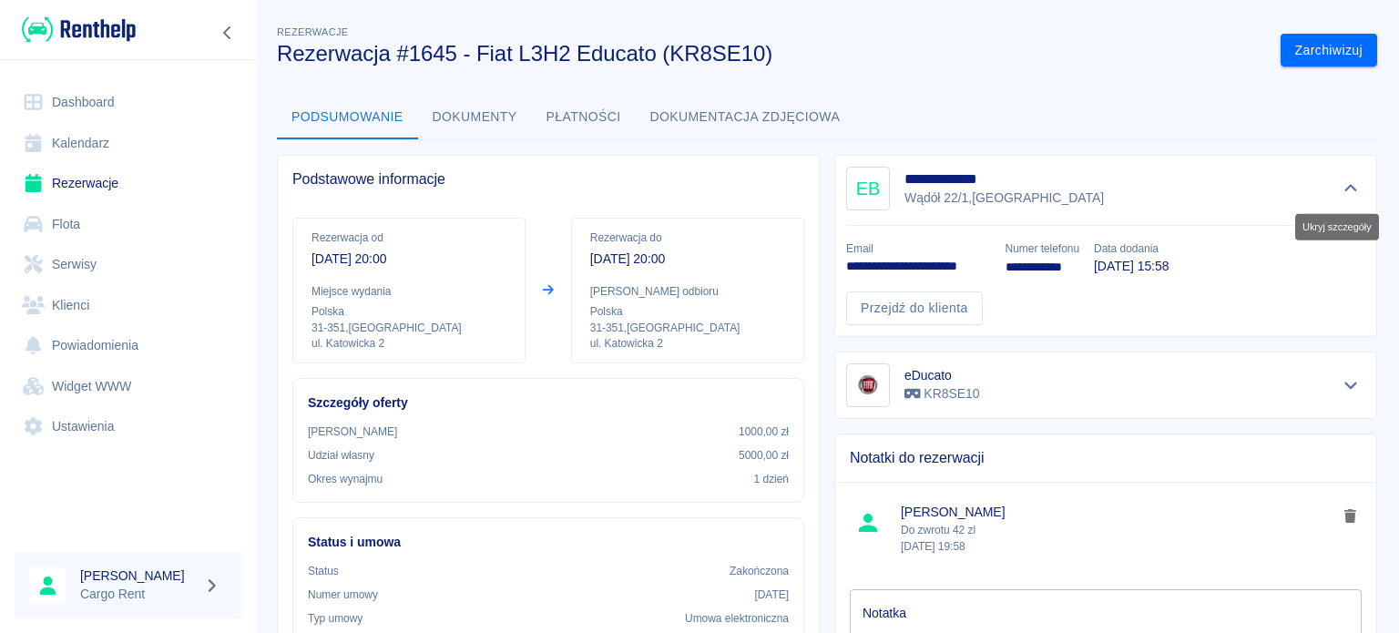
click at [1338, 179] on button "Ukryj szczegóły" at bounding box center [1351, 189] width 30 height 26
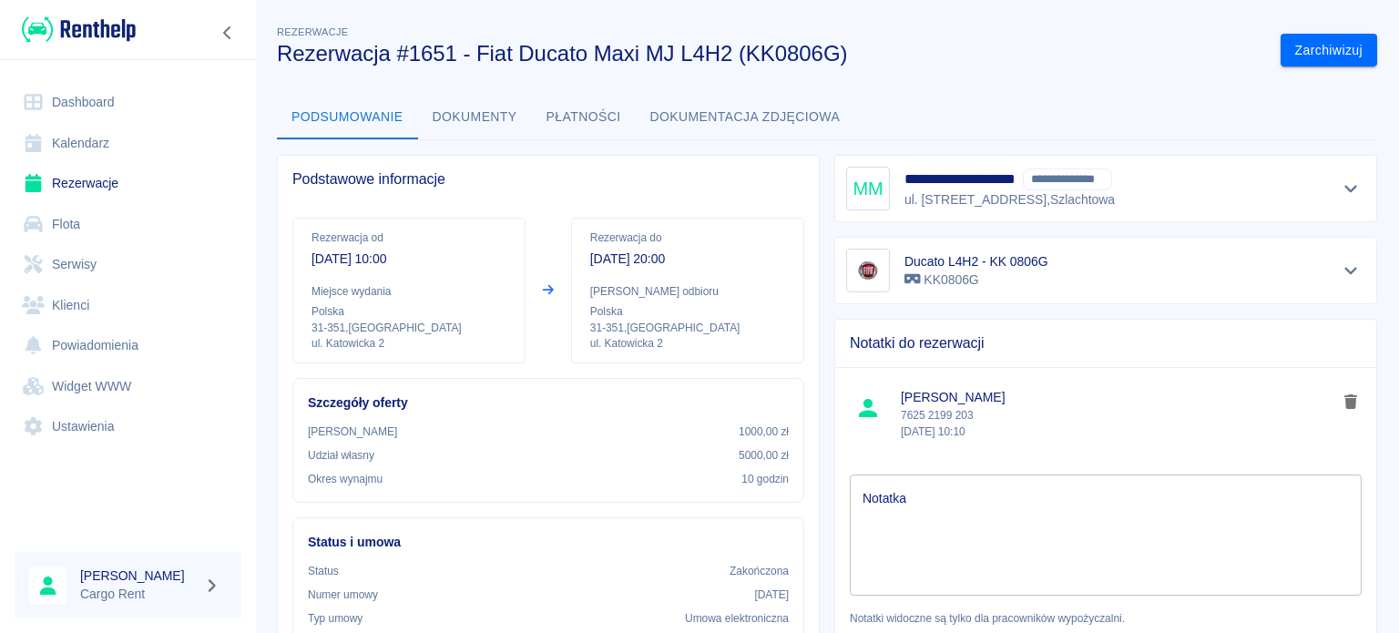
click at [1344, 189] on icon "Pokaż szczegóły" at bounding box center [1350, 189] width 13 height 7
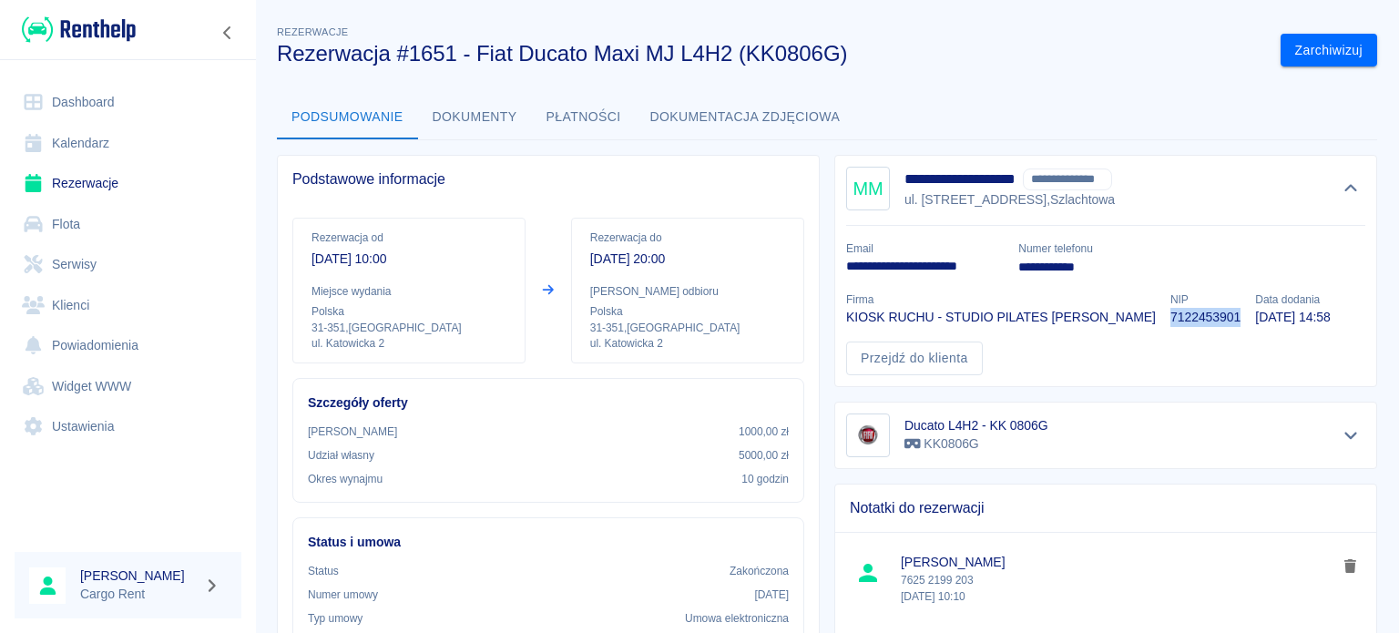
drag, startPoint x: 1315, startPoint y: 316, endPoint x: 1228, endPoint y: 326, distance: 88.0
click at [1228, 326] on div "**********" at bounding box center [1099, 300] width 534 height 149
copy p "7122453901"
drag, startPoint x: 1006, startPoint y: 271, endPoint x: 845, endPoint y: 266, distance: 160.4
click at [845, 266] on div "**********" at bounding box center [1099, 300] width 534 height 149
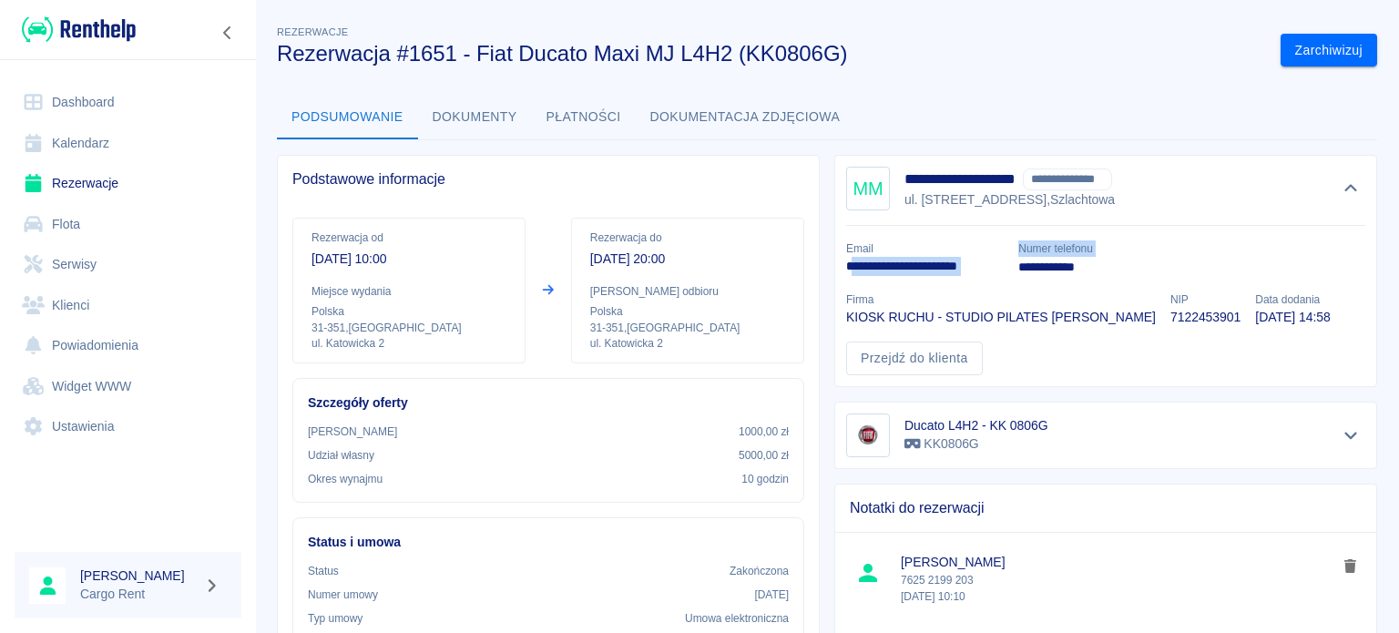
drag, startPoint x: 844, startPoint y: 266, endPoint x: 832, endPoint y: 266, distance: 12.8
click at [846, 266] on p "**********" at bounding box center [925, 266] width 158 height 19
click at [832, 266] on div "**********" at bounding box center [918, 251] width 172 height 51
drag, startPoint x: 839, startPoint y: 261, endPoint x: 995, endPoint y: 266, distance: 155.9
click at [995, 266] on p "**********" at bounding box center [925, 266] width 158 height 19
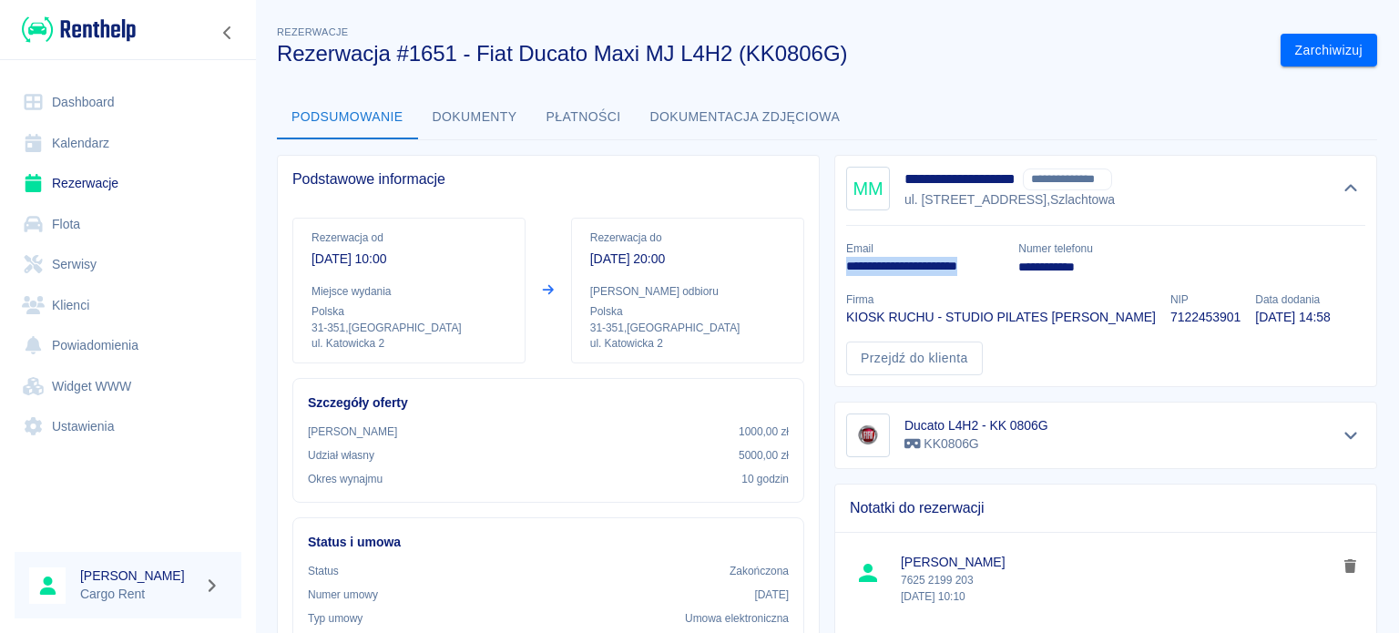
copy p "**********"
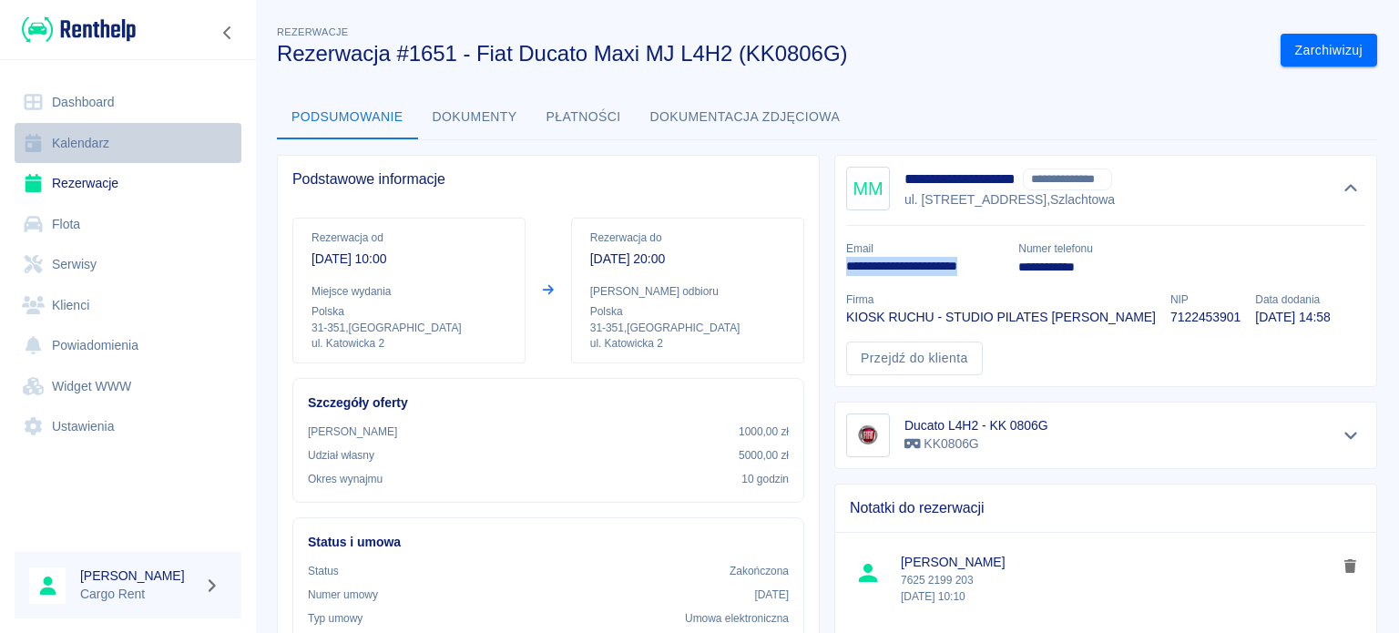
click at [135, 130] on link "Kalendarz" at bounding box center [128, 143] width 227 height 41
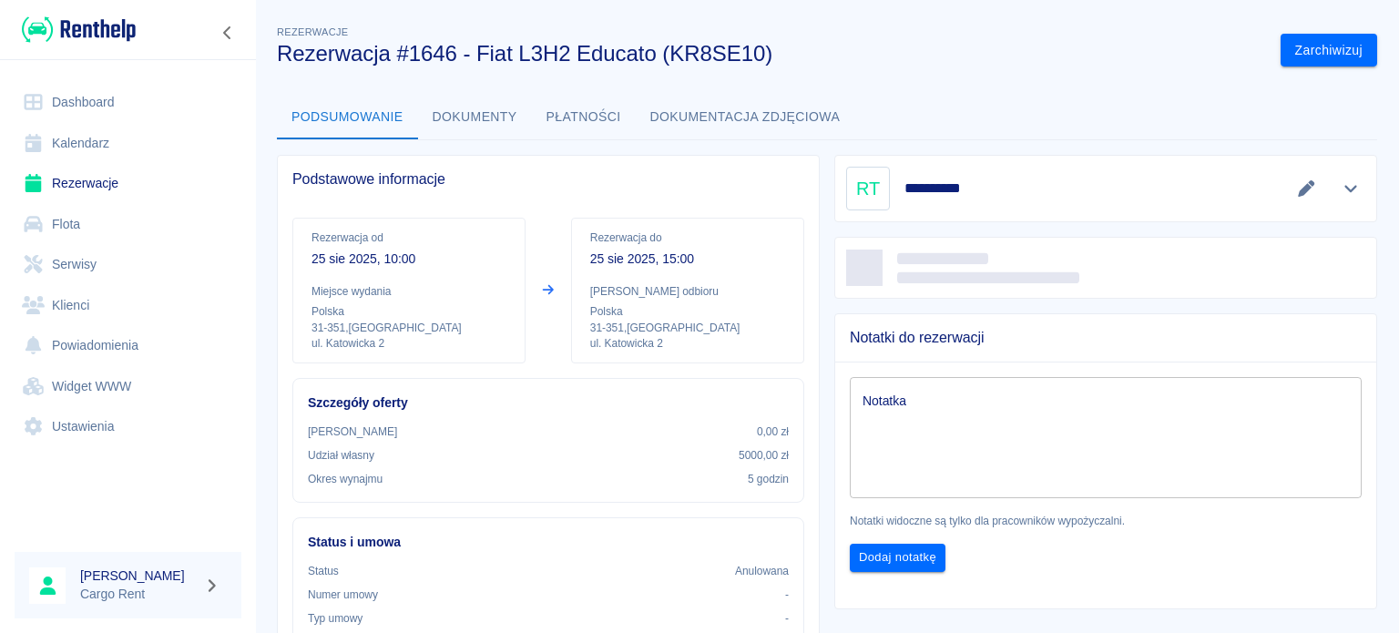
click at [69, 136] on link "Kalendarz" at bounding box center [128, 143] width 227 height 41
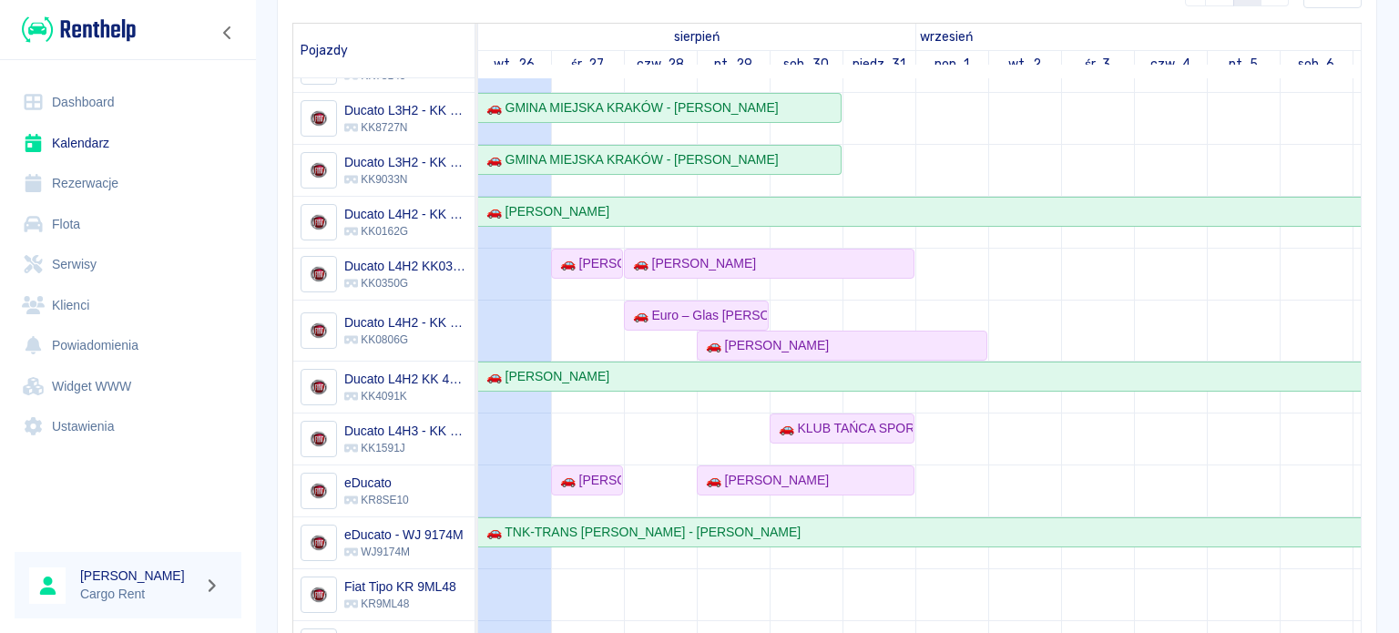
scroll to position [144, 0]
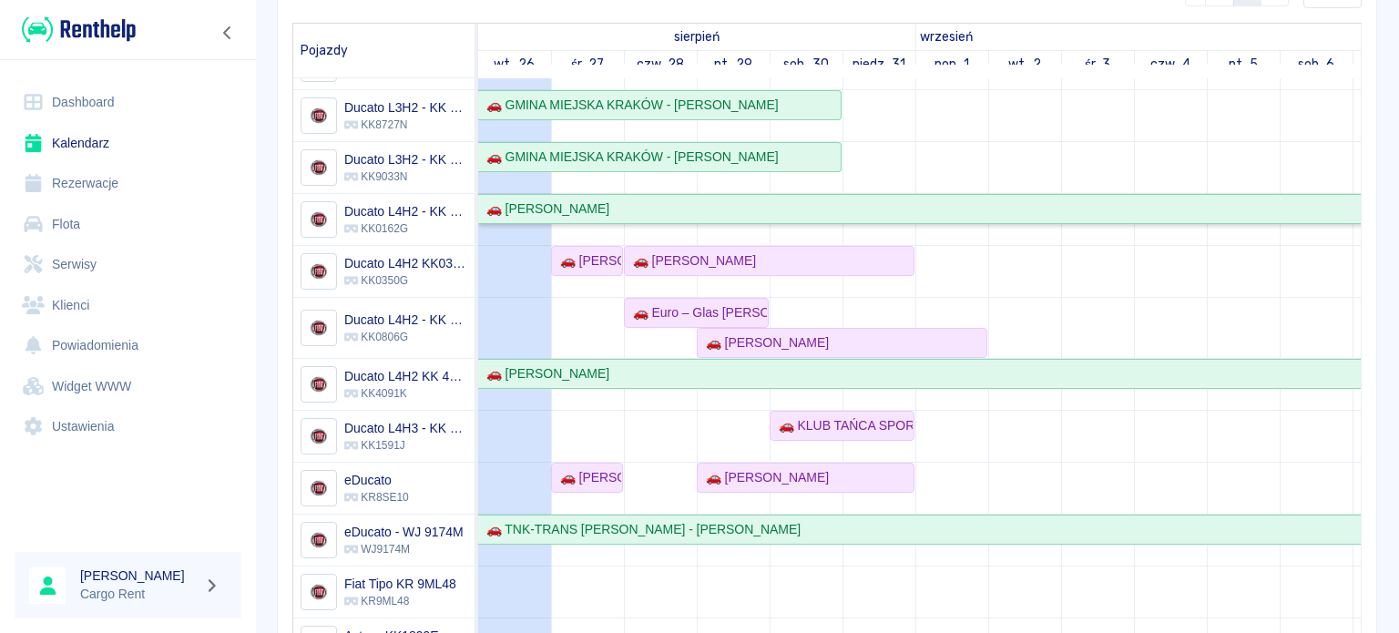
click at [559, 195] on link "🚗 [PERSON_NAME]" at bounding box center [987, 209] width 1019 height 30
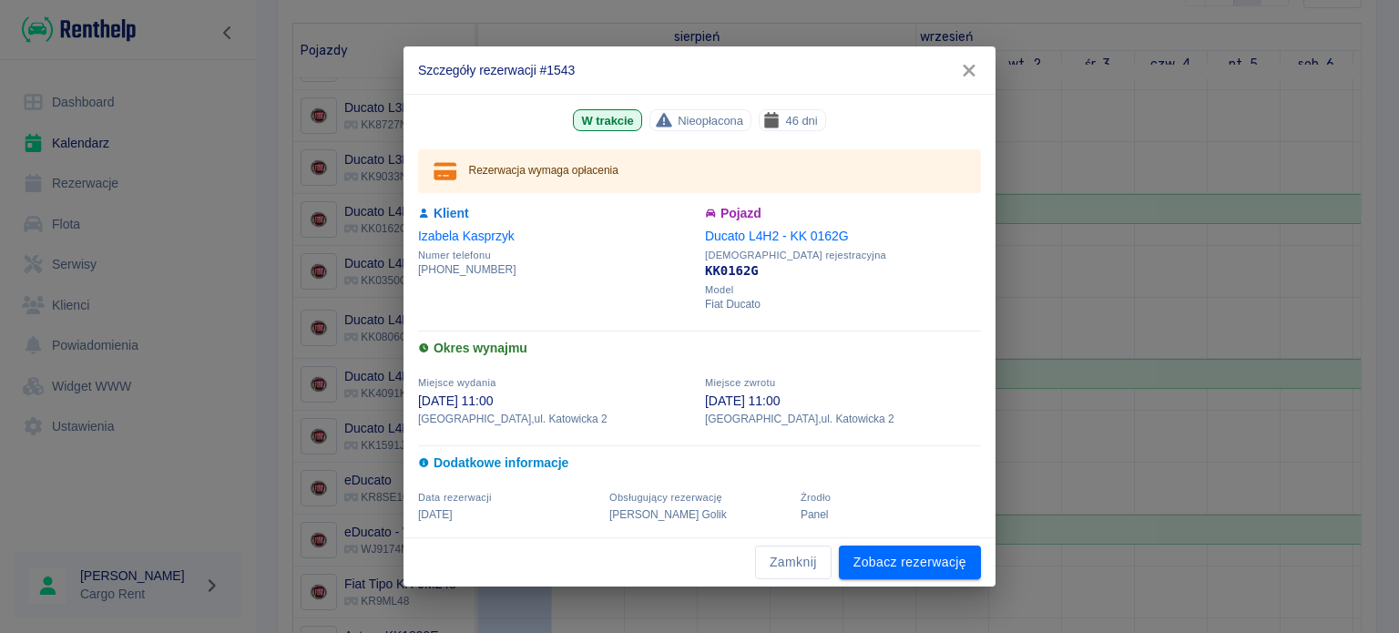
click at [976, 68] on icon "button" at bounding box center [969, 70] width 24 height 19
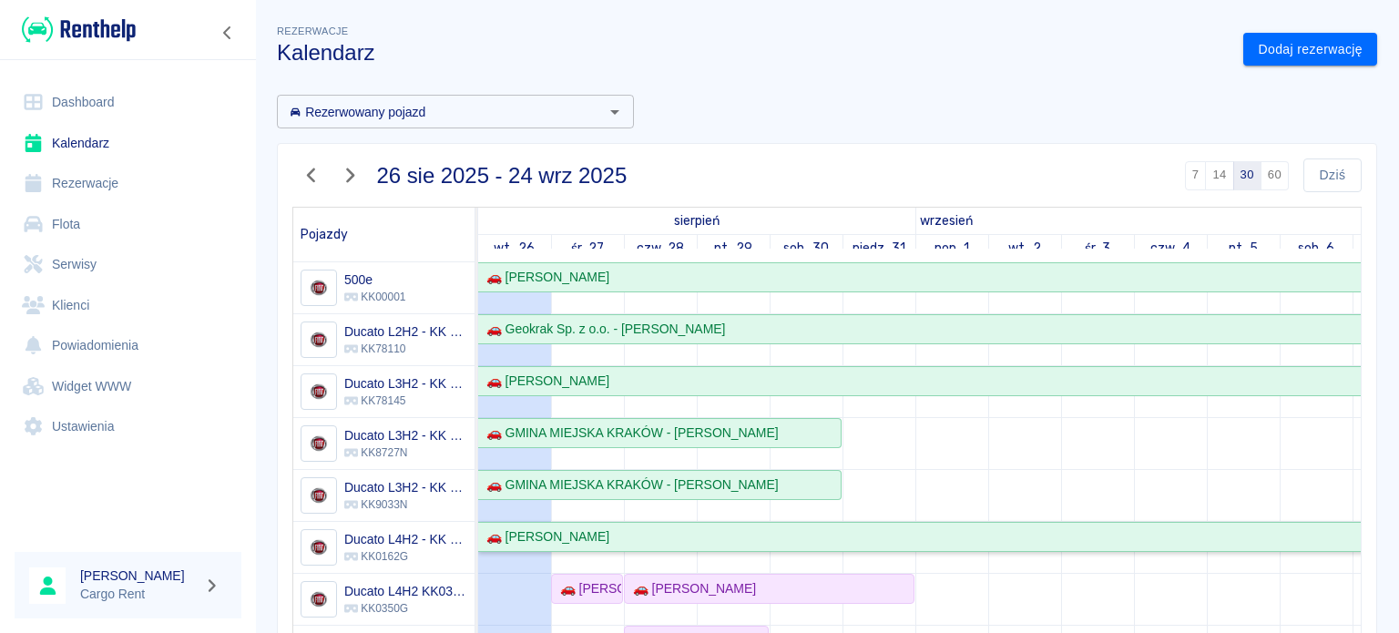
scroll to position [0, 0]
click at [313, 177] on icon "button" at bounding box center [312, 176] width 24 height 19
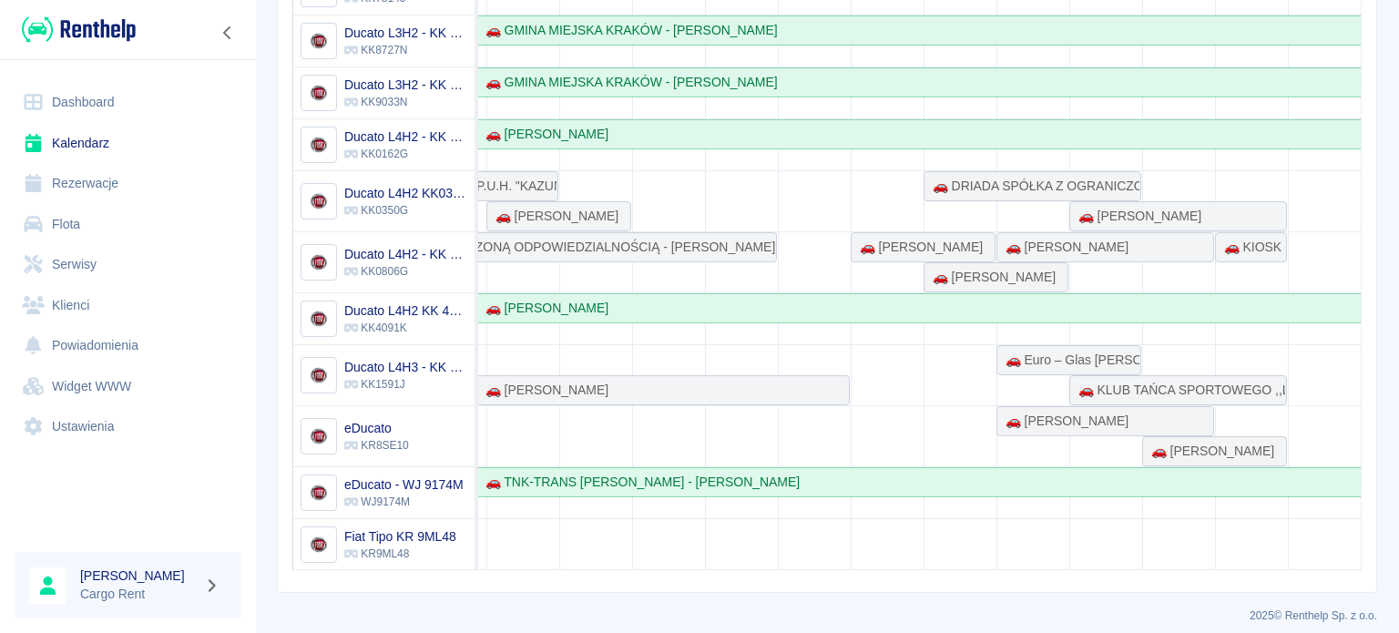
scroll to position [13, 0]
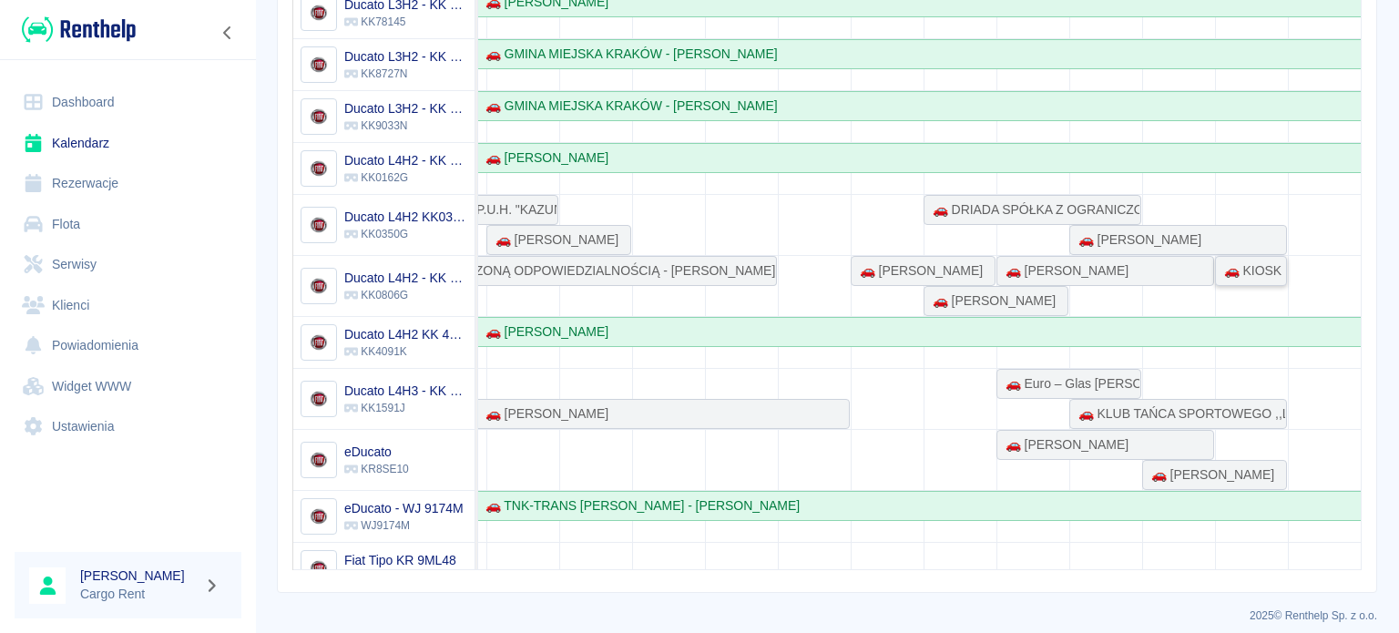
click at [1217, 275] on div "🚗 KIOSK RUCHU - STUDIO PILATES MAGDALENA MALINOWSKA - Magdalena Malinowska" at bounding box center [1251, 270] width 68 height 19
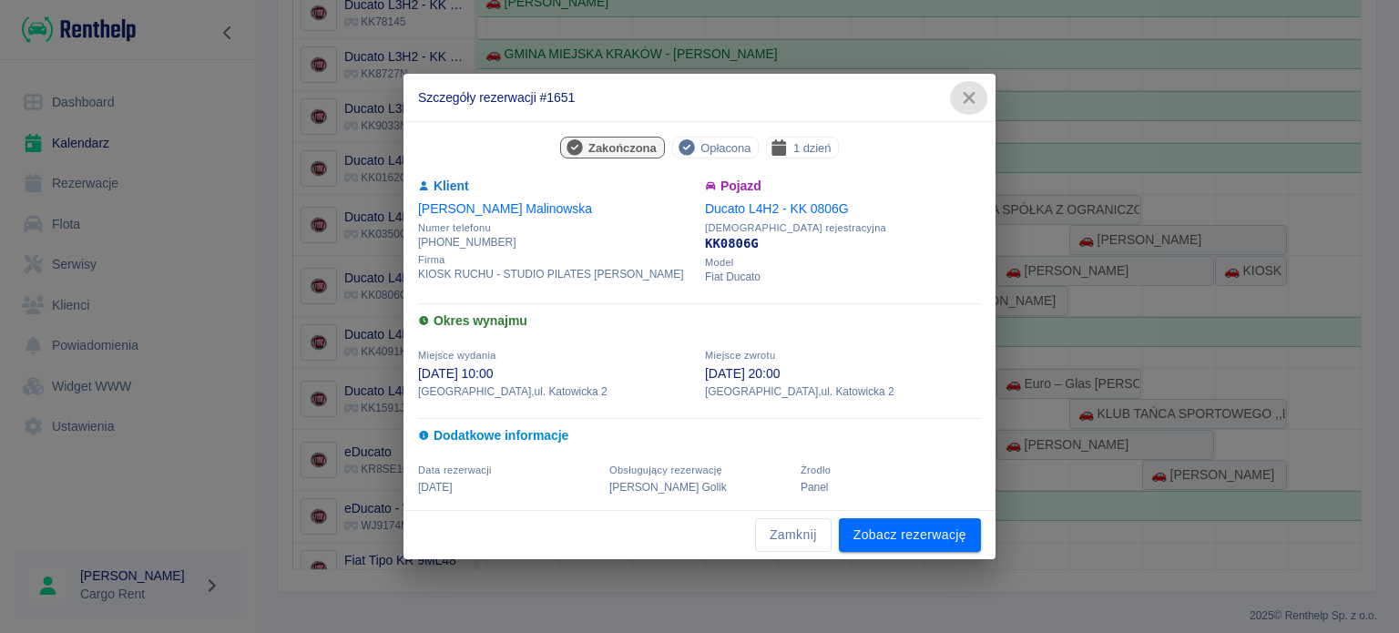
click at [970, 92] on icon "button" at bounding box center [969, 98] width 12 height 12
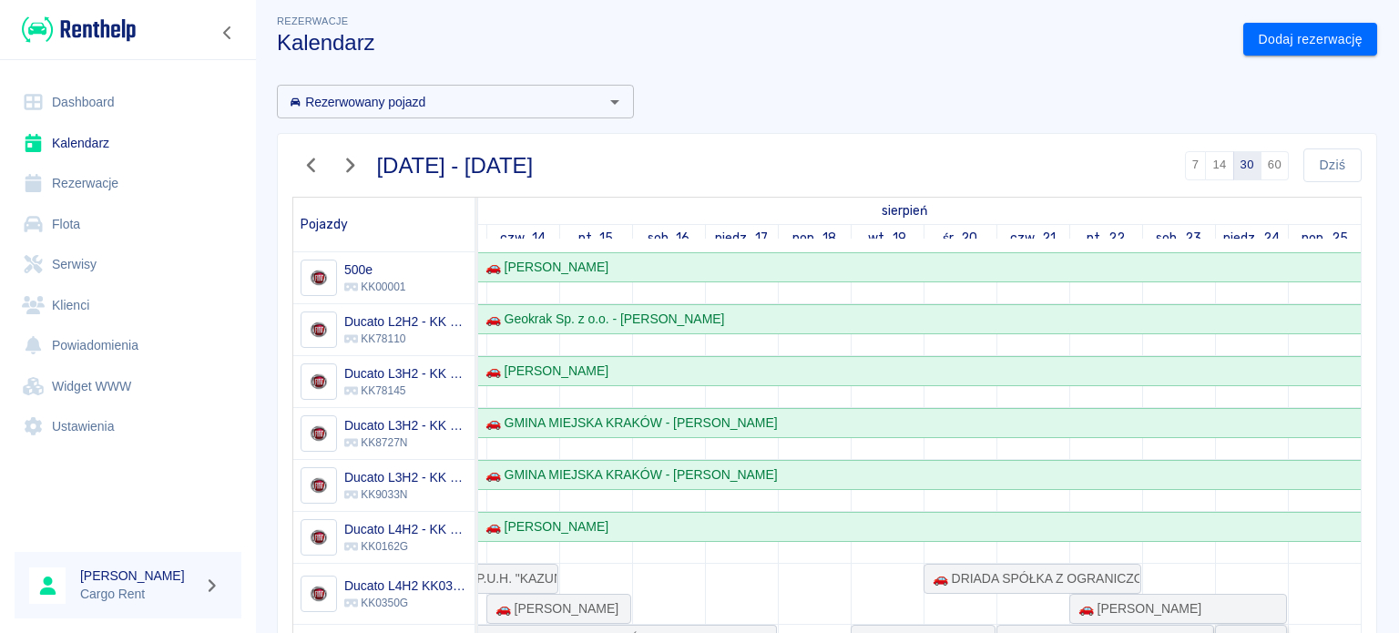
scroll to position [0, 0]
